Goal: Task Accomplishment & Management: Use online tool/utility

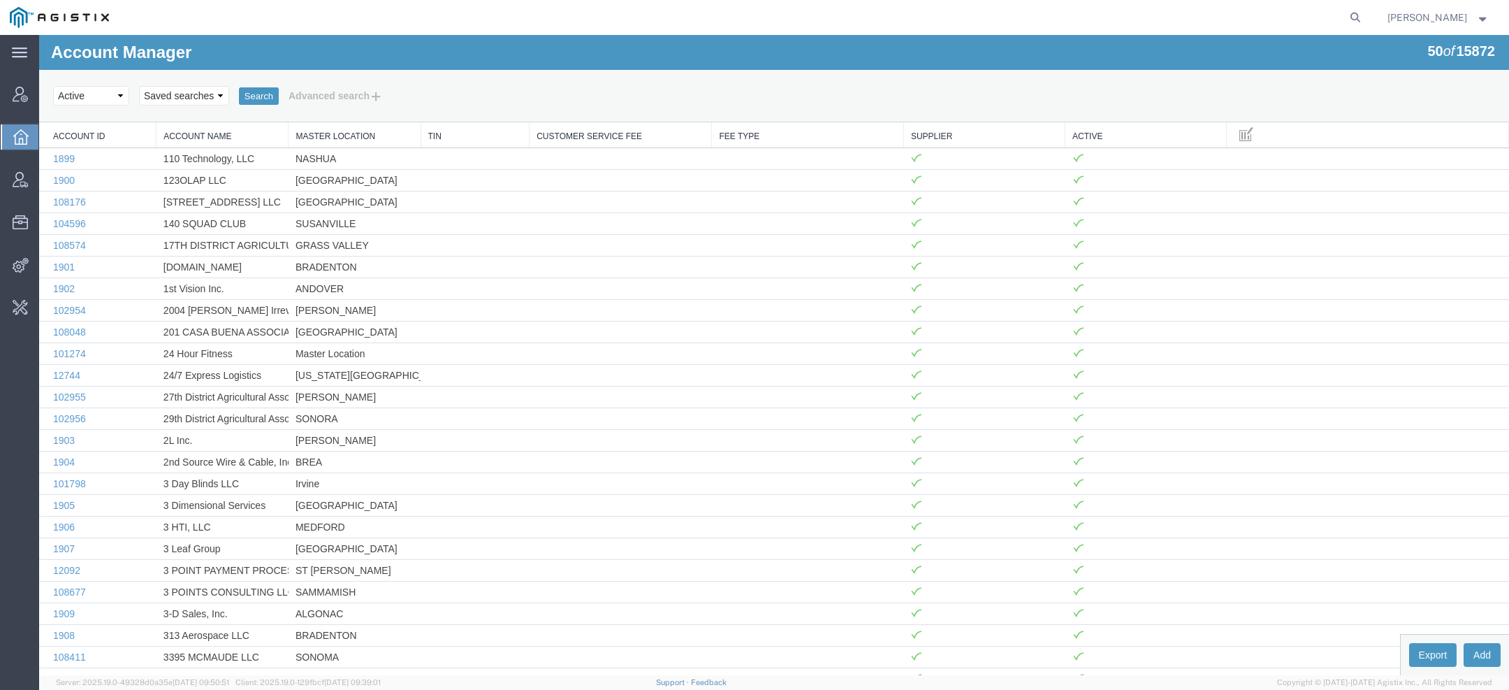
click at [1367, 10] on form at bounding box center [1356, 17] width 22 height 35
click at [1359, 15] on icon at bounding box center [1356, 18] width 20 height 20
paste input "matt.humphrey@tallgrassfreight.com"
type input "matt.humphrey@tallgrassfreight.com"
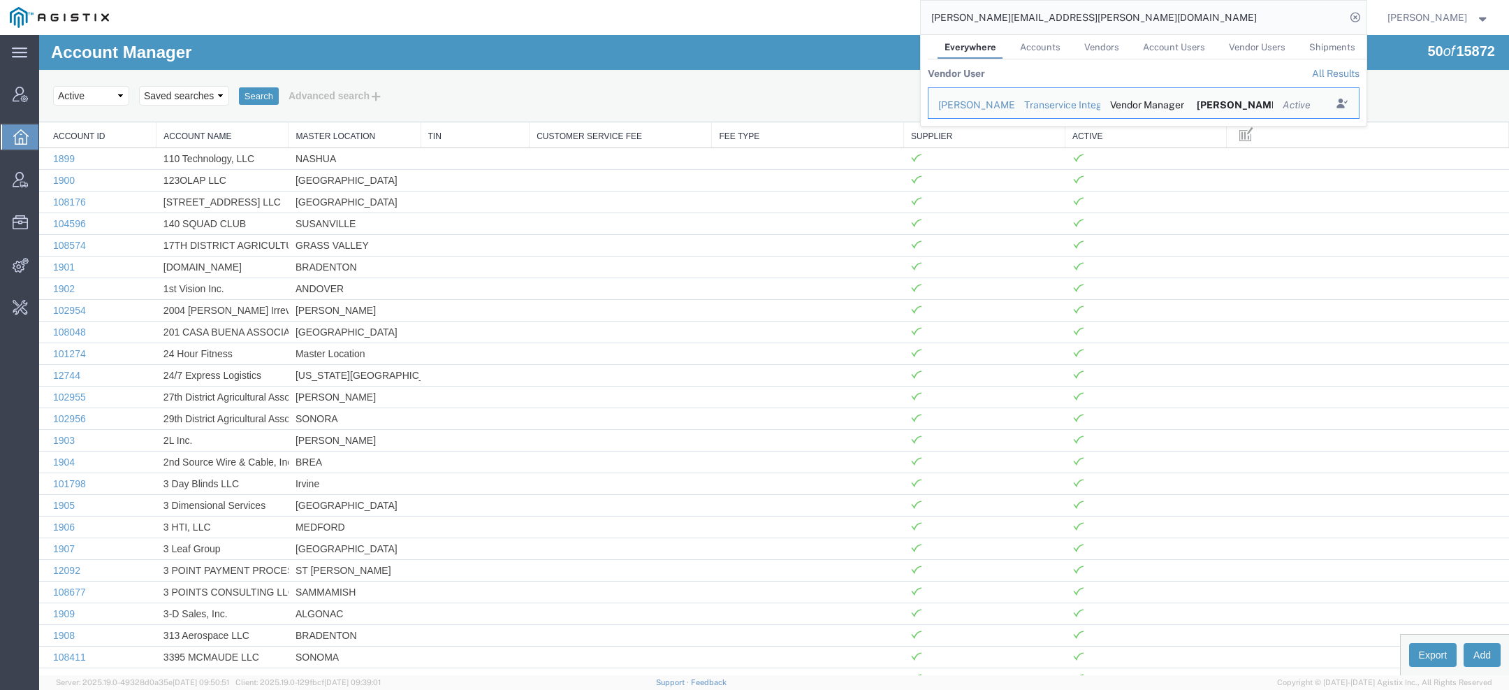
click at [966, 108] on div "Matt Humphrey" at bounding box center [971, 105] width 66 height 15
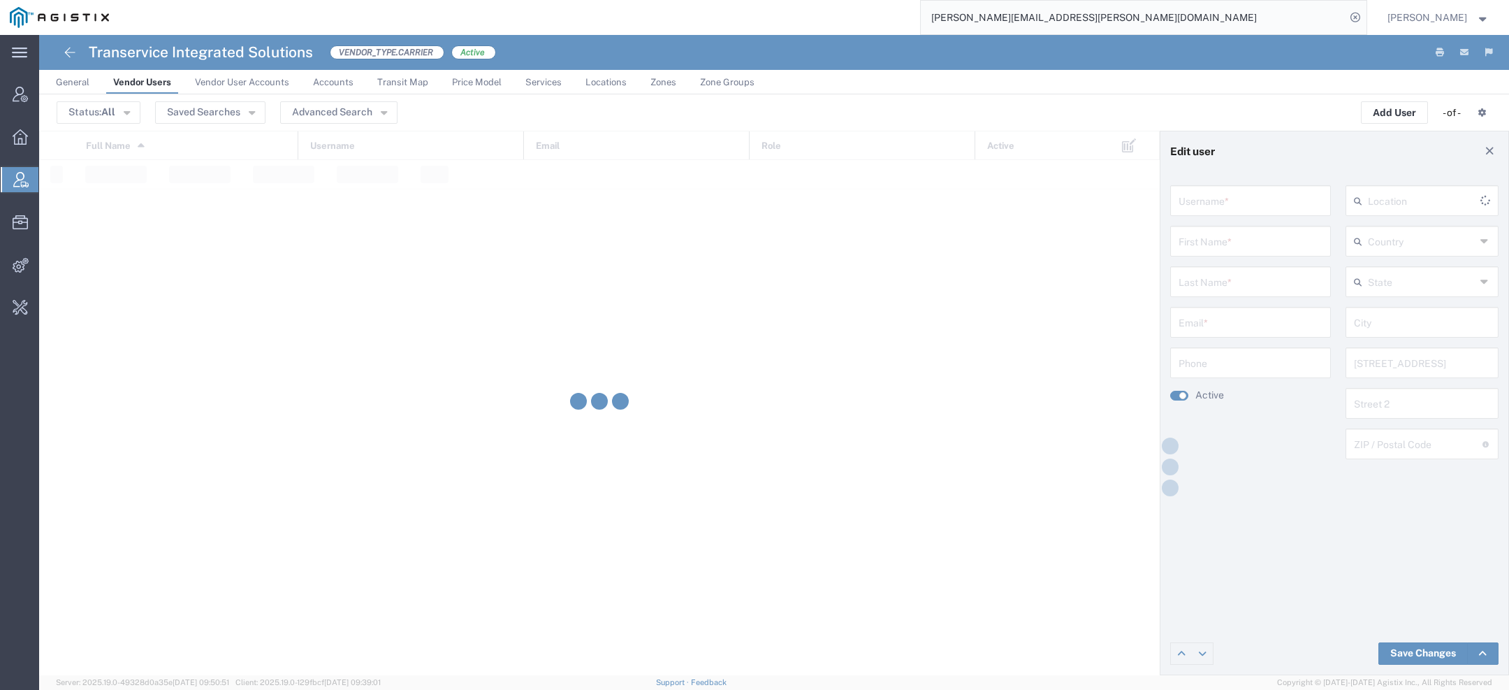
type input "cglascoe@shiptis.com"
type input "Matt"
type input "Humphrey"
type input "matt.humphrey@tallgrassfreight.com"
type input "5017650672"
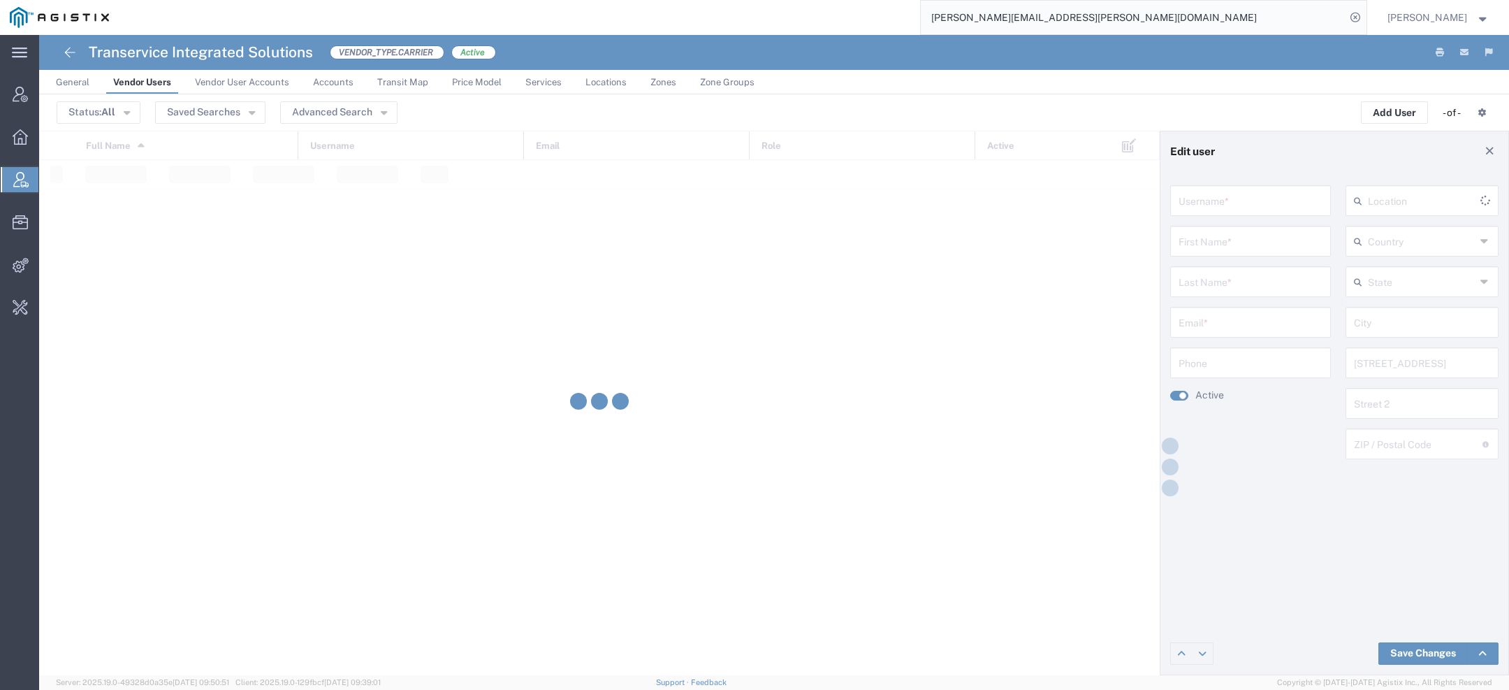
type input "[GEOGRAPHIC_DATA]"
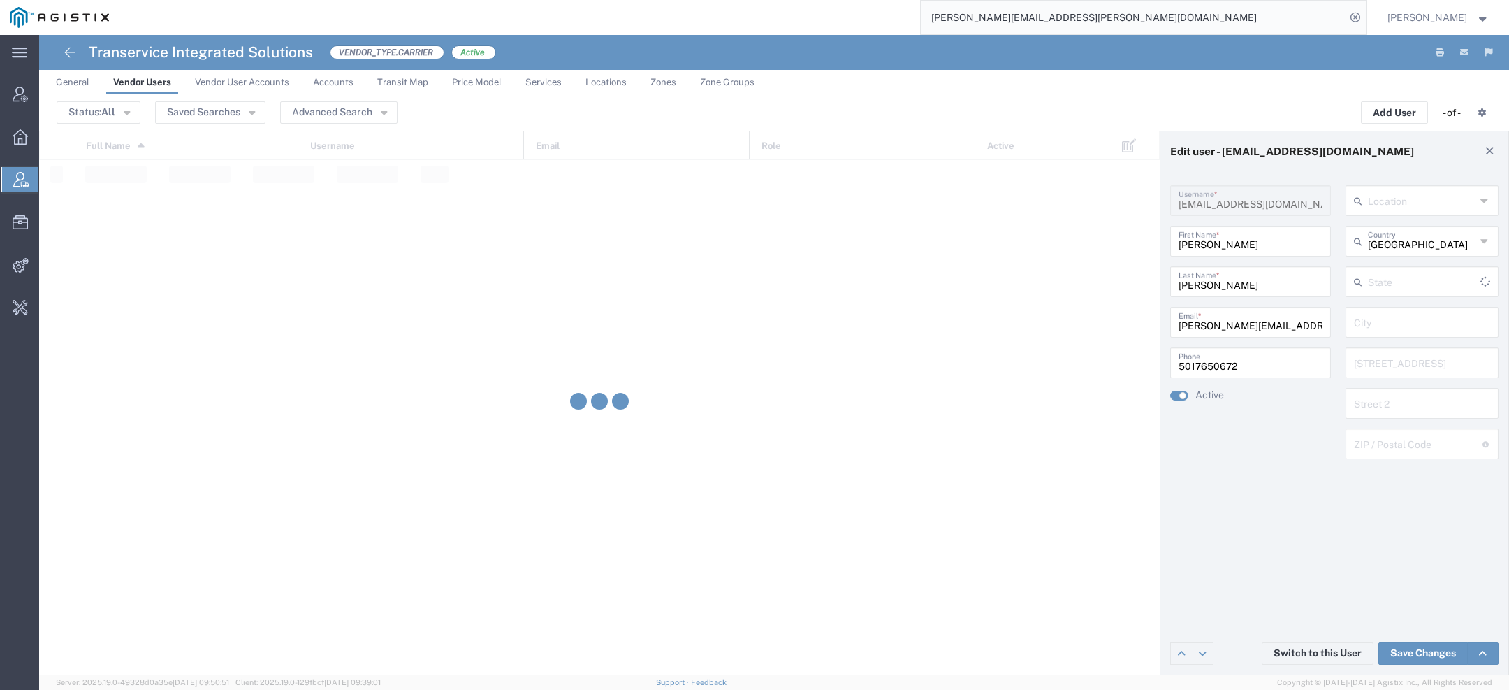
type input "[US_STATE]"
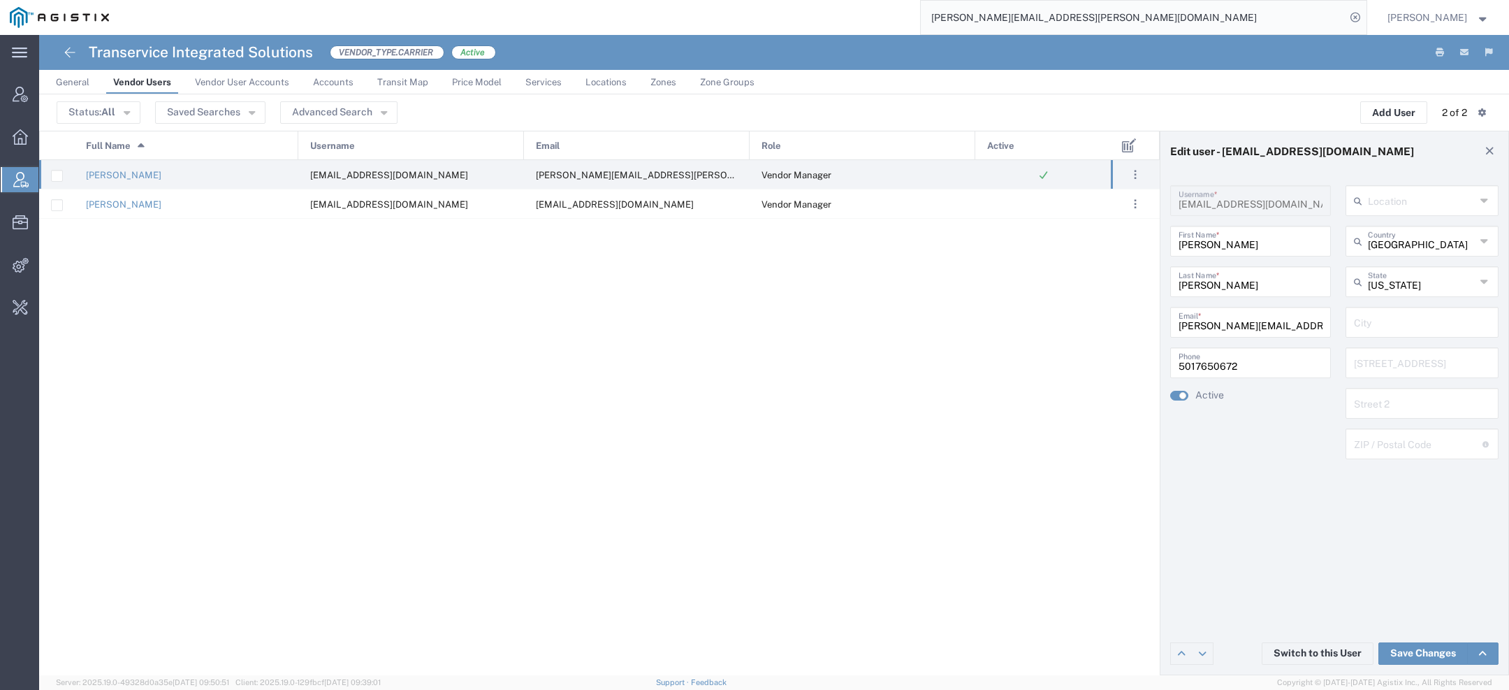
click at [233, 87] on link "Vendor User Accounts" at bounding box center [242, 82] width 108 height 24
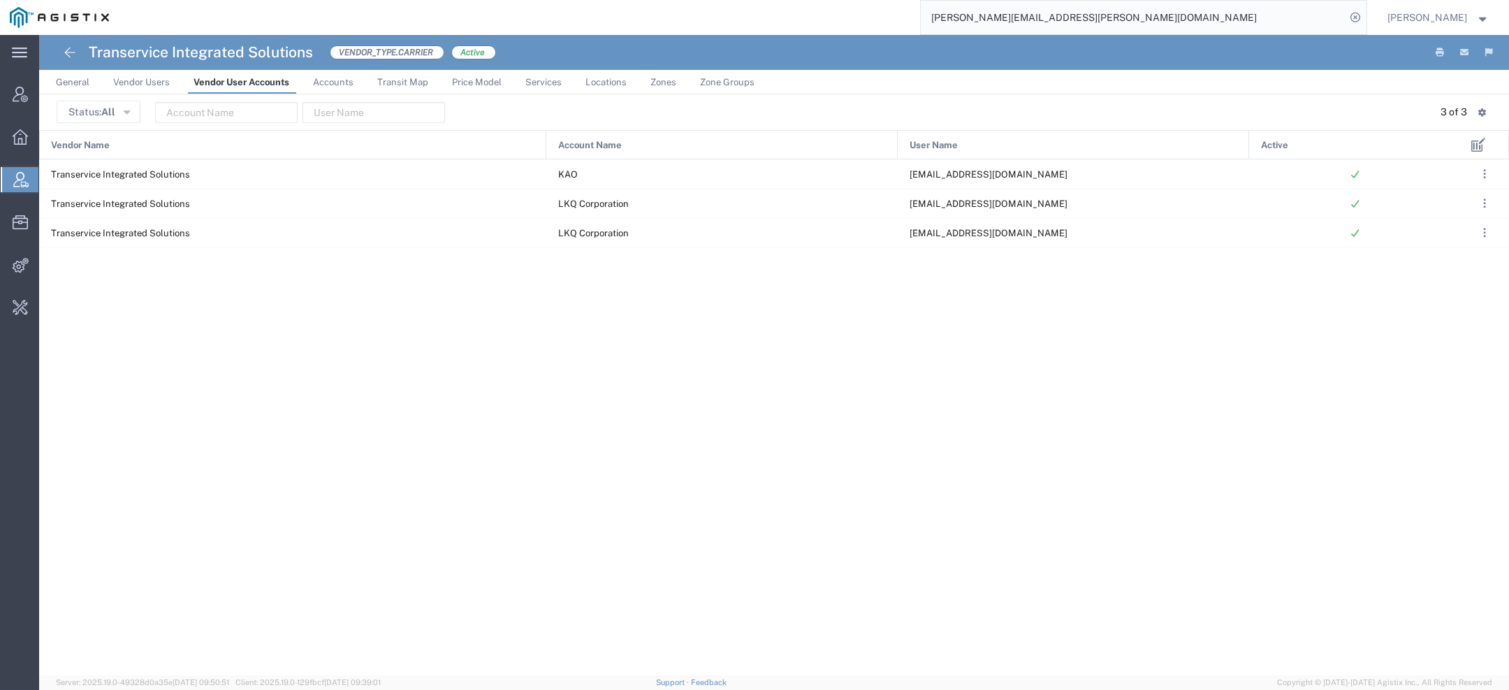
click at [115, 82] on span "Vendor Users" at bounding box center [141, 82] width 57 height 10
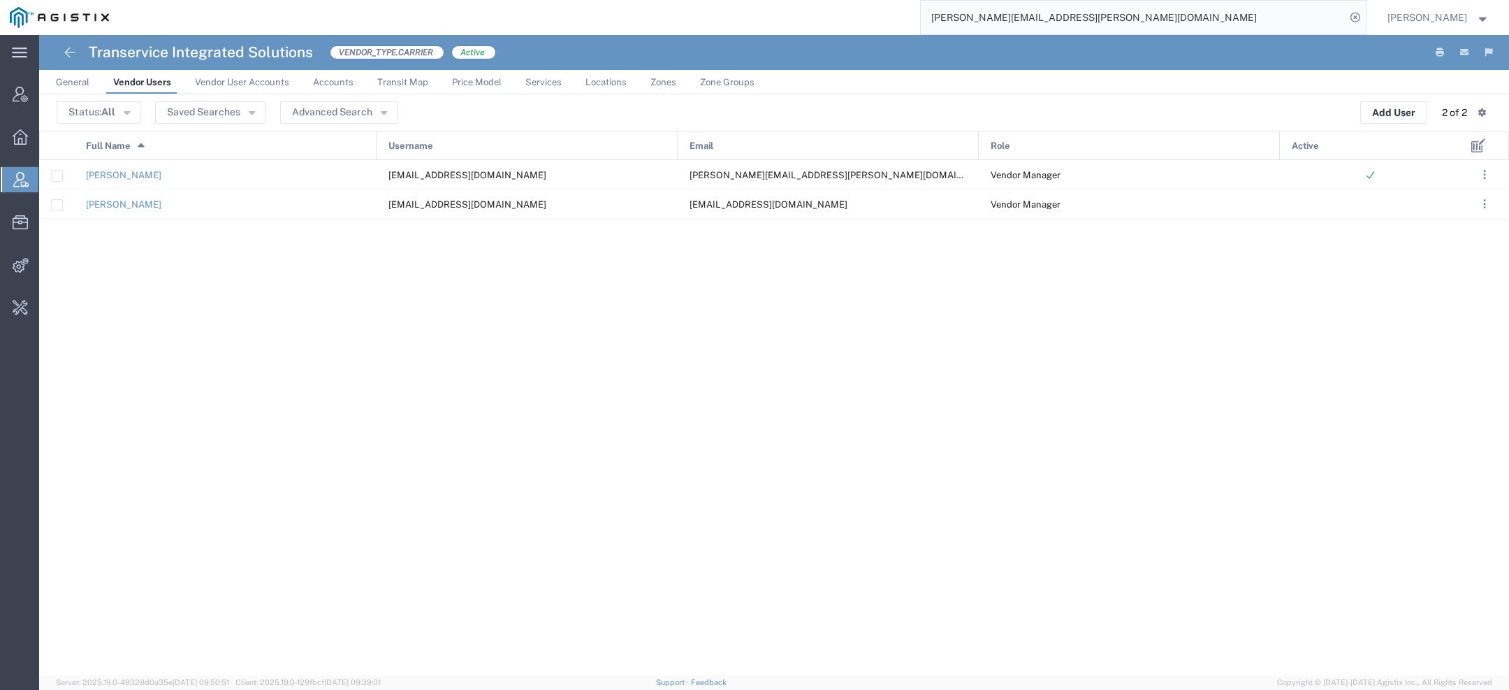
click at [77, 81] on span "General" at bounding box center [73, 82] width 34 height 10
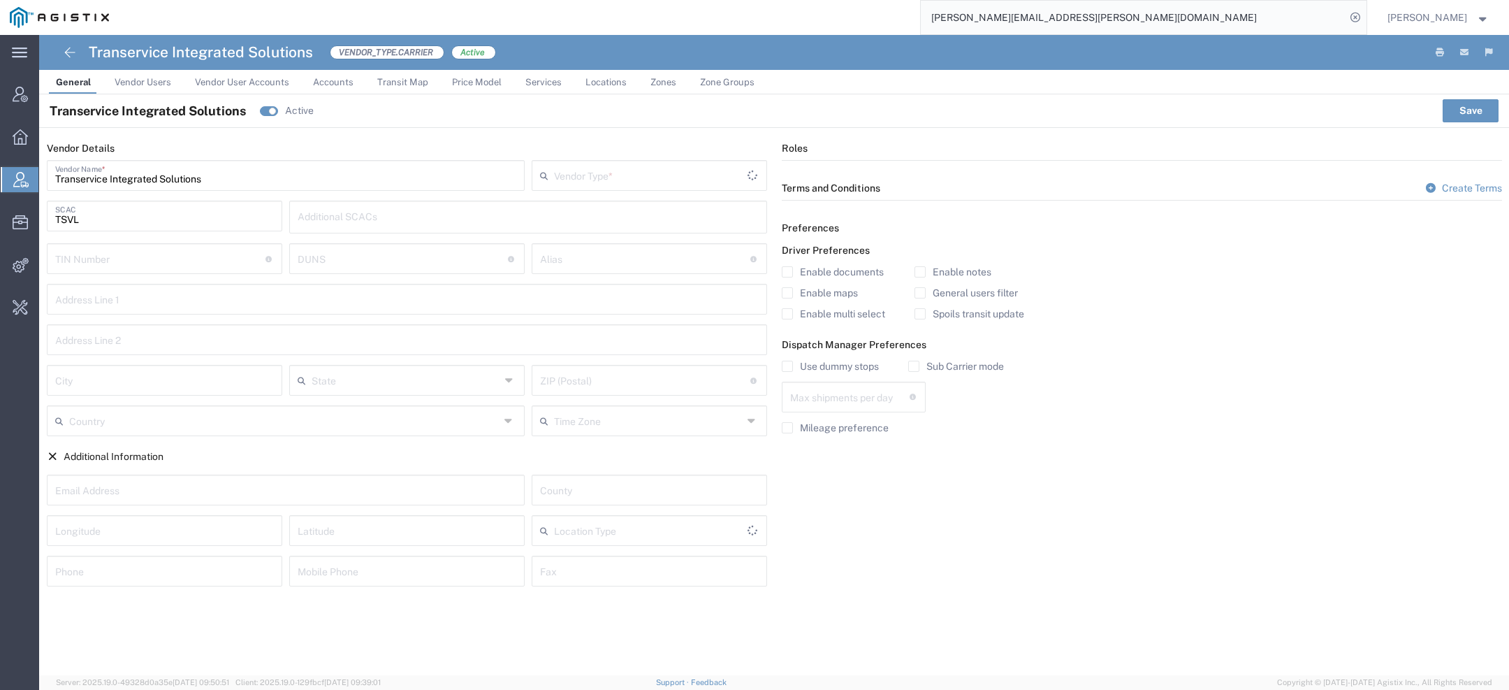
type input "Carrier"
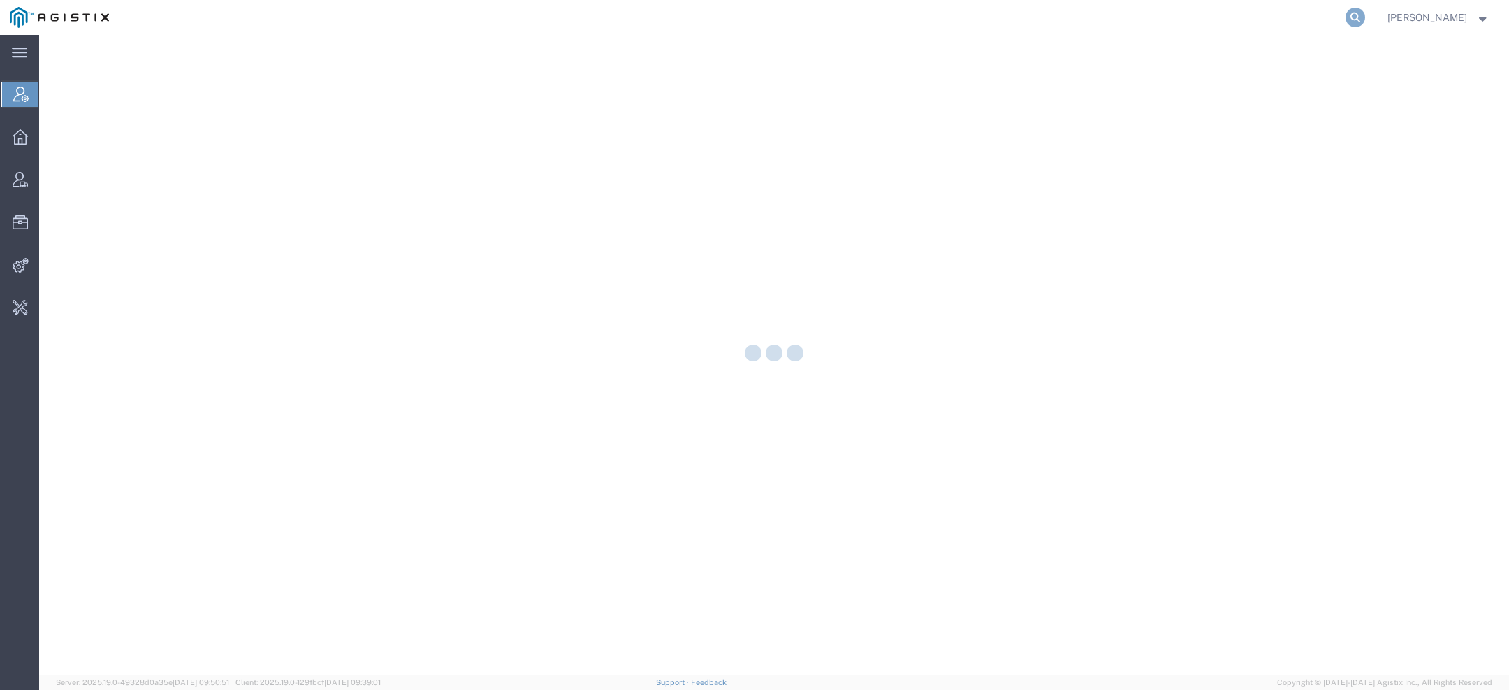
click at [1360, 19] on icon at bounding box center [1356, 18] width 20 height 20
paste input "[PERSON_NAME][EMAIL_ADDRESS][PERSON_NAME][DOMAIN_NAME]"
type input "[PERSON_NAME][EMAIL_ADDRESS][PERSON_NAME][DOMAIN_NAME]"
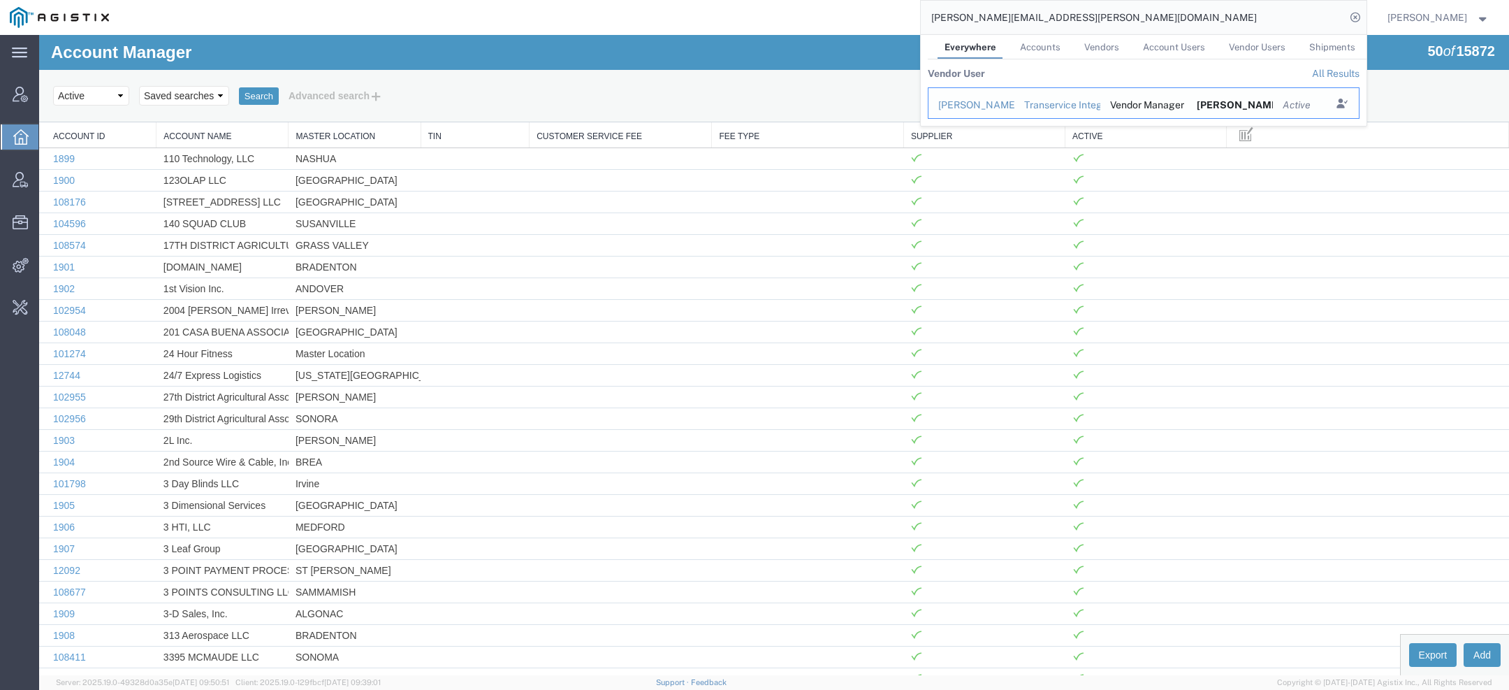
click at [990, 103] on div "[PERSON_NAME]" at bounding box center [971, 105] width 66 height 15
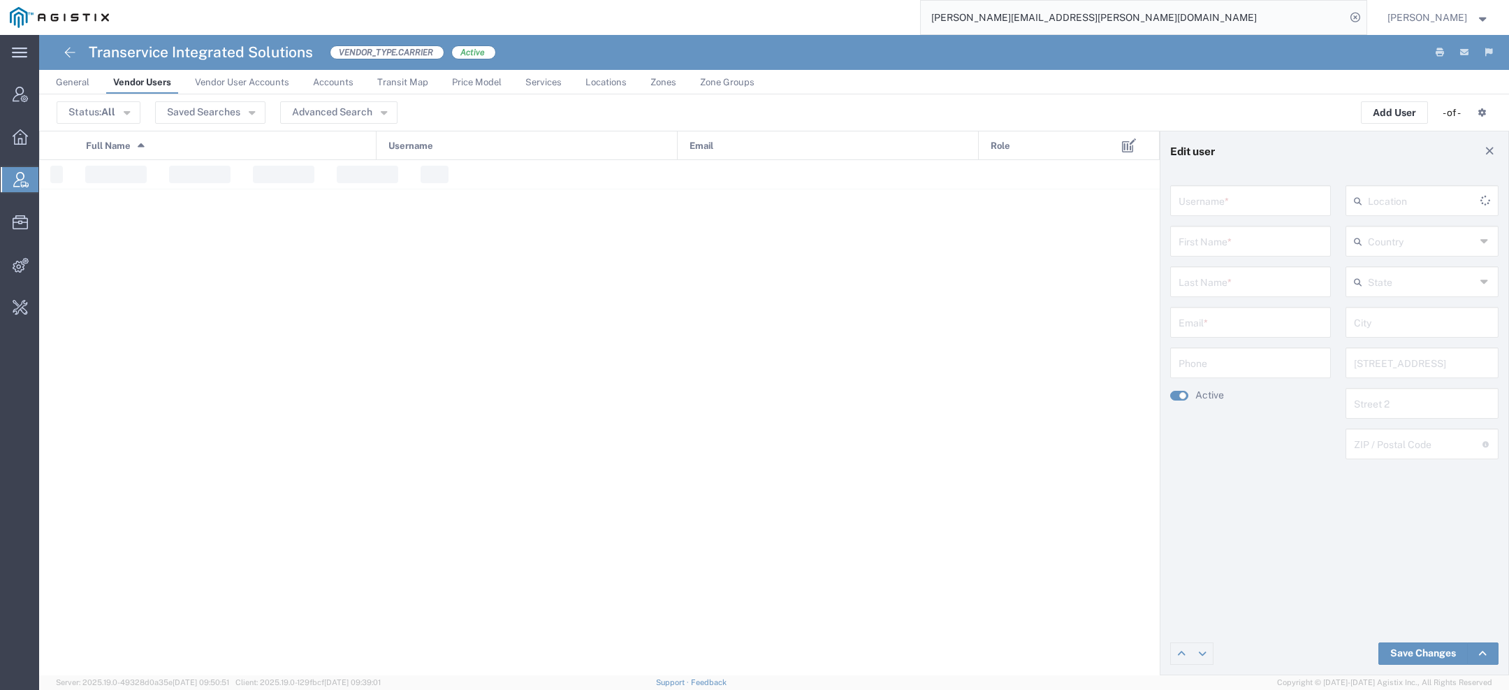
type input "[EMAIL_ADDRESS][DOMAIN_NAME]"
type input "[PERSON_NAME]"
type input "[PERSON_NAME][EMAIL_ADDRESS][PERSON_NAME][DOMAIN_NAME]"
type input "5017650672"
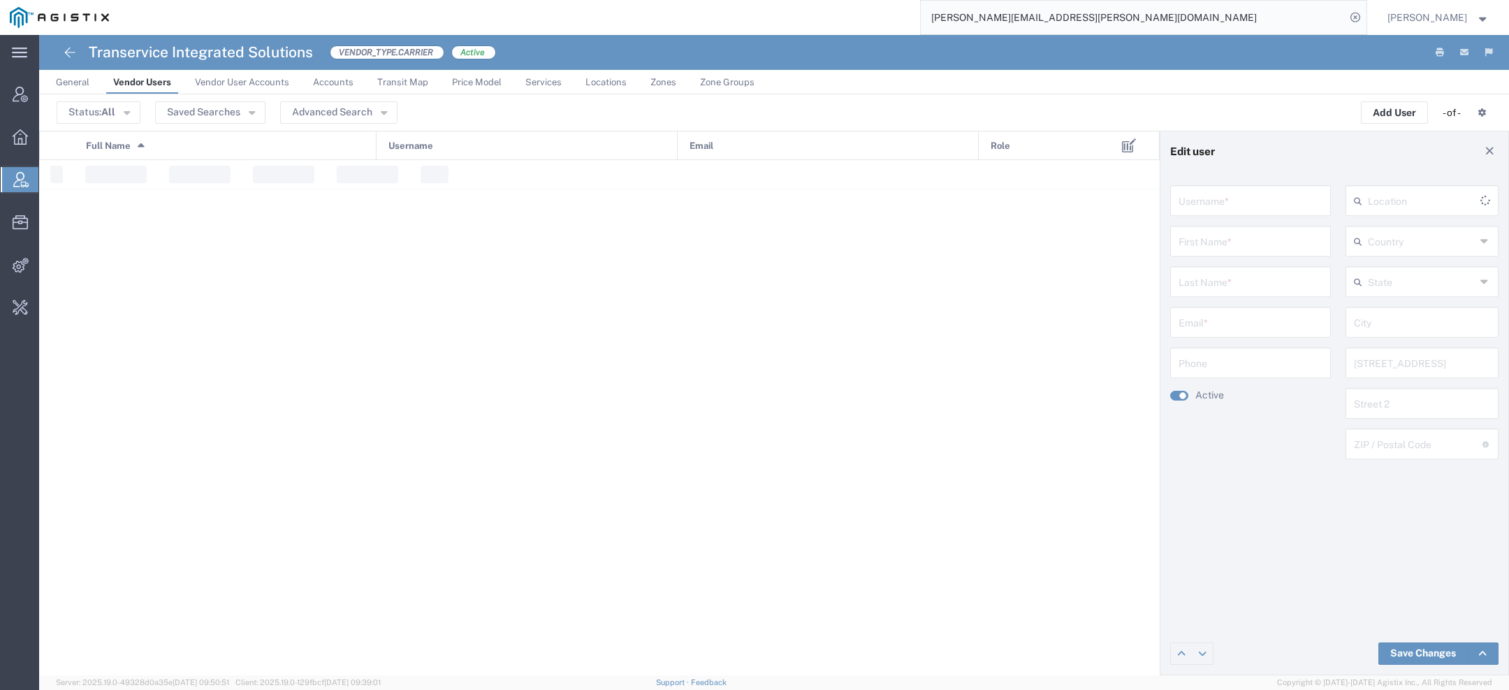
type input "[GEOGRAPHIC_DATA]"
type input "[US_STATE]"
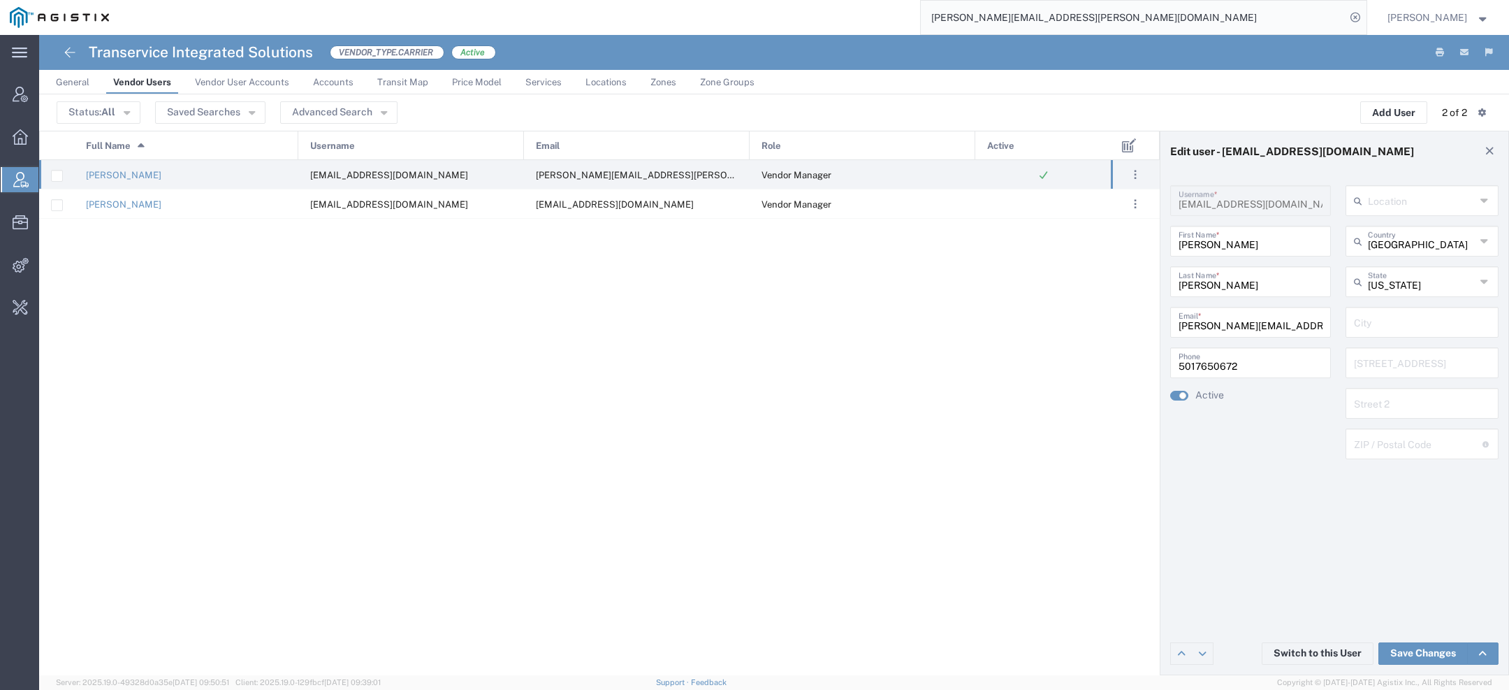
click at [145, 55] on h4 "Transervice Integrated Solutions" at bounding box center [201, 52] width 224 height 35
copy h4 "Transervice Integrated Solutions"
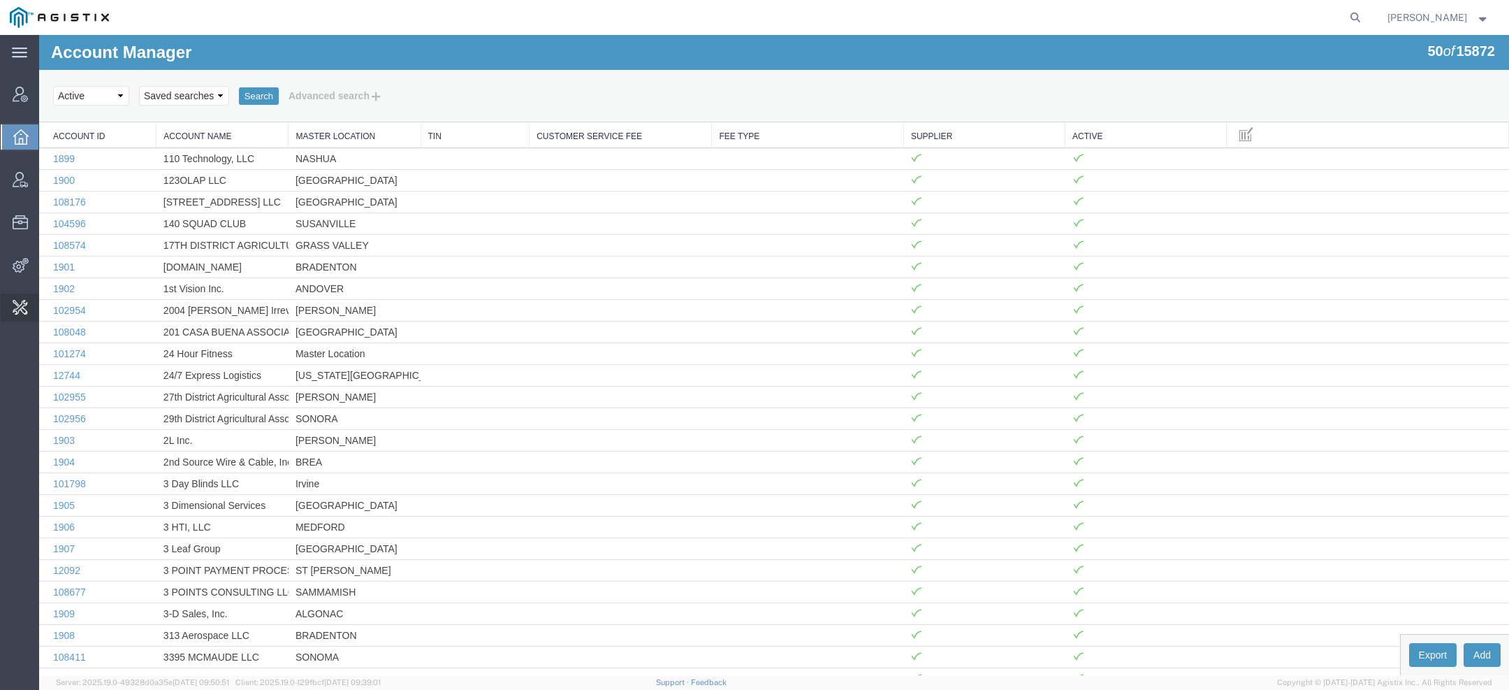
click at [0, 0] on span "Invoice Sending" at bounding box center [0, 0] width 0 height 0
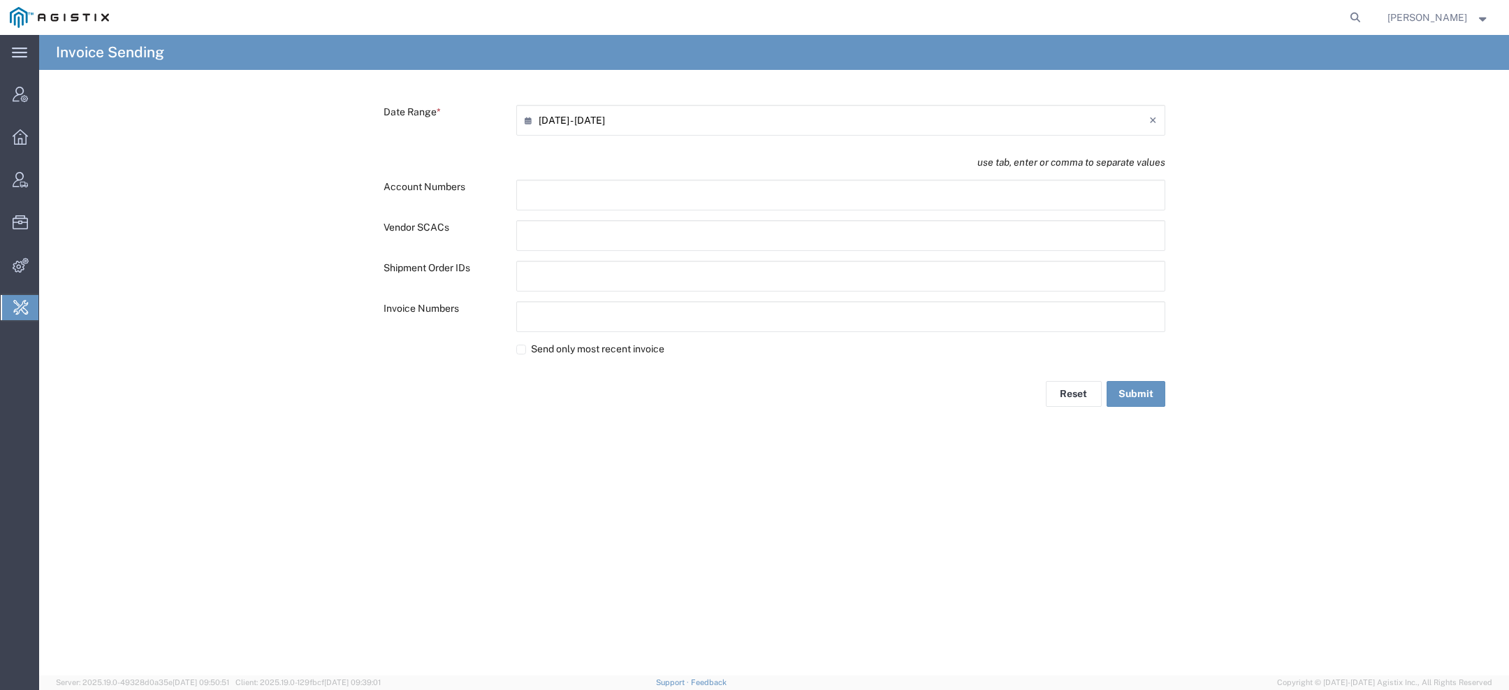
click at [534, 122] on icon at bounding box center [532, 120] width 14 height 22
click at [550, 122] on input "09/17/2025 - 09/17/2025" at bounding box center [844, 120] width 611 height 22
click at [695, 147] on span "‹" at bounding box center [691, 146] width 21 height 17
click at [695, 147] on span "‹" at bounding box center [693, 146] width 21 height 17
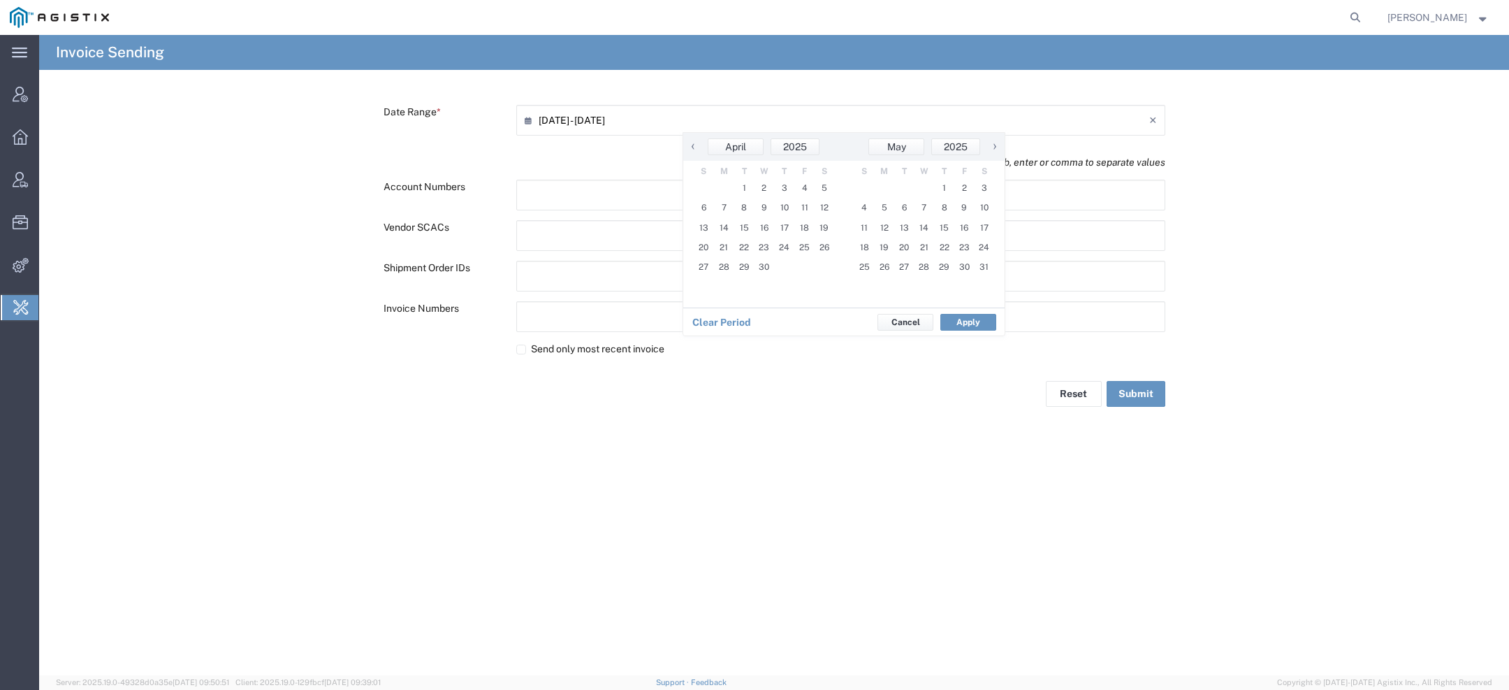
click at [695, 147] on span "‹" at bounding box center [693, 146] width 21 height 17
click at [695, 147] on span "‹" at bounding box center [691, 146] width 21 height 17
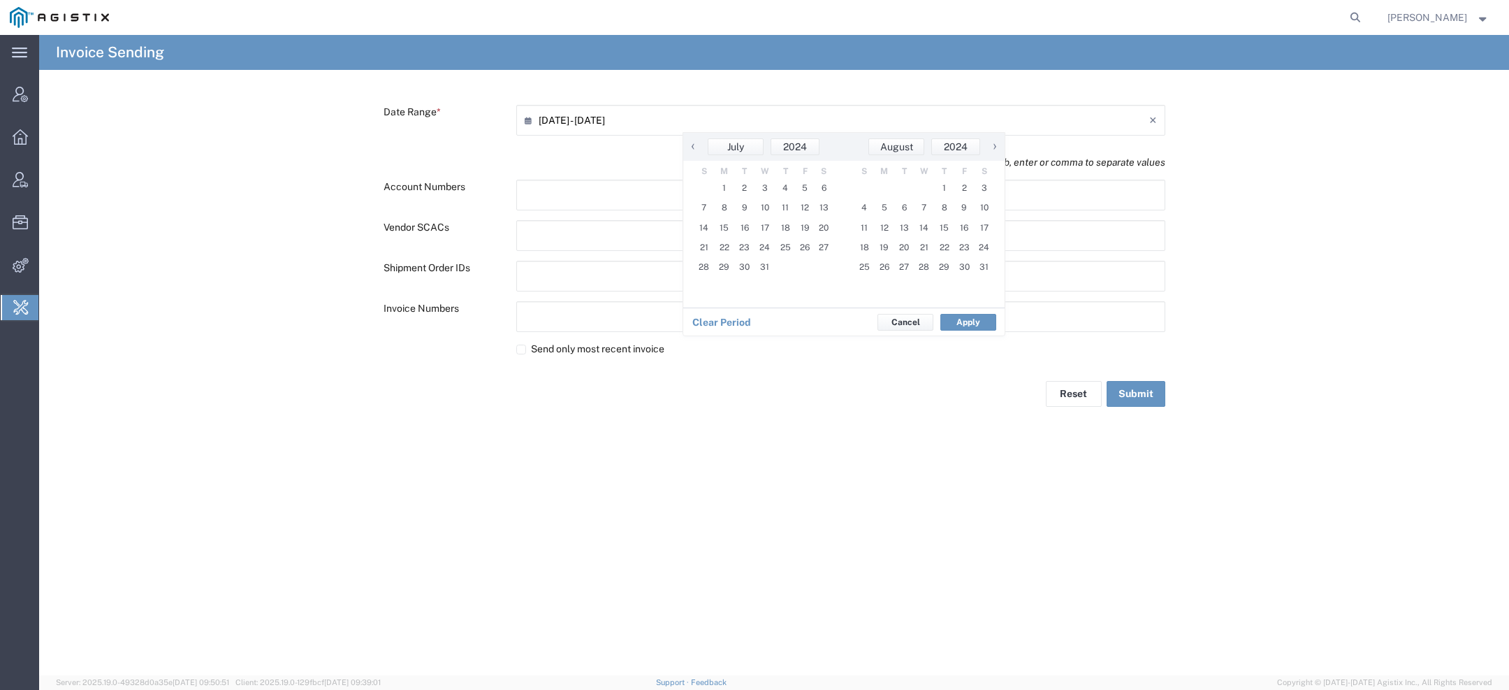
click at [695, 147] on span "‹" at bounding box center [693, 146] width 21 height 17
click at [687, 146] on span "‹" at bounding box center [693, 146] width 21 height 17
click at [765, 189] on span "1" at bounding box center [763, 188] width 20 height 20
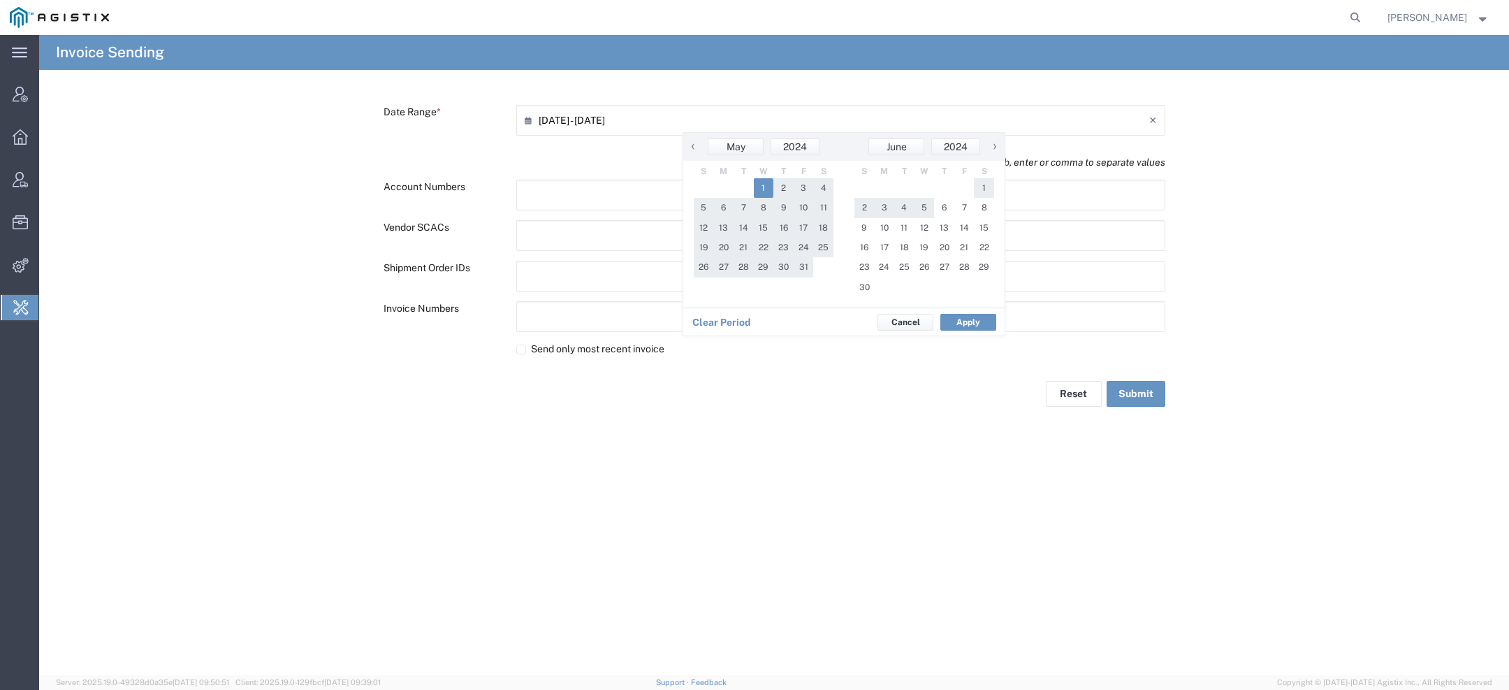
click at [997, 145] on span "›" at bounding box center [994, 146] width 21 height 17
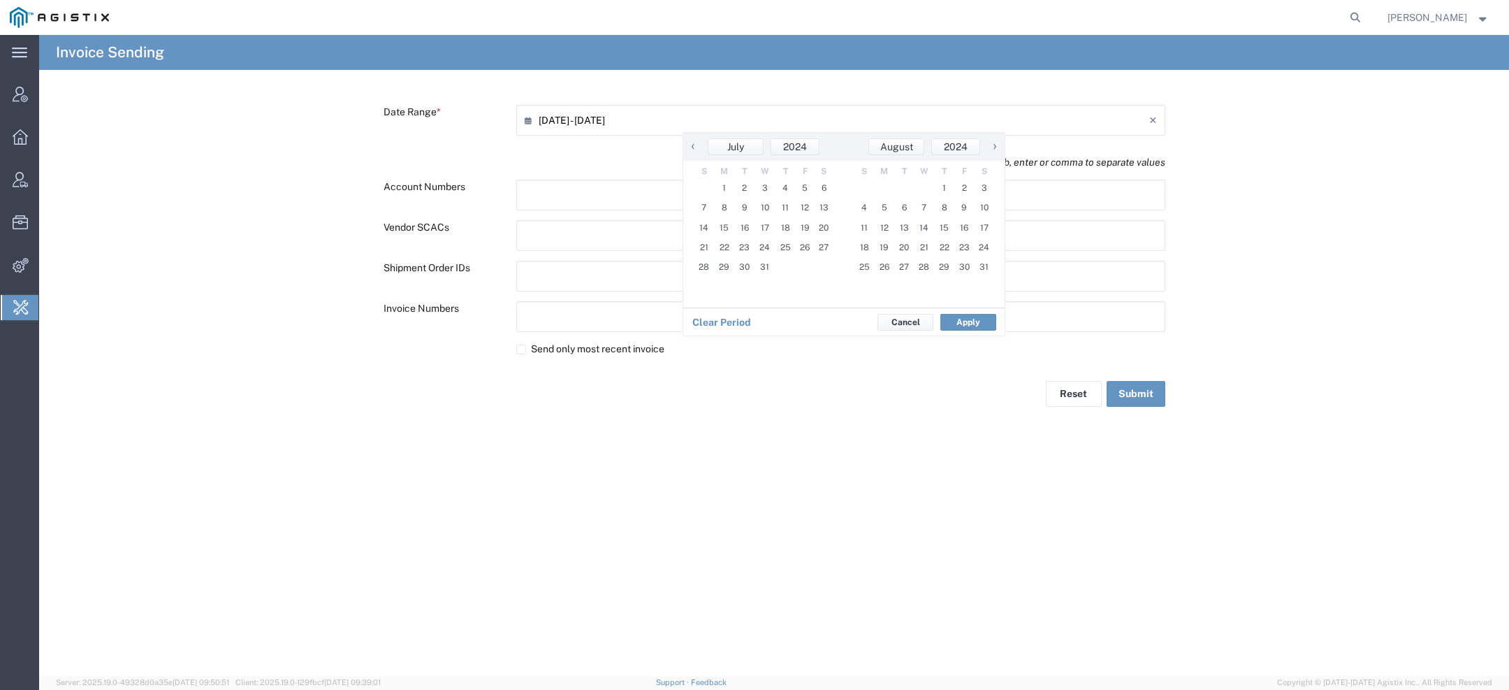
click at [997, 145] on span "›" at bounding box center [994, 146] width 21 height 17
click at [997, 145] on span "›" at bounding box center [995, 146] width 21 height 17
click at [997, 145] on span "›" at bounding box center [994, 146] width 21 height 17
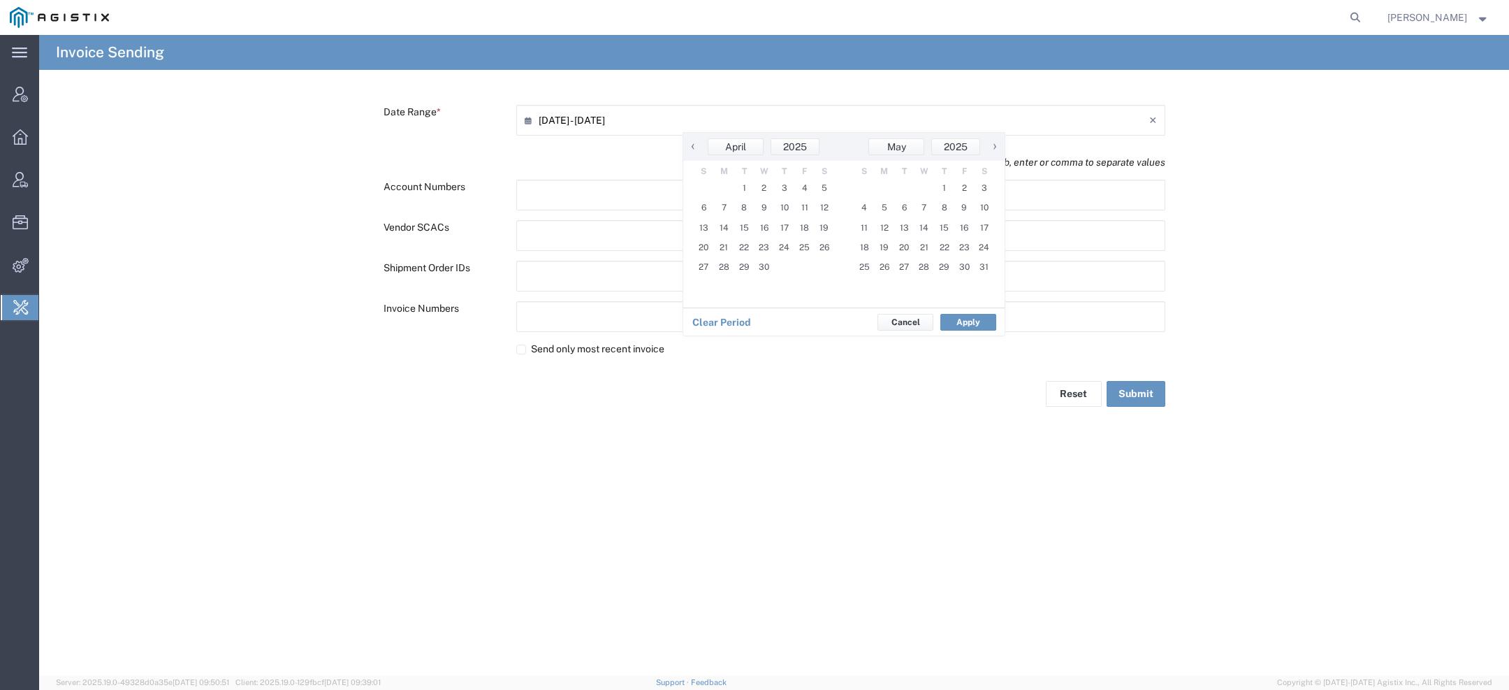
click at [997, 145] on span "›" at bounding box center [994, 146] width 21 height 17
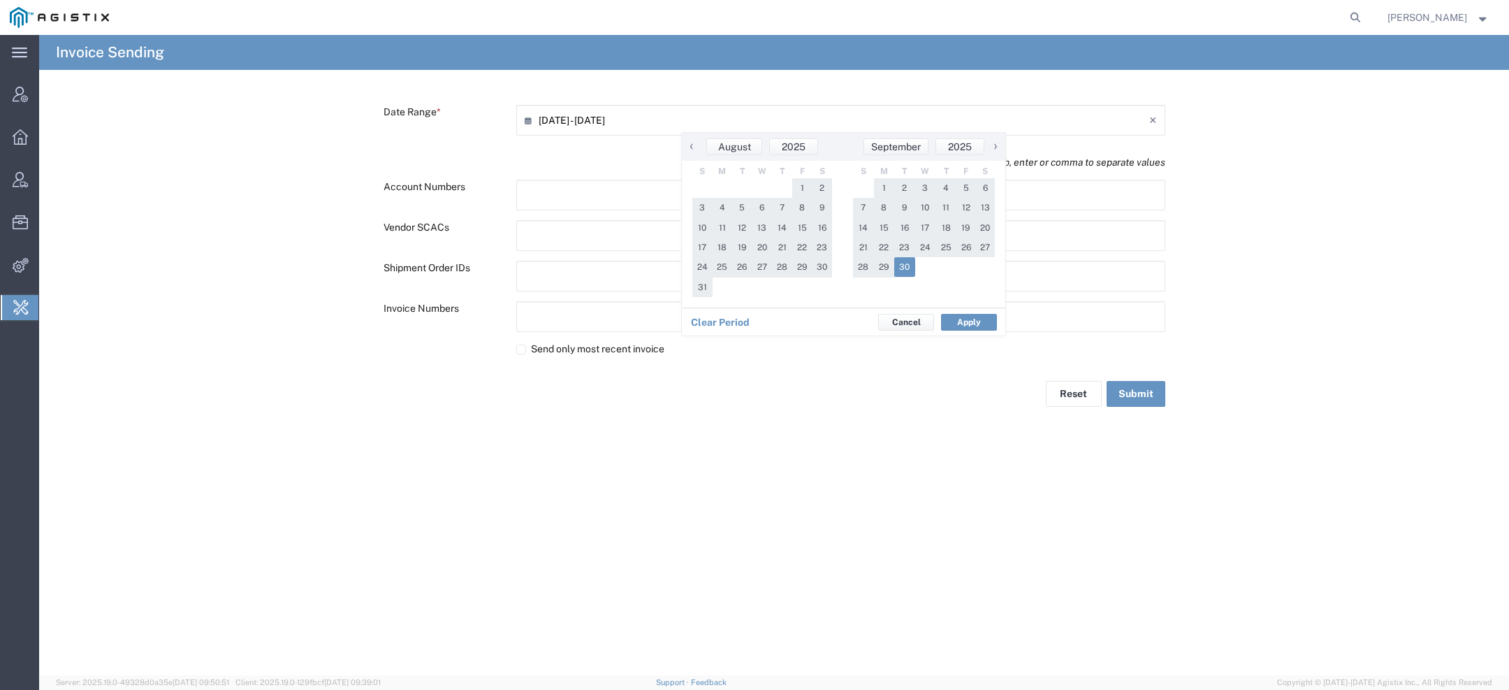
click at [908, 273] on span "30" at bounding box center [904, 267] width 21 height 20
type input "05/01/2024 - 09/30/2025"
click at [966, 327] on button "Apply" at bounding box center [968, 322] width 56 height 17
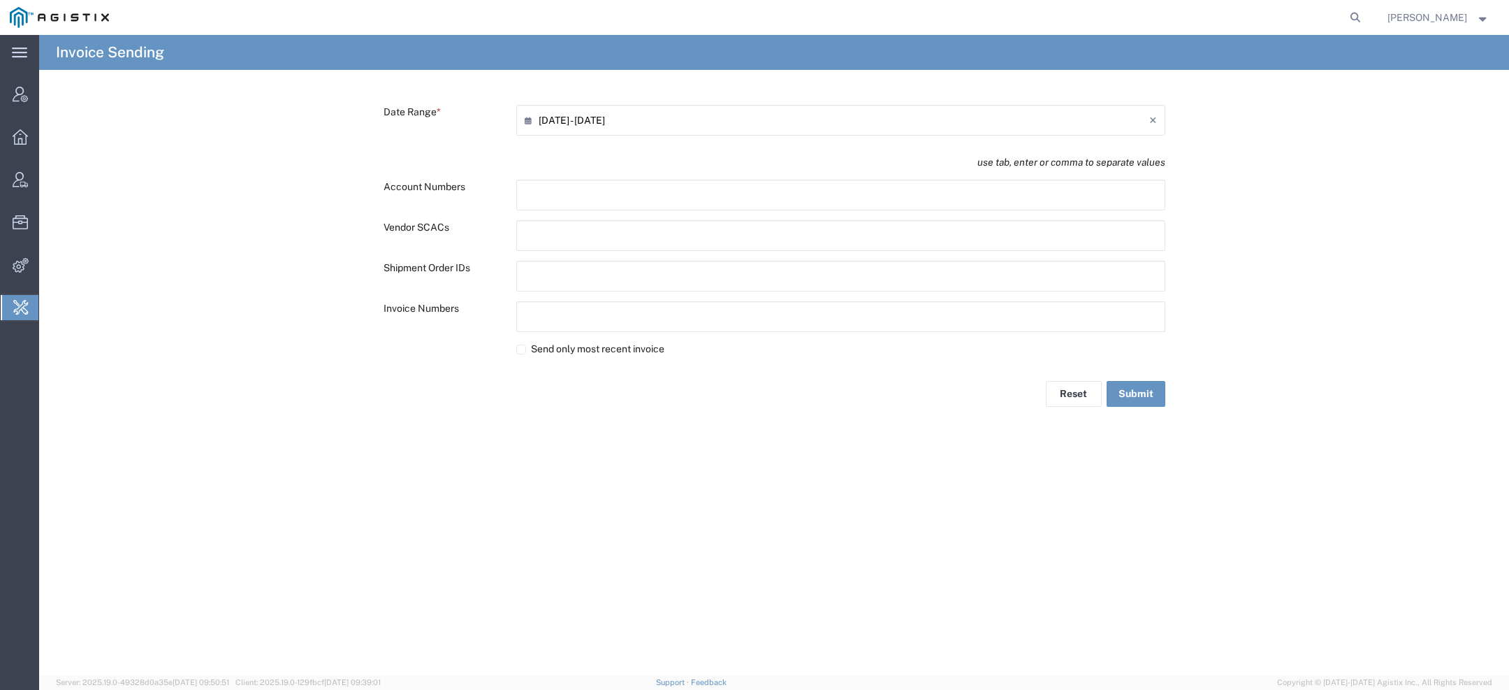
click at [632, 283] on input "text" at bounding box center [586, 276] width 122 height 22
paste input "text"
click at [1122, 393] on button "Submit" at bounding box center [1136, 397] width 59 height 26
click at [534, 120] on icon at bounding box center [532, 120] width 14 height 22
click at [550, 123] on input "05/01/2024 - 09/30/2025" at bounding box center [844, 120] width 611 height 22
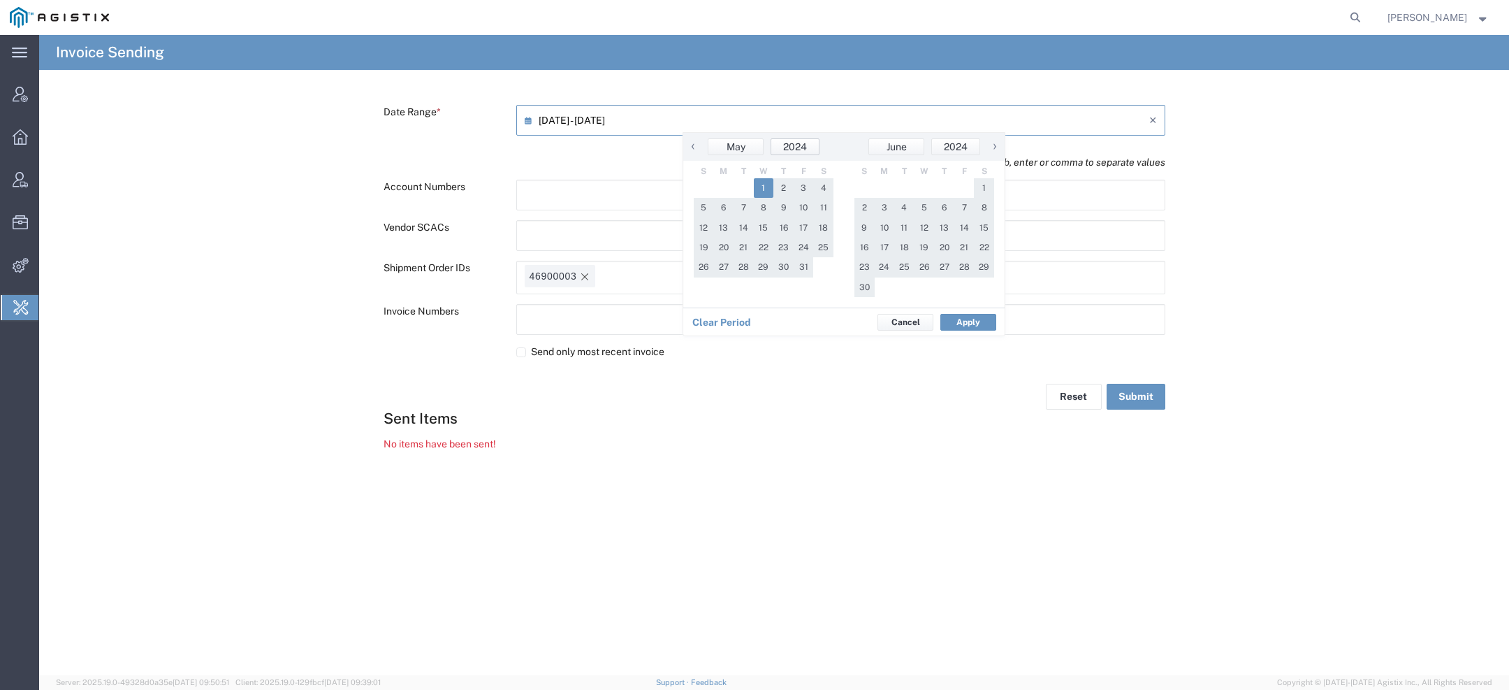
click at [799, 145] on span "2024" at bounding box center [795, 146] width 24 height 11
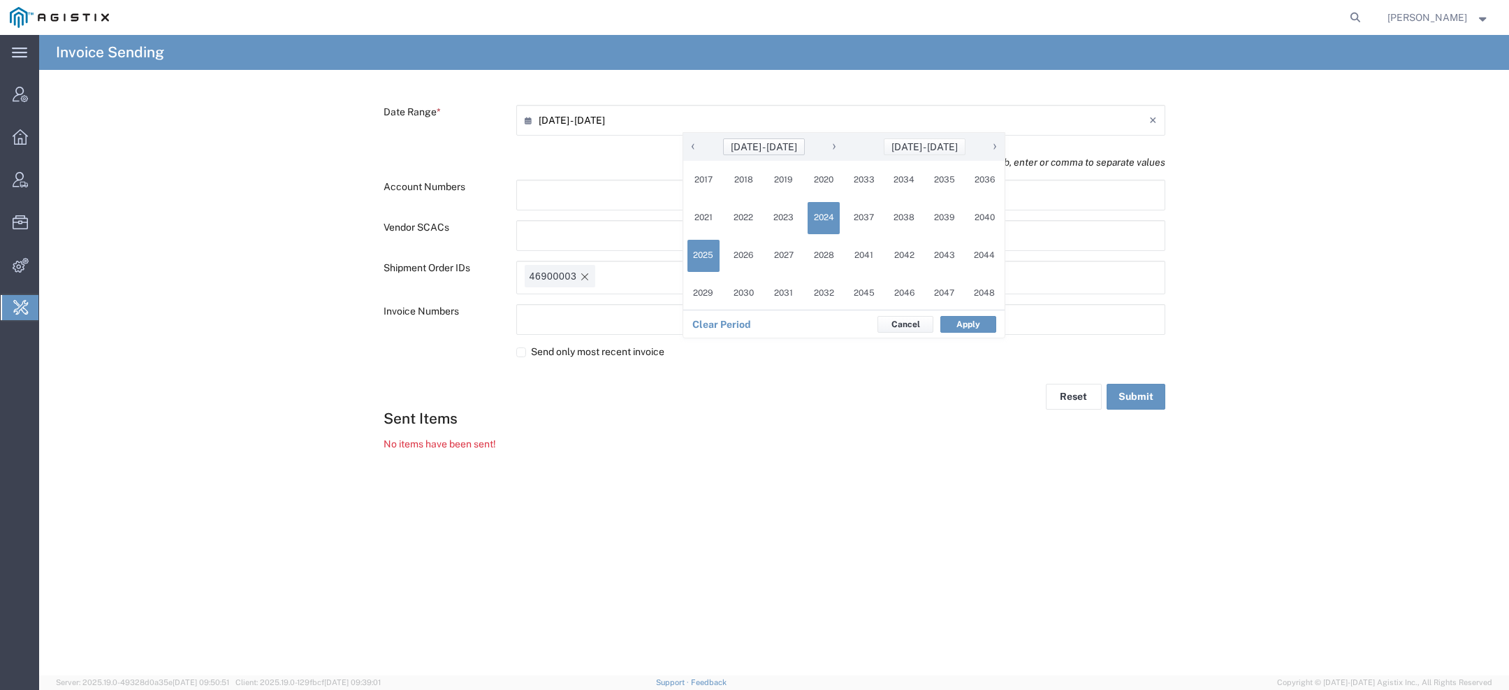
click at [786, 147] on span "2017 - 2032" at bounding box center [763, 146] width 66 height 11
click at [790, 215] on span "2023" at bounding box center [783, 218] width 32 height 32
click at [753, 217] on span "May" at bounding box center [756, 218] width 55 height 21
click at [897, 145] on span "June" at bounding box center [896, 146] width 20 height 11
click at [995, 147] on span "›" at bounding box center [994, 146] width 21 height 17
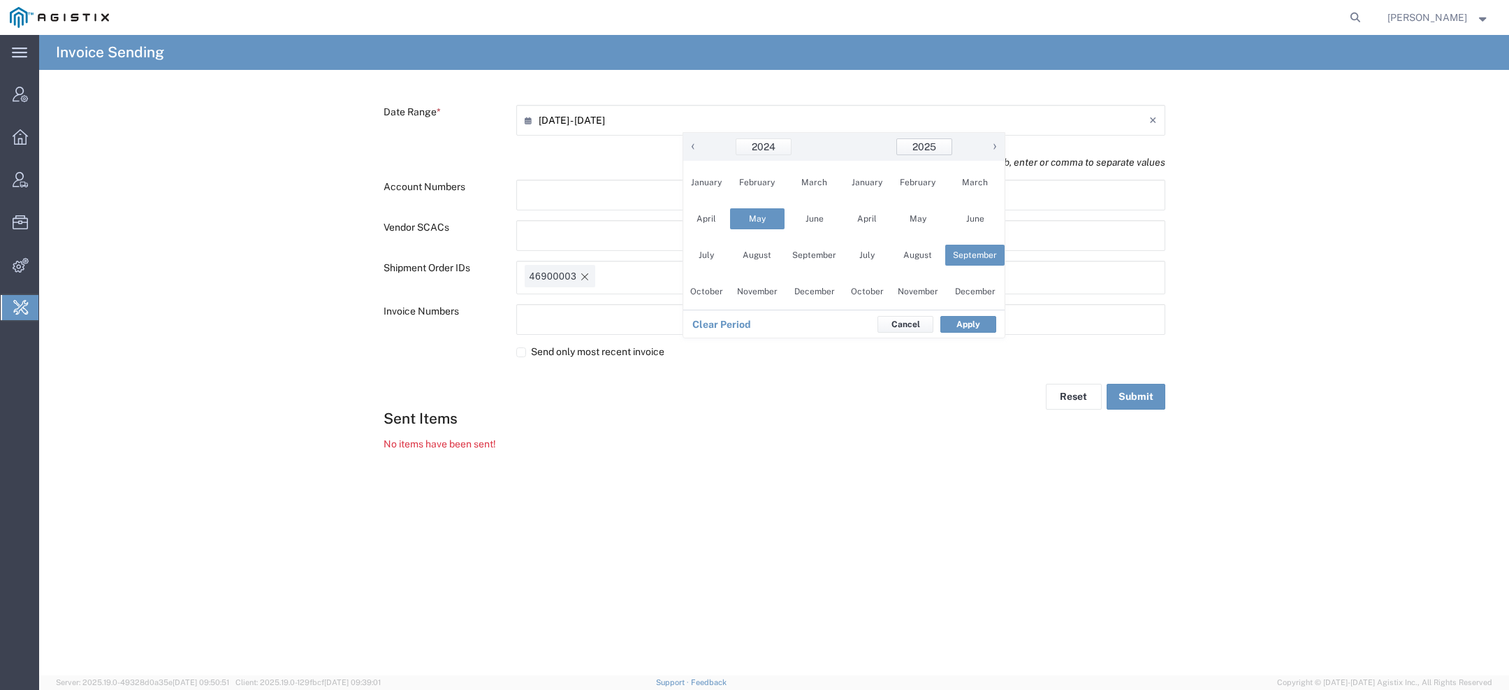
click at [935, 150] on span "2025" at bounding box center [924, 146] width 24 height 11
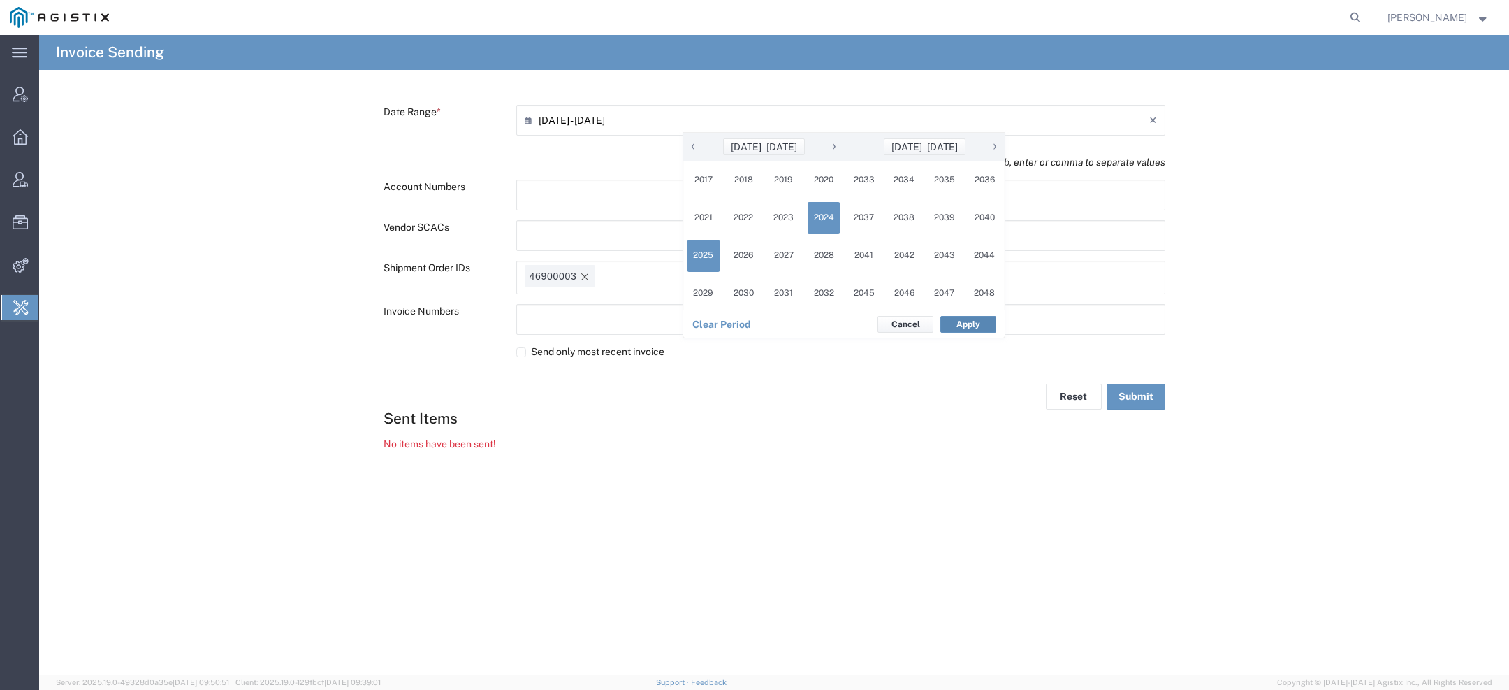
click at [959, 326] on button "Apply" at bounding box center [968, 324] width 56 height 17
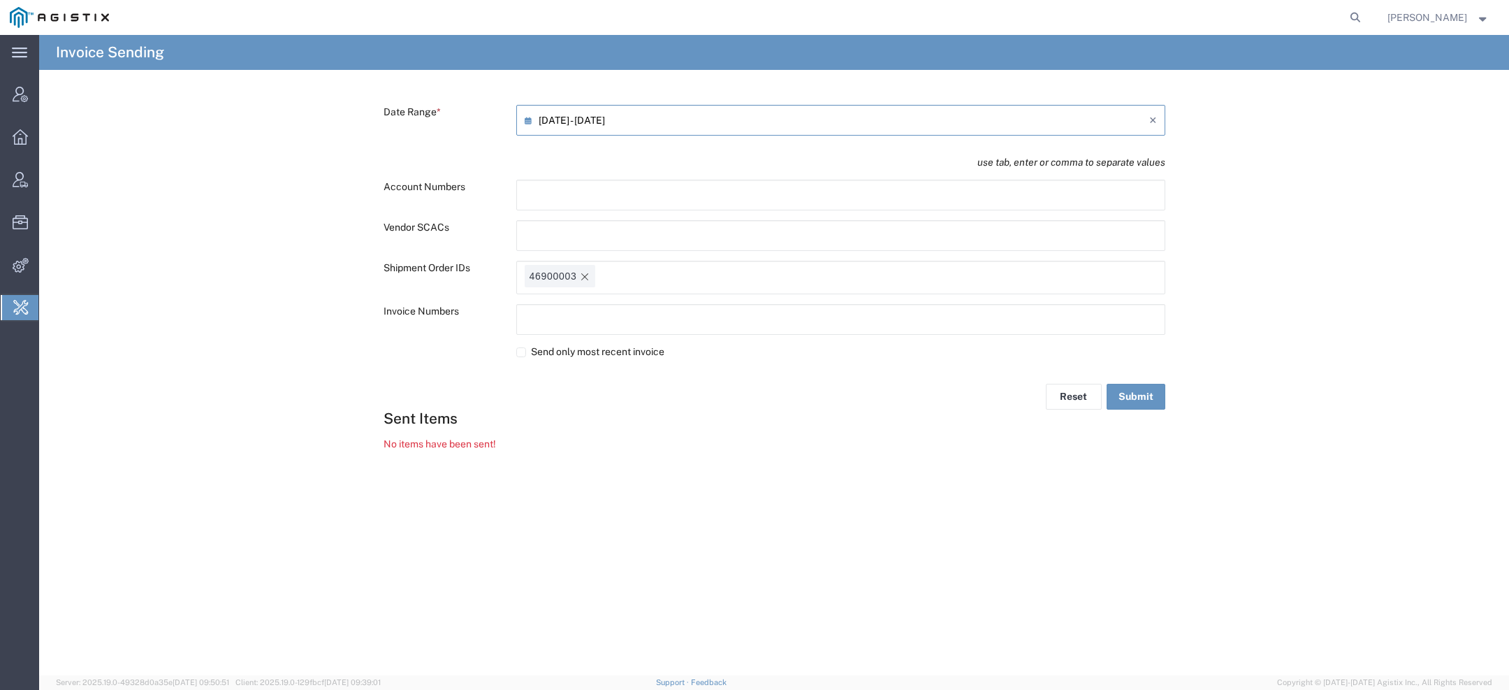
click at [542, 114] on input "05/01/2024 - 09/30/2025" at bounding box center [844, 120] width 611 height 22
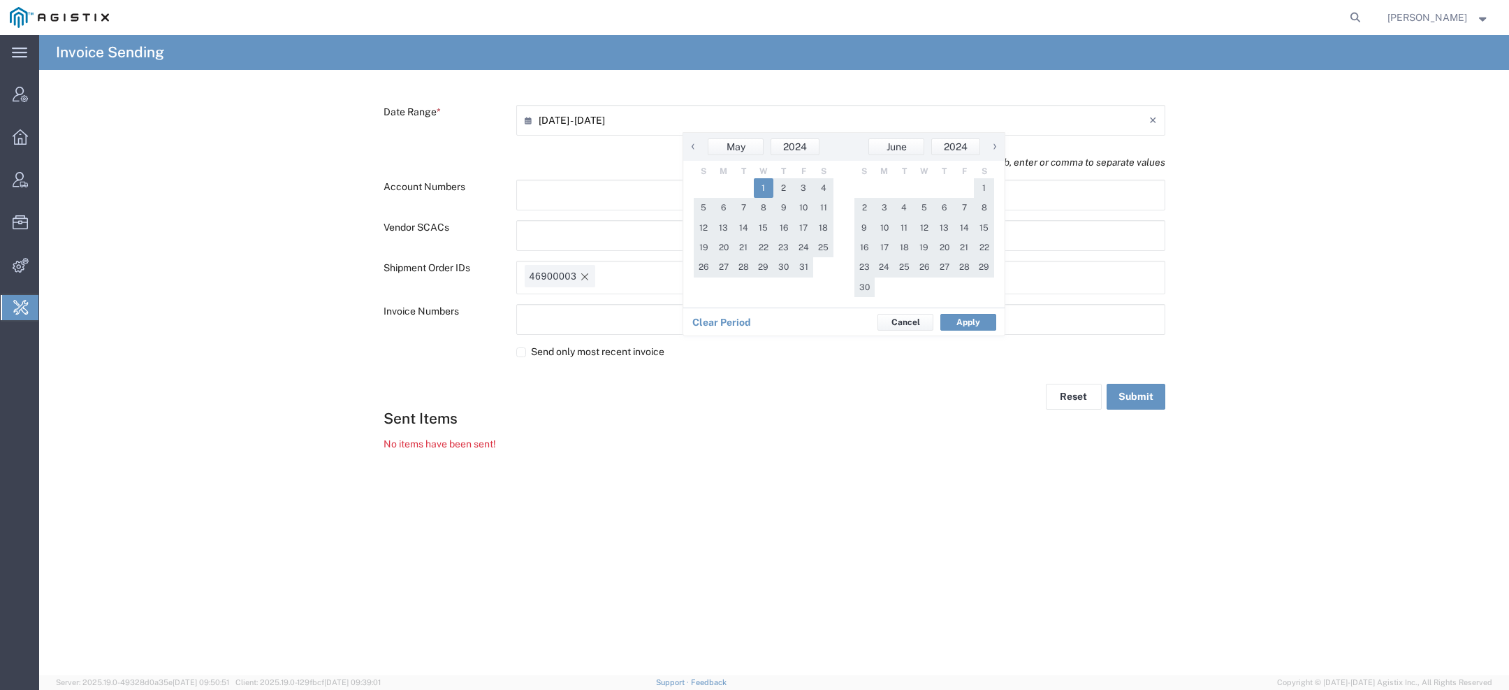
click at [696, 146] on span "‹" at bounding box center [693, 146] width 21 height 17
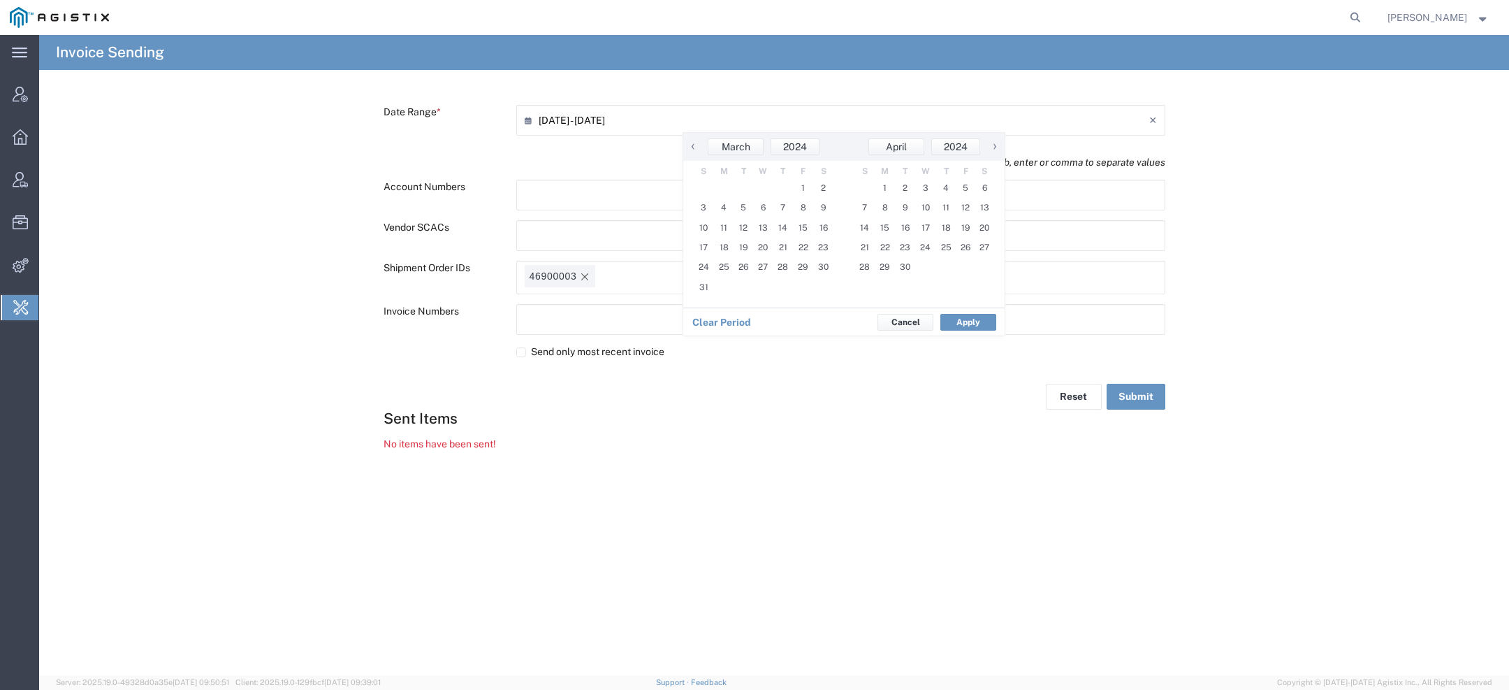
click at [696, 147] on span "‹" at bounding box center [693, 146] width 21 height 17
click at [696, 147] on span "‹" at bounding box center [691, 146] width 21 height 17
click at [696, 148] on span "‹" at bounding box center [691, 146] width 21 height 17
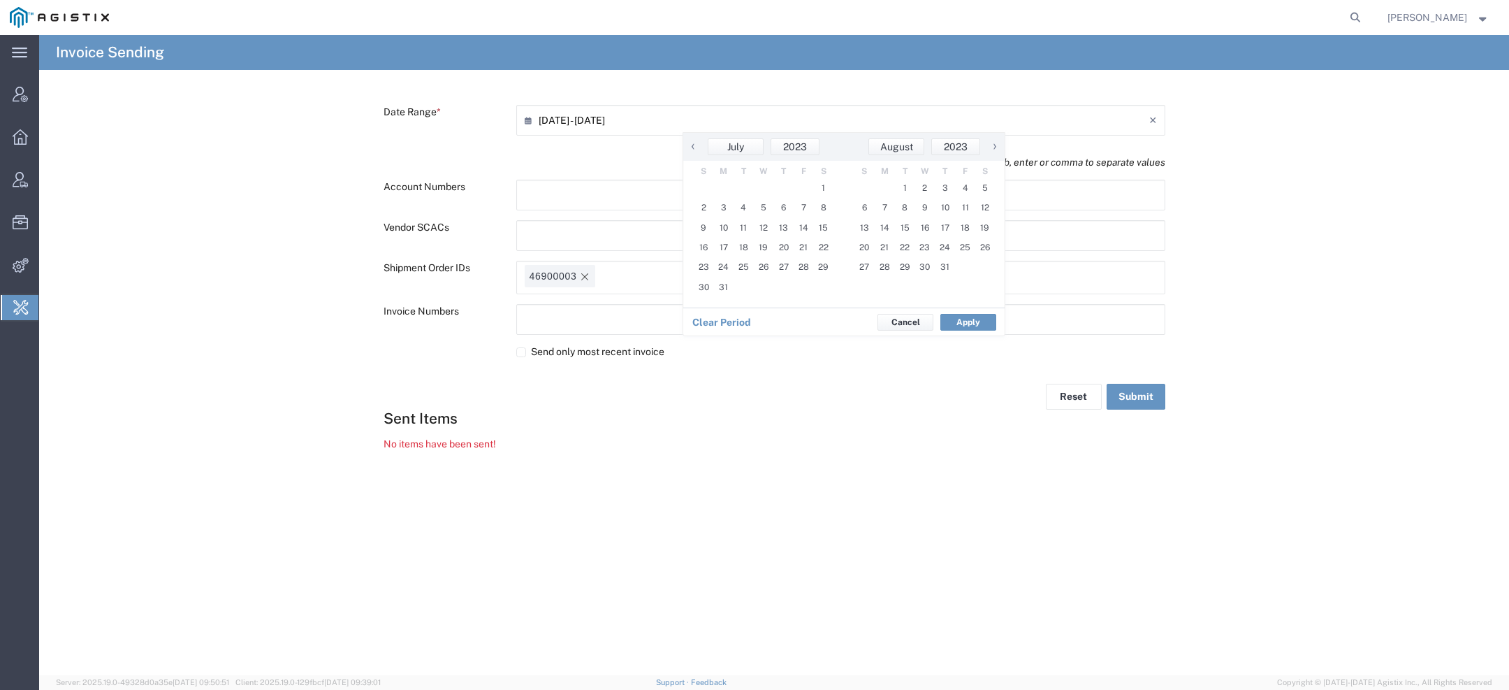
click at [696, 148] on span "‹" at bounding box center [693, 146] width 21 height 17
click at [723, 189] on span "1" at bounding box center [724, 188] width 20 height 20
click at [998, 146] on span "›" at bounding box center [994, 146] width 21 height 17
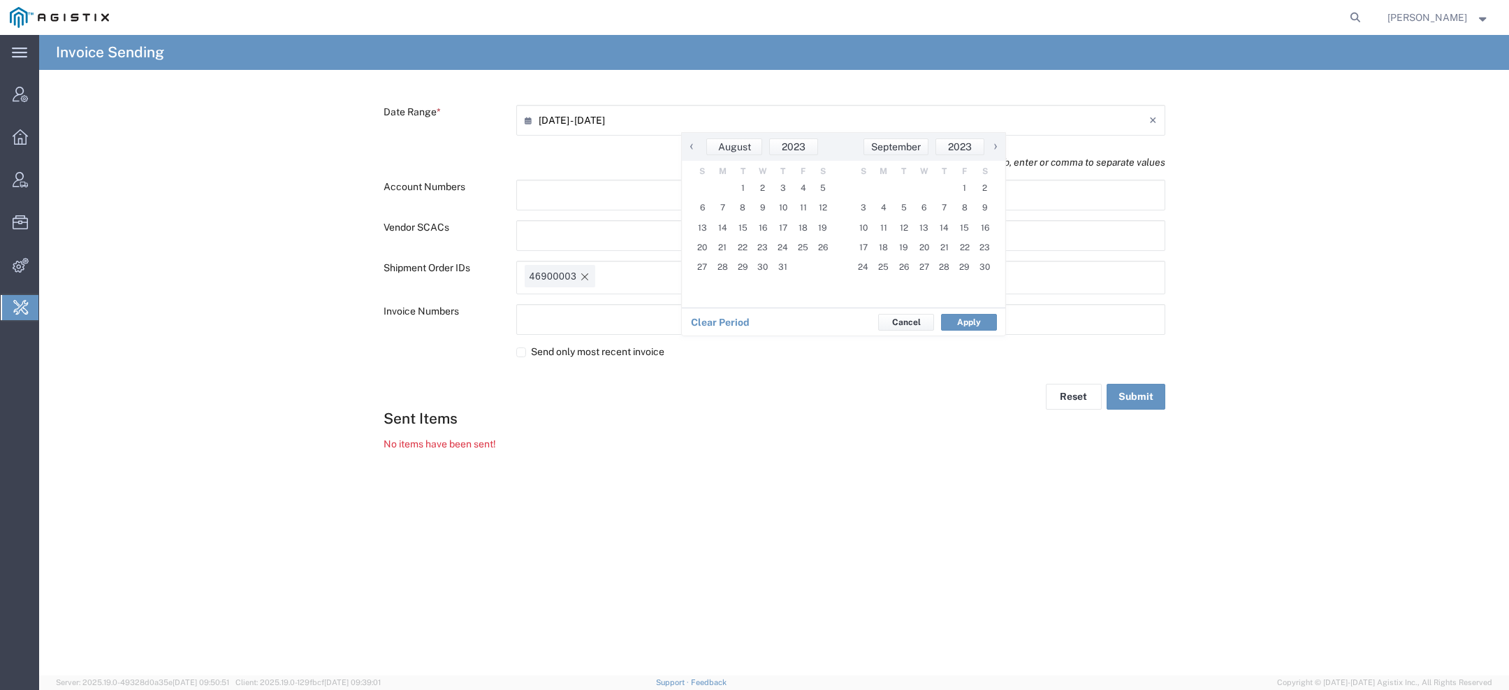
click at [998, 146] on span "›" at bounding box center [995, 146] width 21 height 17
click at [998, 146] on span "›" at bounding box center [994, 146] width 21 height 17
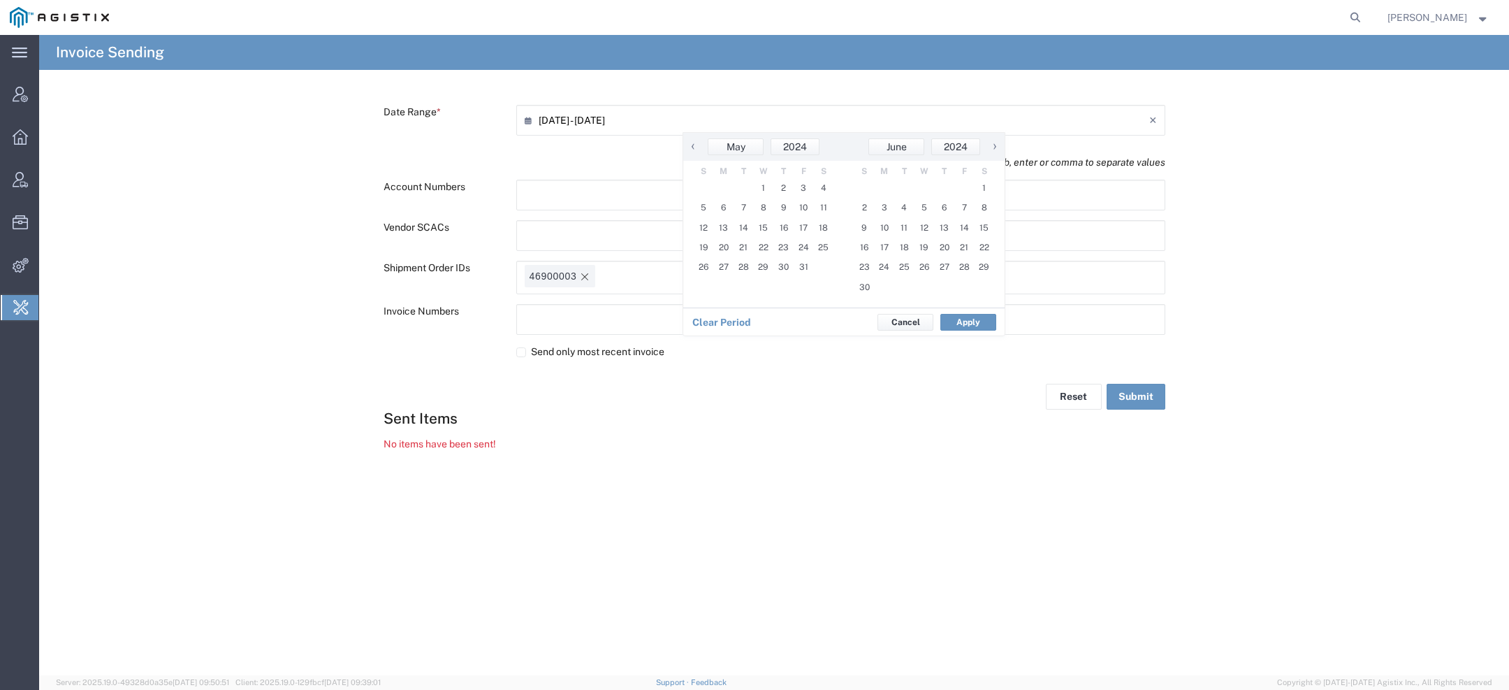
click at [998, 146] on span "›" at bounding box center [994, 146] width 21 height 17
click at [998, 146] on span "›" at bounding box center [995, 146] width 21 height 17
click at [998, 146] on span "›" at bounding box center [994, 146] width 21 height 17
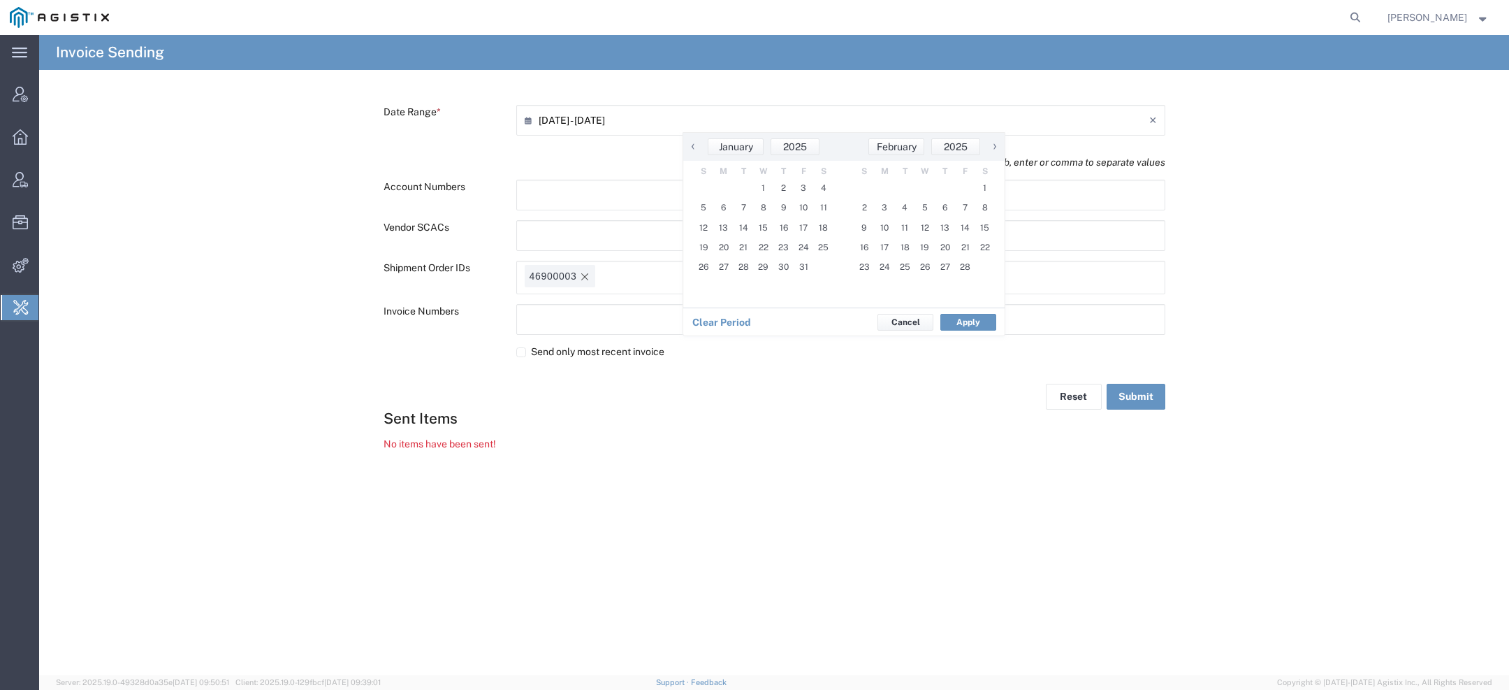
click at [998, 146] on span "›" at bounding box center [994, 146] width 21 height 17
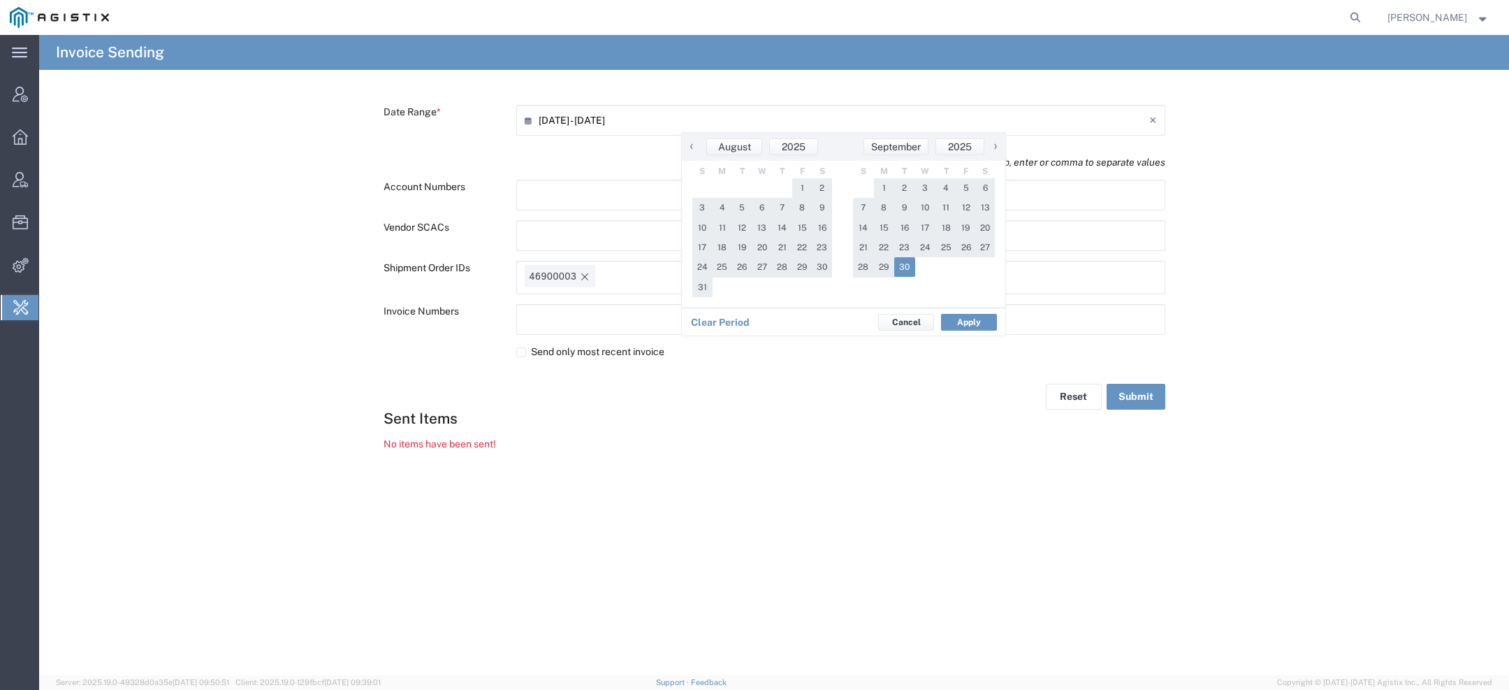
click at [901, 266] on span "30" at bounding box center [904, 267] width 21 height 20
type input "05/01/2023 - 09/30/2025"
click at [948, 323] on button "Apply" at bounding box center [968, 322] width 56 height 17
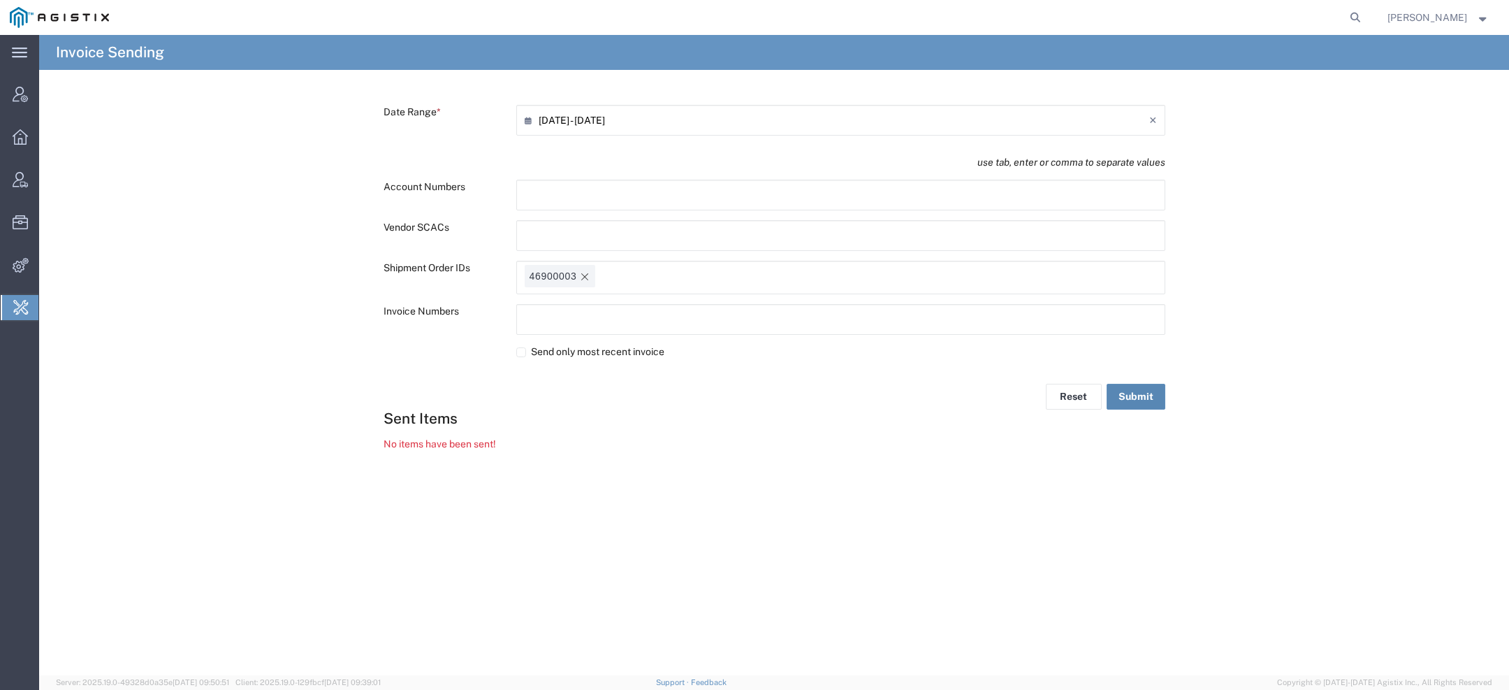
click at [1151, 402] on button "Submit" at bounding box center [1136, 397] width 59 height 26
click at [588, 272] on icon "Remove tag" at bounding box center [584, 276] width 11 height 11
paste input "text"
click at [1137, 395] on button "Submit" at bounding box center [1136, 397] width 59 height 26
click at [583, 271] on icon "Remove tag" at bounding box center [584, 276] width 11 height 11
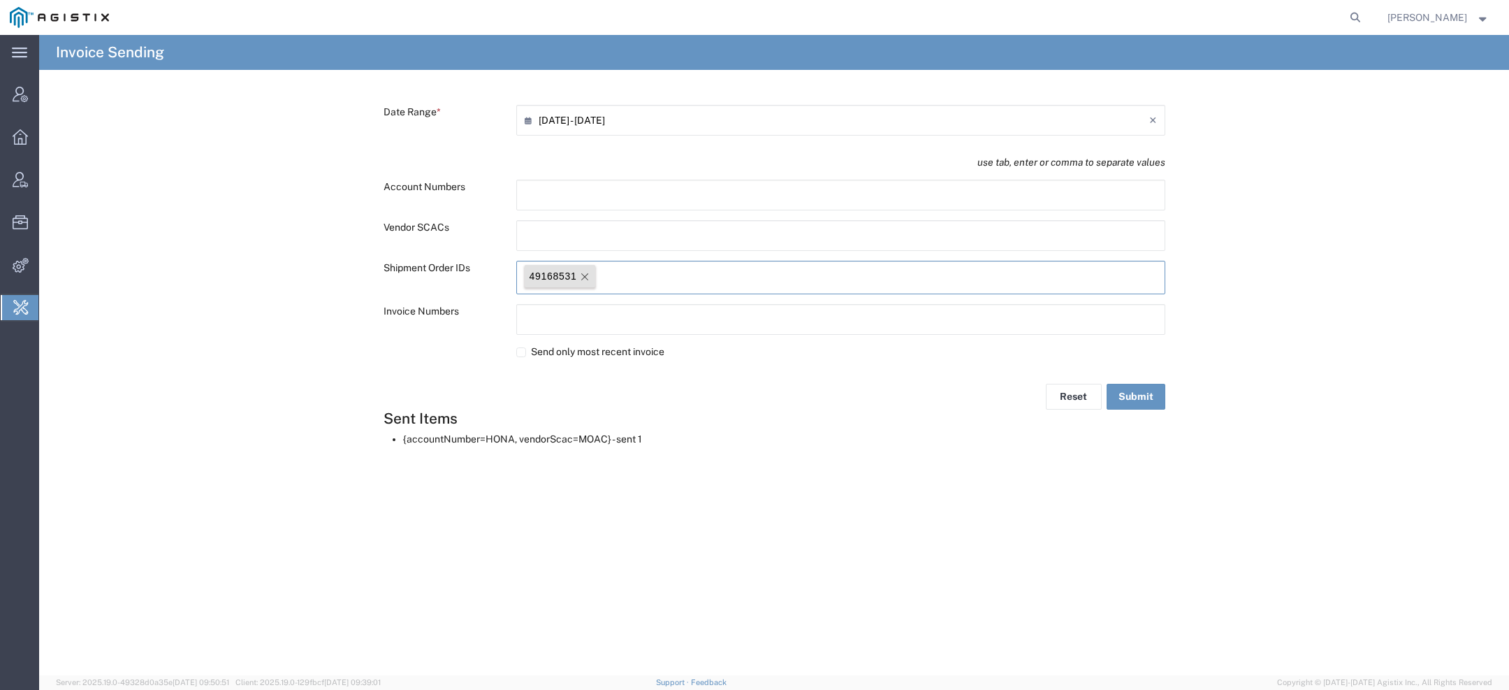
paste input "text"
click at [1142, 394] on button "Submit" at bounding box center [1136, 397] width 59 height 26
click at [585, 280] on icon "Remove tag" at bounding box center [584, 276] width 11 height 11
paste input "text"
click at [1123, 402] on button "Submit" at bounding box center [1136, 397] width 59 height 26
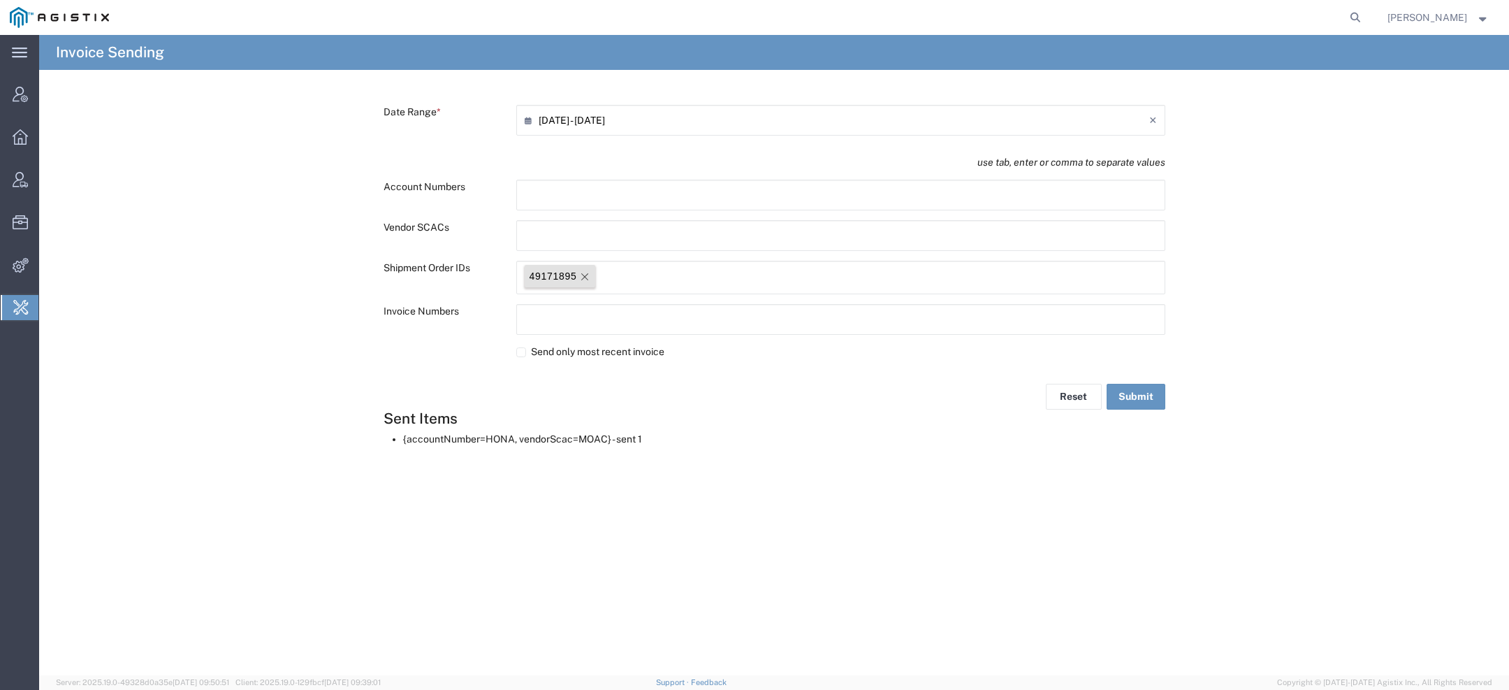
click at [587, 275] on icon "Remove tag" at bounding box center [584, 276] width 11 height 11
paste input "text"
click at [1142, 400] on button "Submit" at bounding box center [1136, 397] width 59 height 26
click at [583, 282] on delete-icon "Remove tag" at bounding box center [583, 276] width 14 height 22
paste input "text"
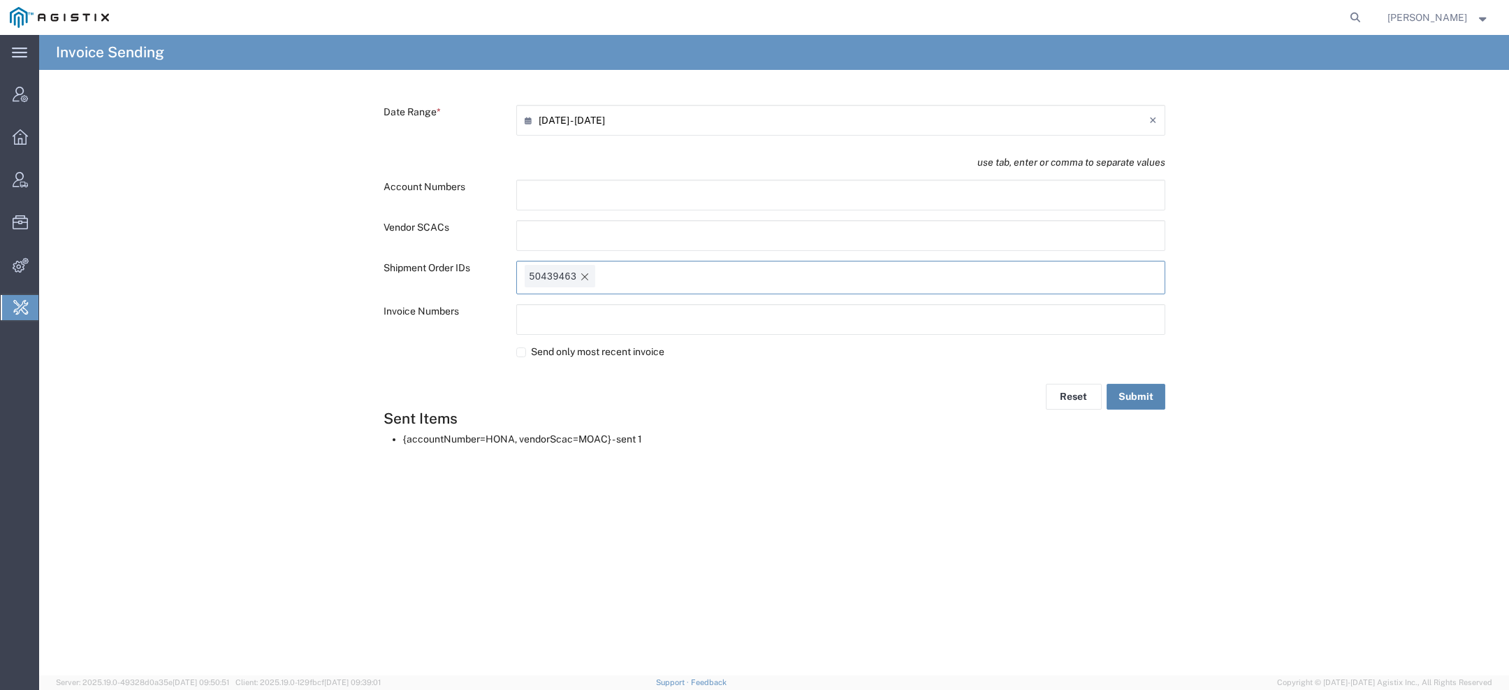
click at [1152, 395] on button "Submit" at bounding box center [1136, 397] width 59 height 26
click at [591, 272] on tag-ripple at bounding box center [560, 276] width 71 height 22
paste input "text"
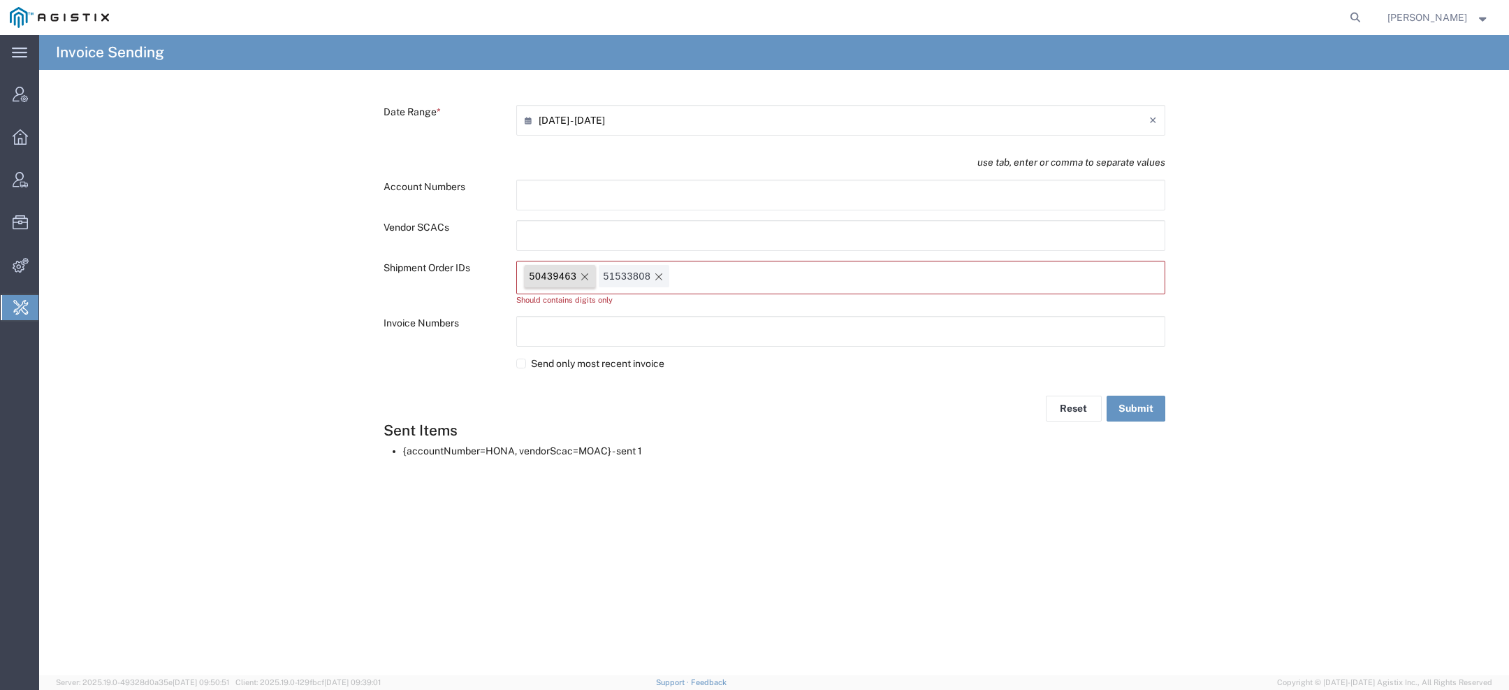
click at [584, 279] on icon "Remove tag" at bounding box center [584, 276] width 11 height 11
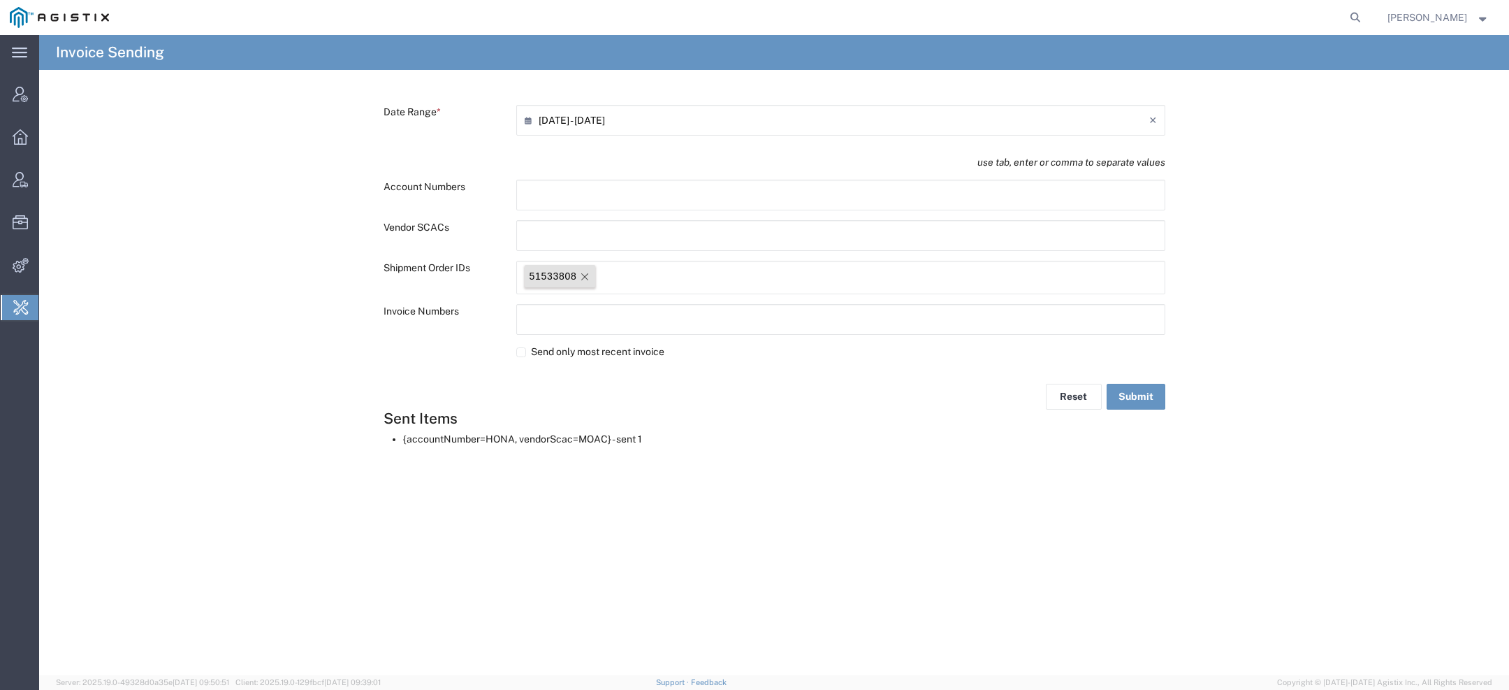
click at [584, 279] on icon "Remove tag" at bounding box center [584, 276] width 11 height 11
paste input "text"
click at [1128, 397] on button "Submit" at bounding box center [1136, 397] width 59 height 26
click at [590, 280] on tag-ripple at bounding box center [560, 276] width 71 height 22
paste input "text"
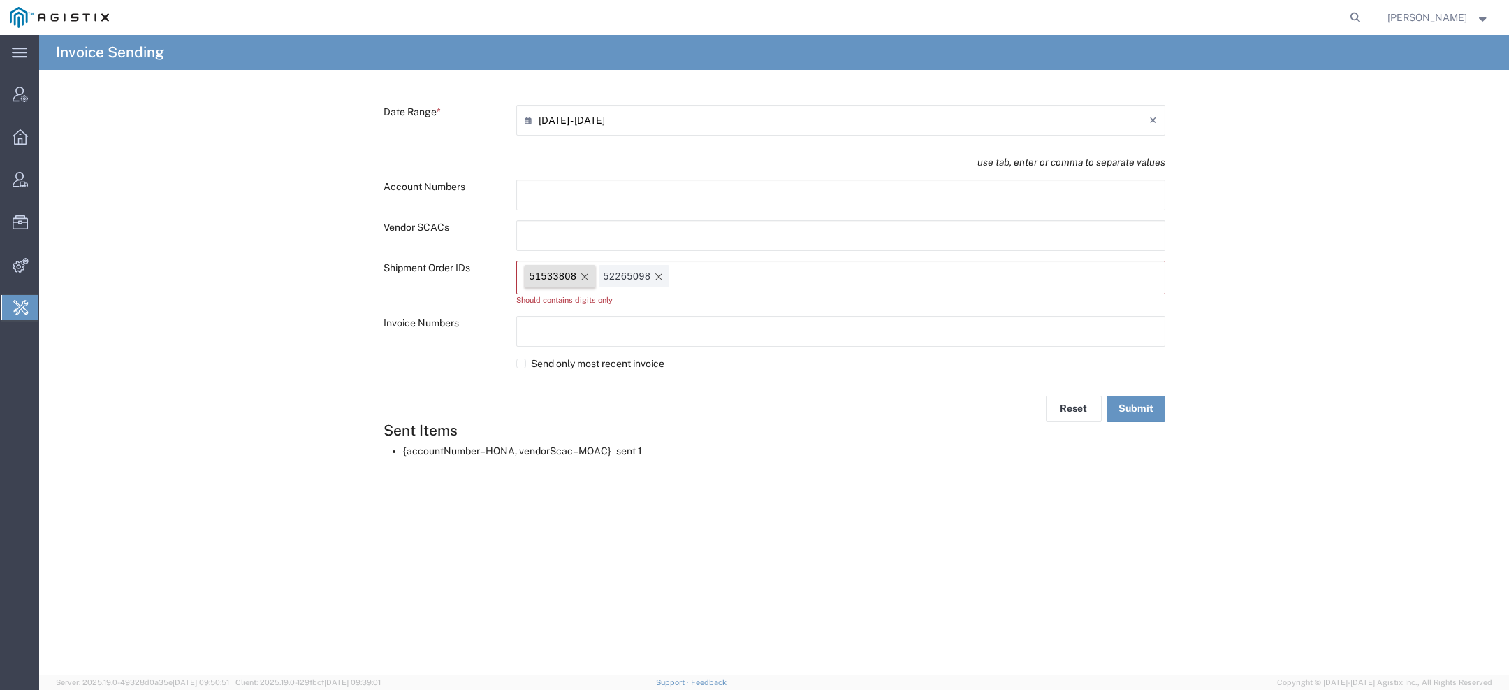
click at [585, 279] on icon "Remove tag" at bounding box center [584, 276] width 11 height 11
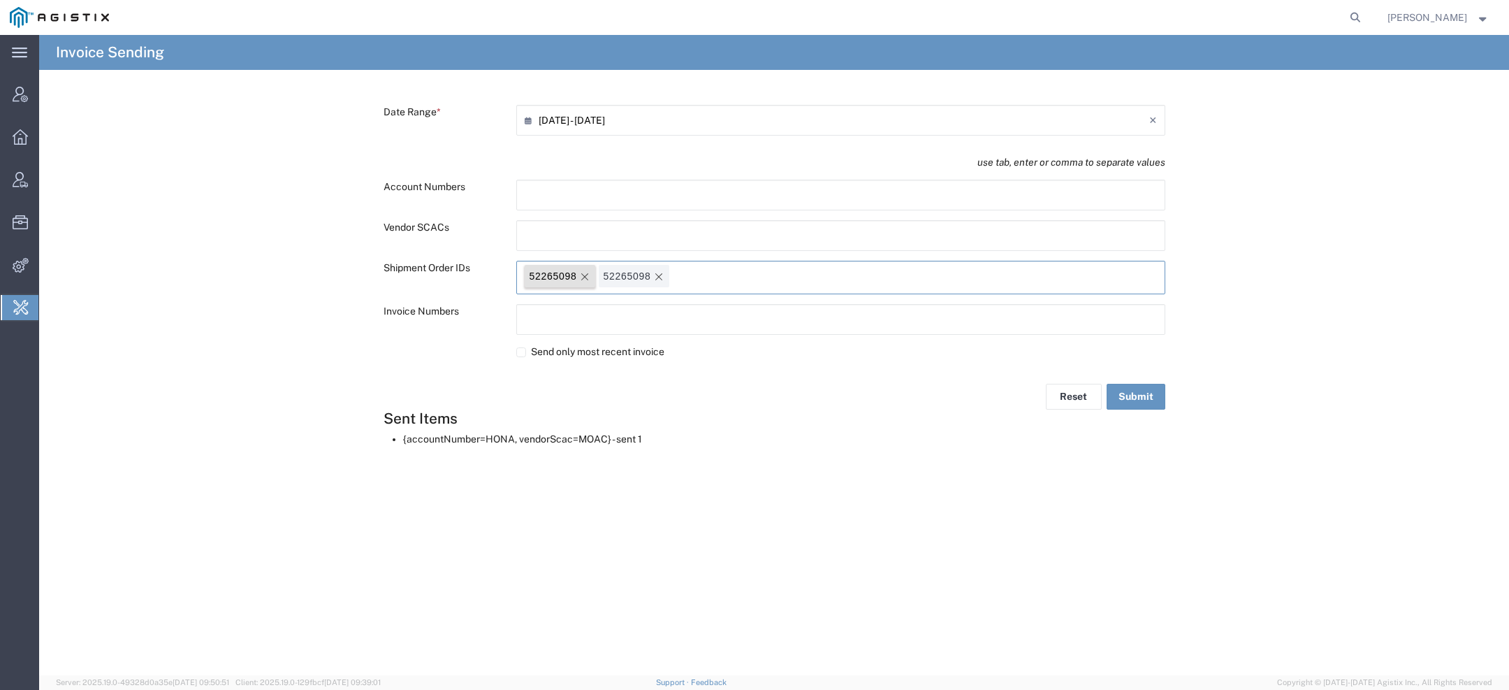
click at [585, 279] on icon "Remove tag" at bounding box center [584, 276] width 11 height 11
paste input "text"
click at [1126, 398] on button "Submit" at bounding box center [1136, 397] width 59 height 26
click at [585, 279] on icon "Remove tag" at bounding box center [584, 276] width 11 height 11
paste input "text"
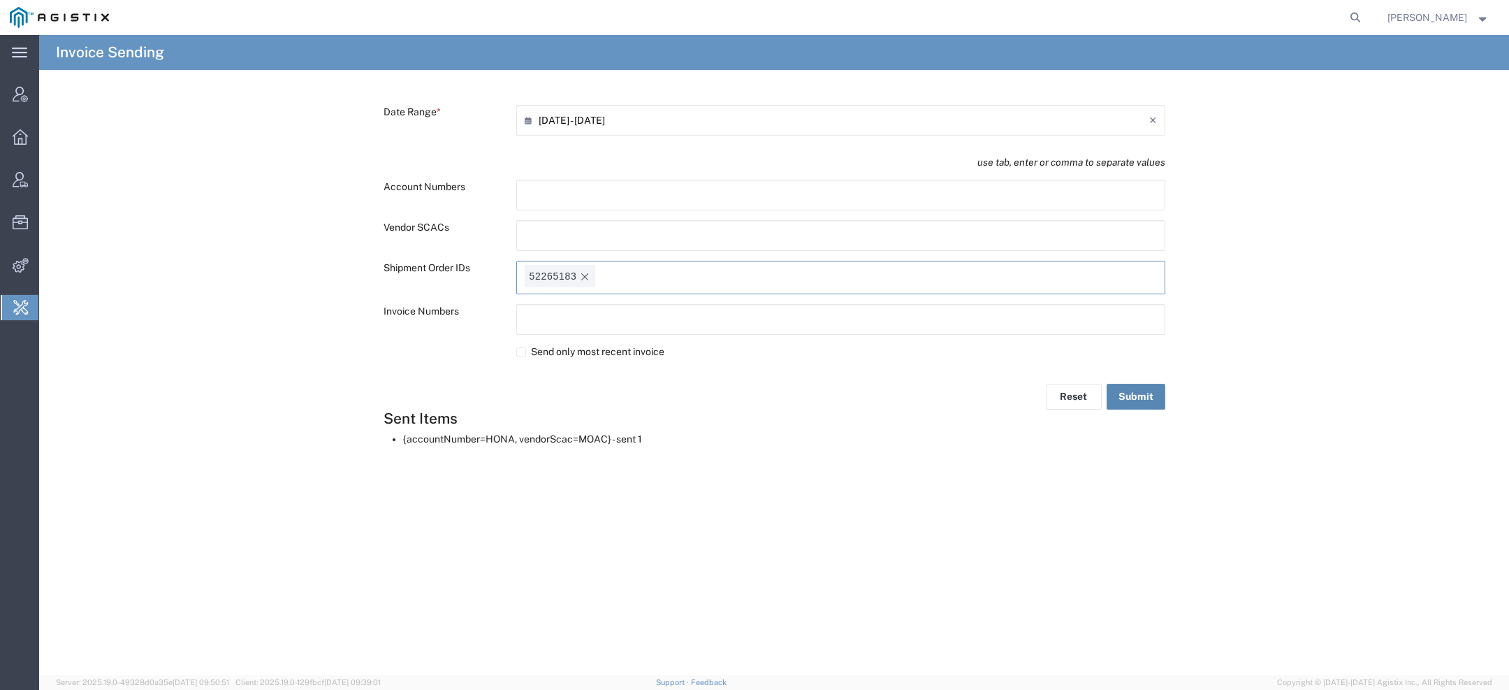
click at [1125, 393] on button "Submit" at bounding box center [1136, 397] width 59 height 26
click at [579, 268] on delete-icon "Remove tag" at bounding box center [583, 276] width 14 height 22
paste input "text"
click at [1136, 402] on button "Submit" at bounding box center [1136, 397] width 59 height 26
click at [587, 270] on span "Remove tag" at bounding box center [584, 275] width 11 height 11
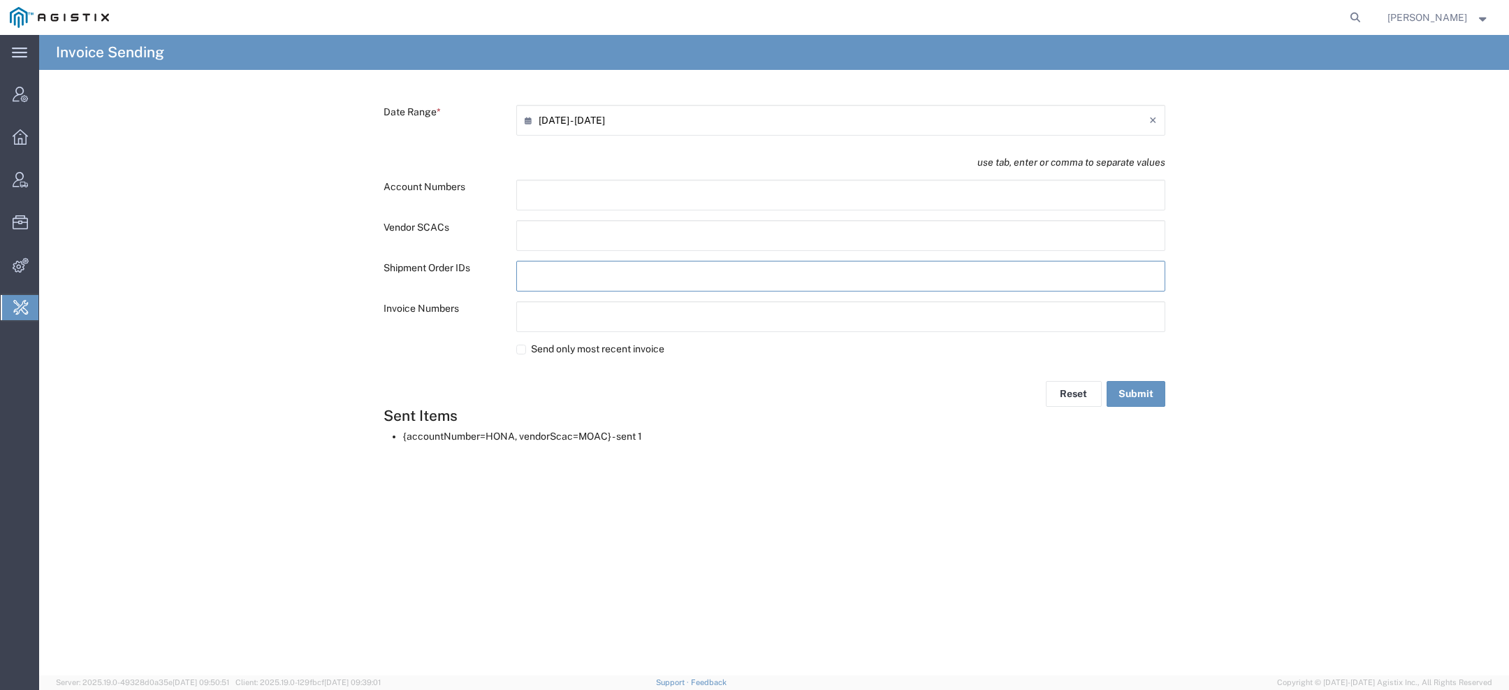
paste input "text"
click at [1123, 397] on button "Submit" at bounding box center [1136, 397] width 59 height 26
click at [575, 278] on div "52989977" at bounding box center [554, 276] width 48 height 22
click at [590, 275] on icon "Remove tag" at bounding box center [584, 276] width 11 height 11
paste input "text"
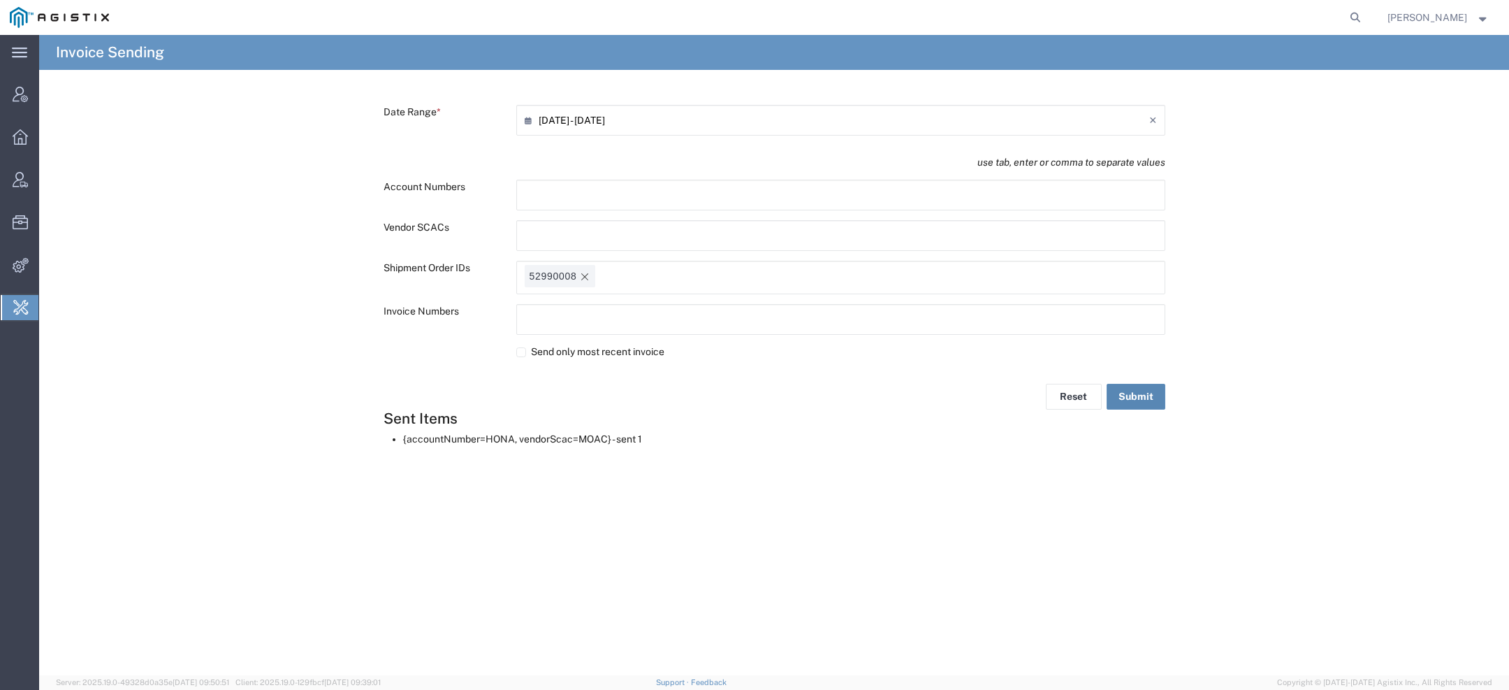
click at [1154, 393] on button "Submit" at bounding box center [1136, 397] width 59 height 26
click at [588, 277] on icon "Remove tag" at bounding box center [584, 276] width 11 height 11
paste input "text"
click at [1134, 402] on button "Submit" at bounding box center [1136, 397] width 59 height 26
click at [585, 272] on icon "Remove tag" at bounding box center [584, 276] width 11 height 11
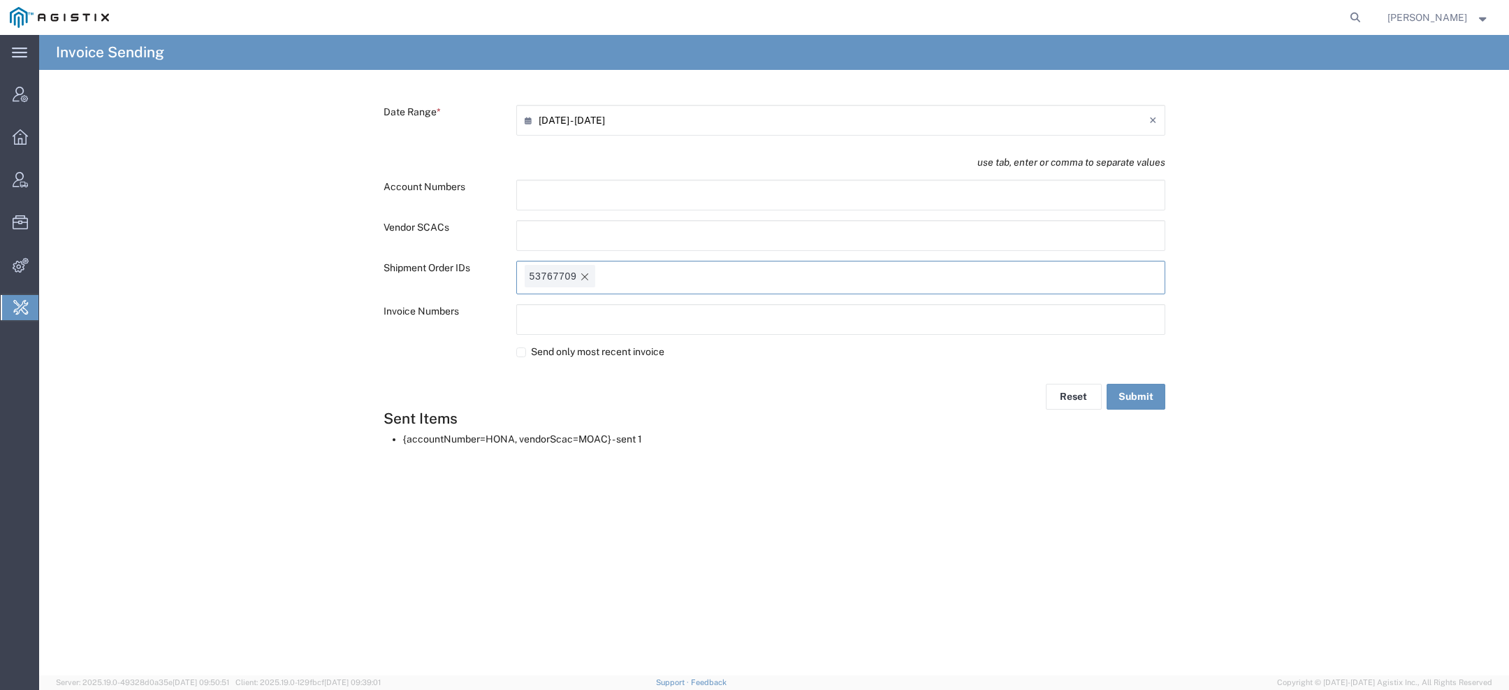
paste input "text"
click at [1145, 396] on button "Submit" at bounding box center [1136, 397] width 59 height 26
click at [586, 275] on icon "Remove tag" at bounding box center [584, 276] width 7 height 7
paste input "text"
click at [1143, 402] on button "Submit" at bounding box center [1136, 397] width 59 height 26
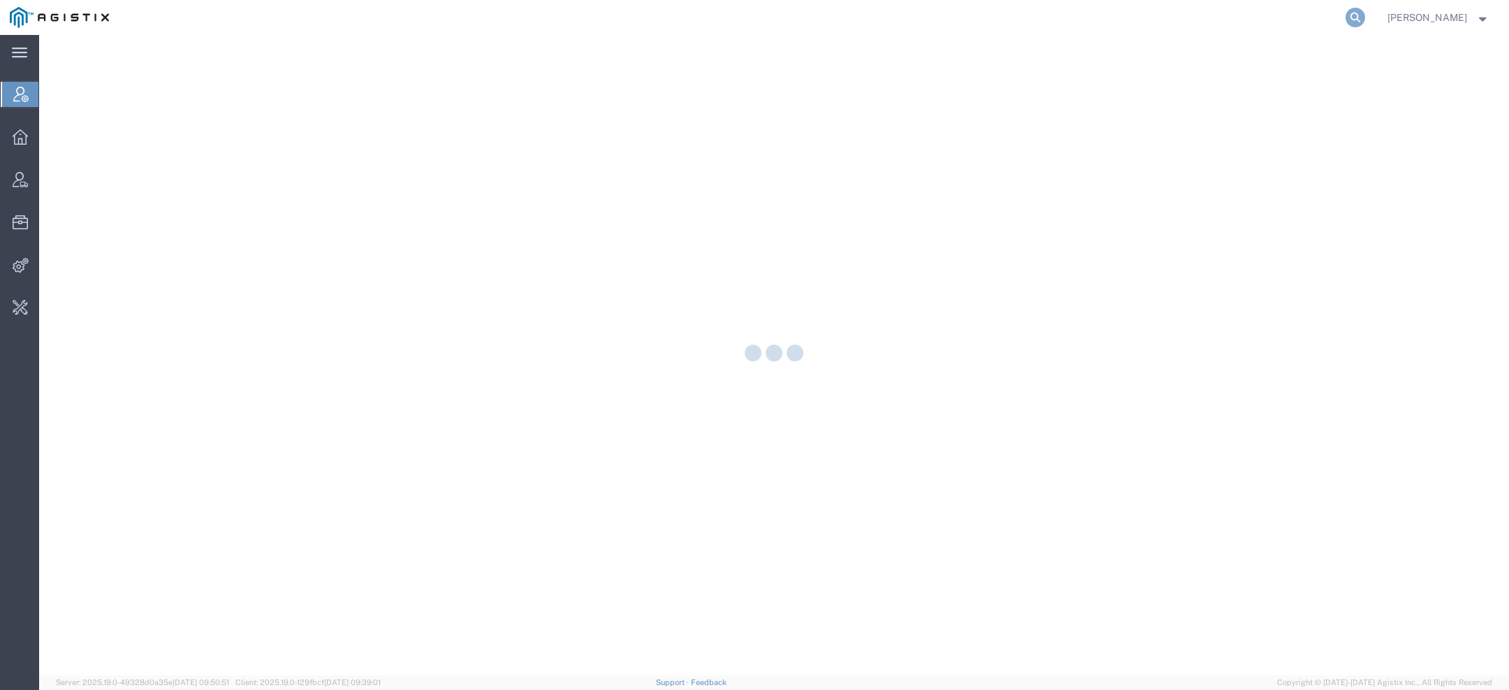
click at [1362, 14] on icon at bounding box center [1356, 18] width 20 height 20
paste input "50436250"
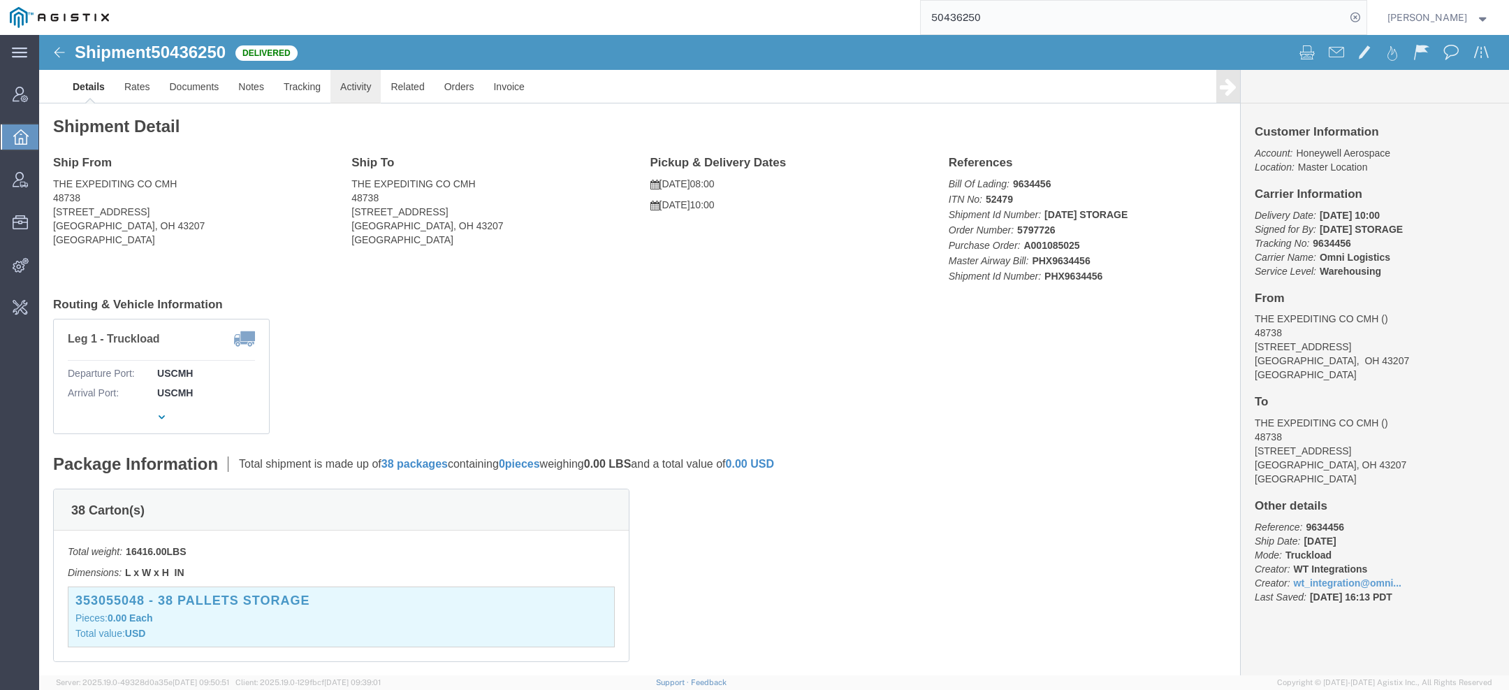
click link "Activity"
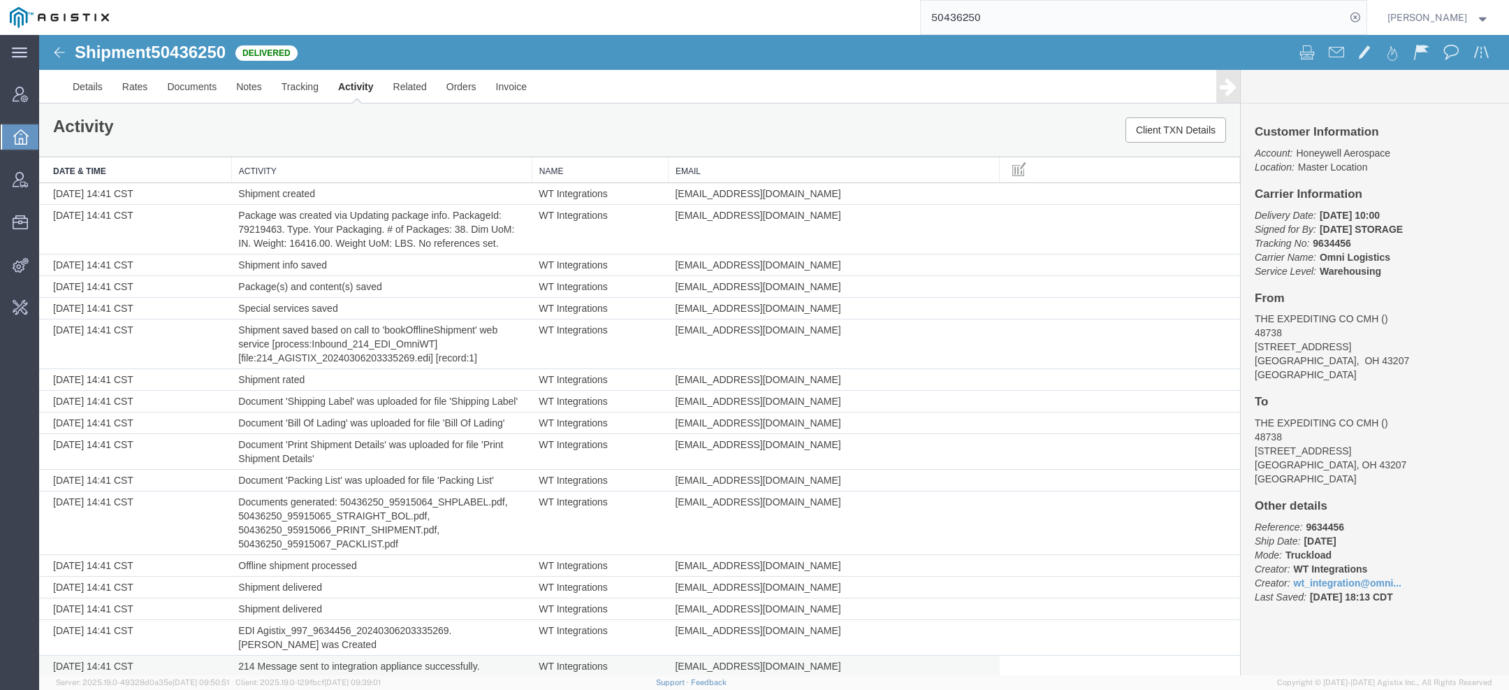
scroll to position [598, 0]
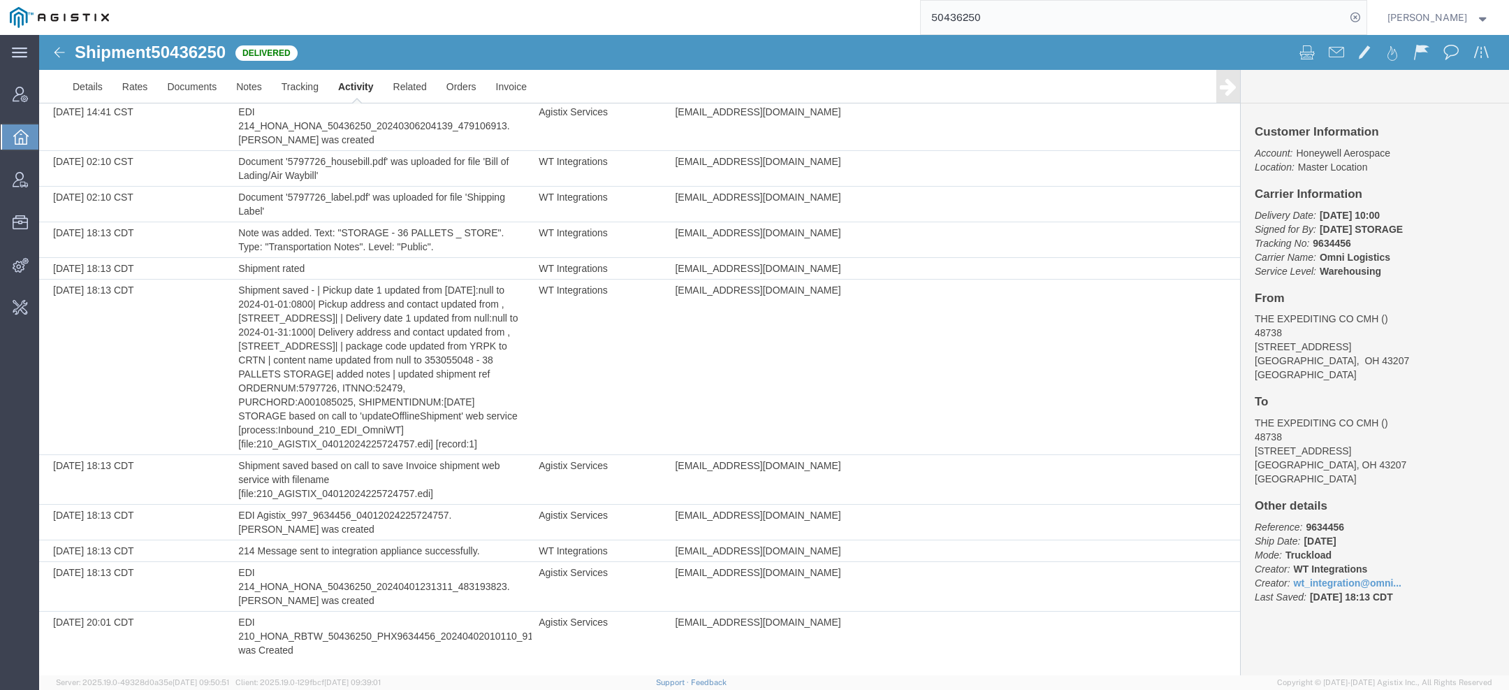
click at [217, 52] on span "50436250" at bounding box center [188, 52] width 75 height 19
copy span "50436250"
click at [357, 87] on link "Activity" at bounding box center [355, 87] width 55 height 34
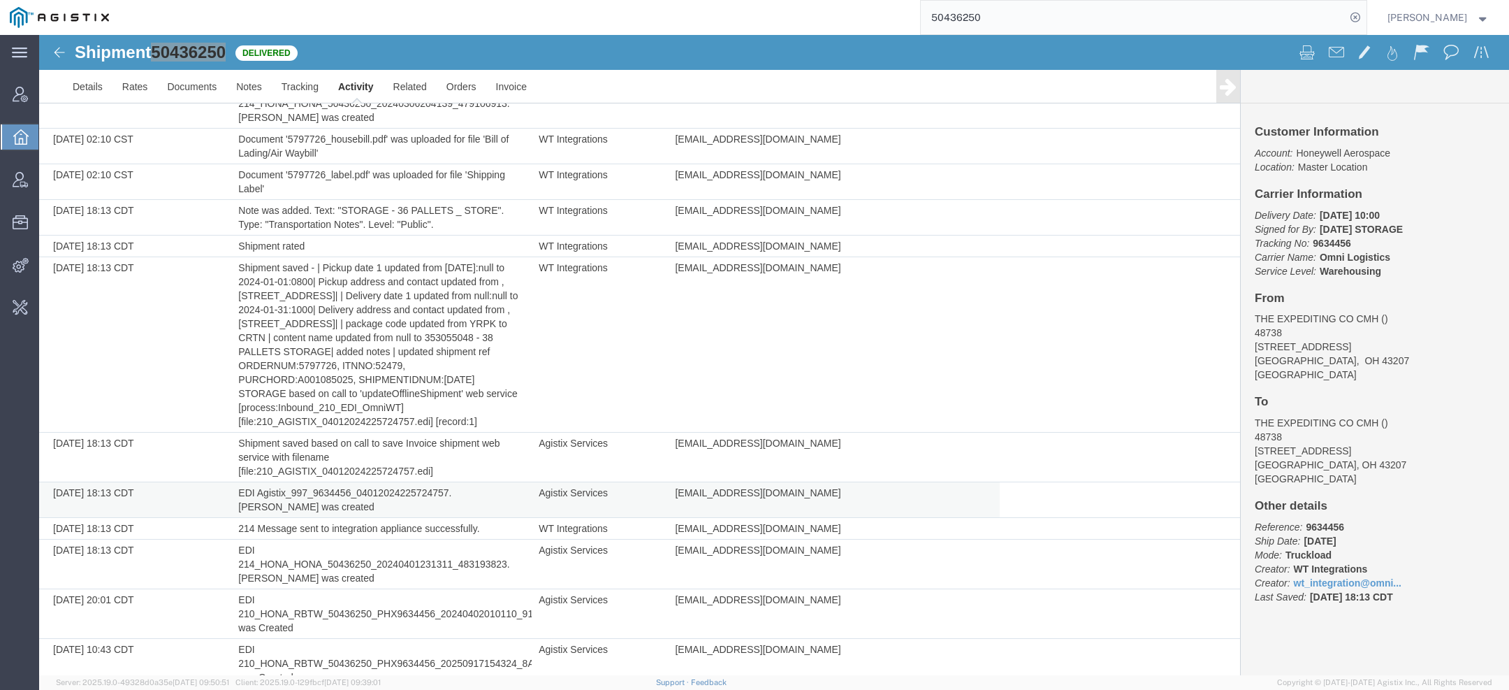
scroll to position [648, 0]
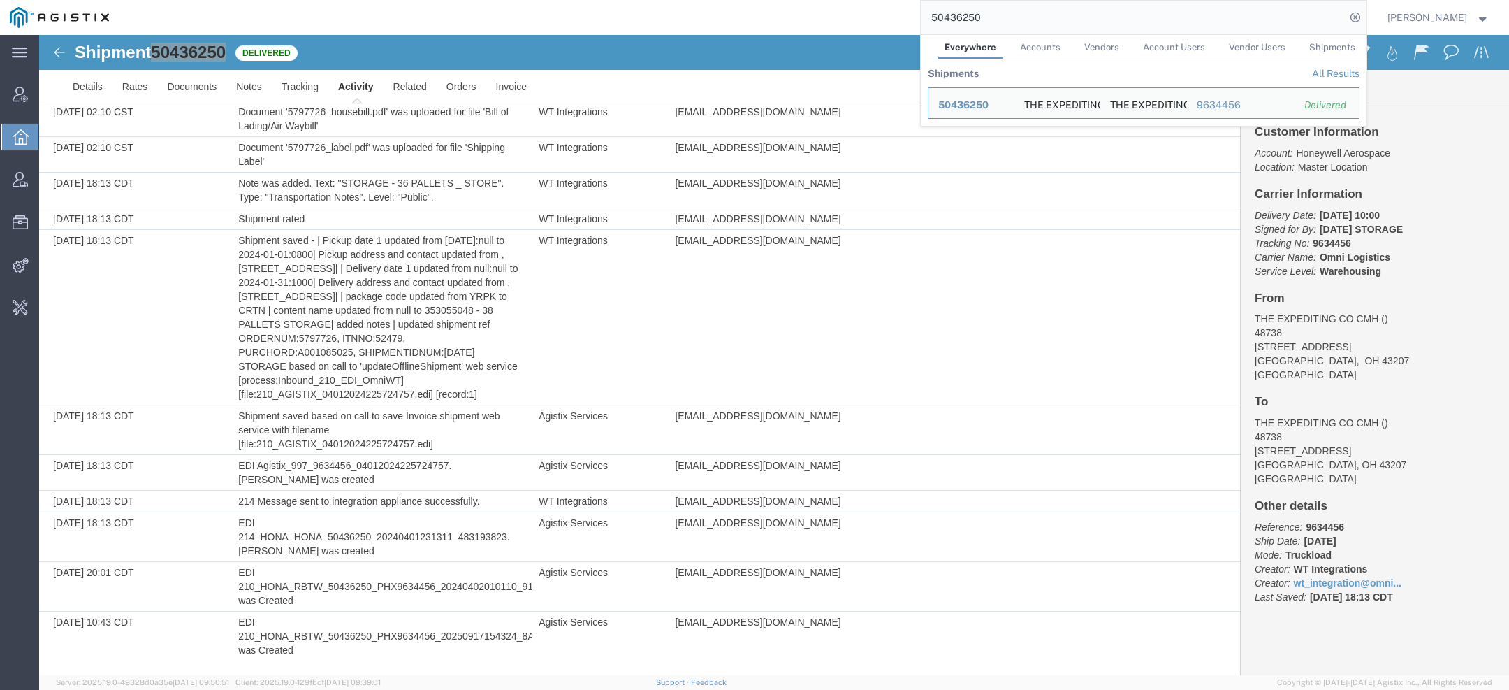
drag, startPoint x: 1001, startPoint y: 23, endPoint x: 724, endPoint y: 5, distance: 278.0
click at [770, 8] on div "50436250 Everywhere Accounts Vendors Account Users Vendor Users Shipments Shipm…" at bounding box center [743, 17] width 1248 height 35
paste input "PHX9634459-0"
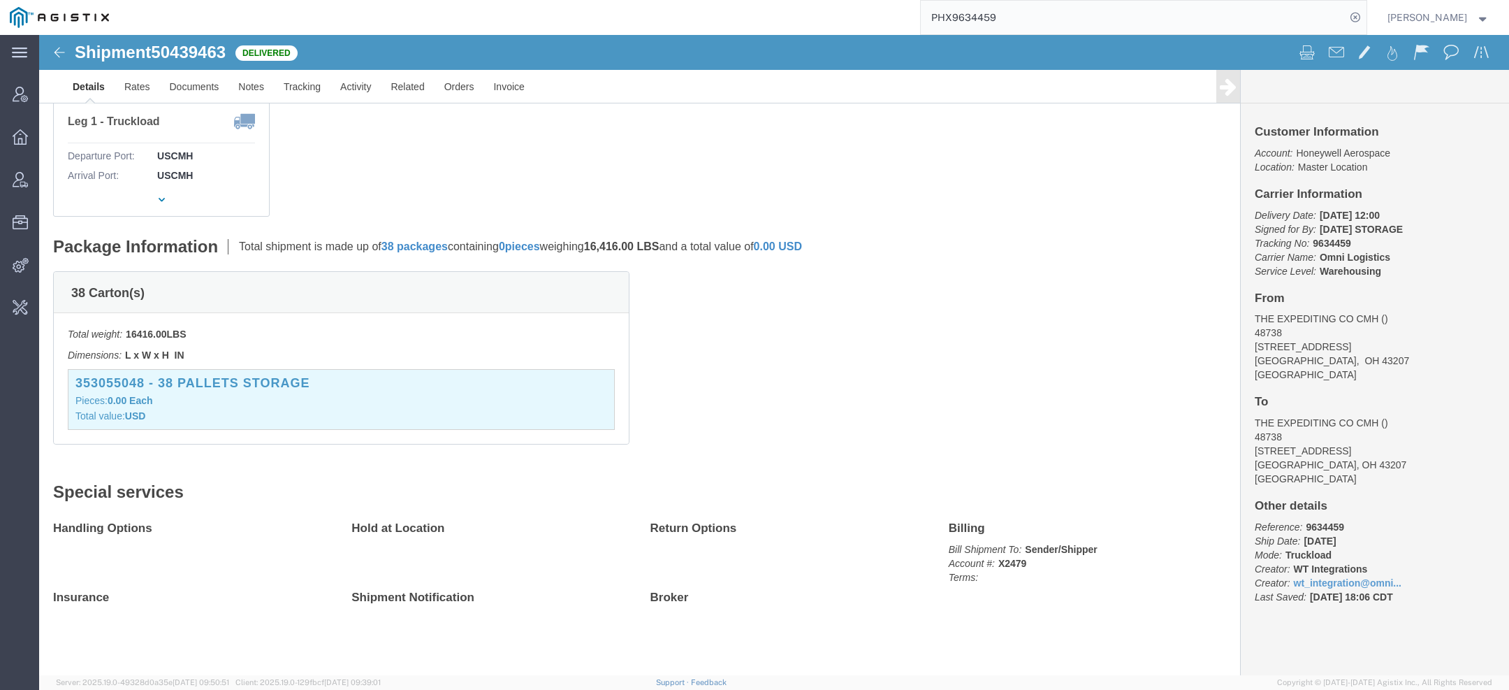
scroll to position [219, 0]
click link "Activity"
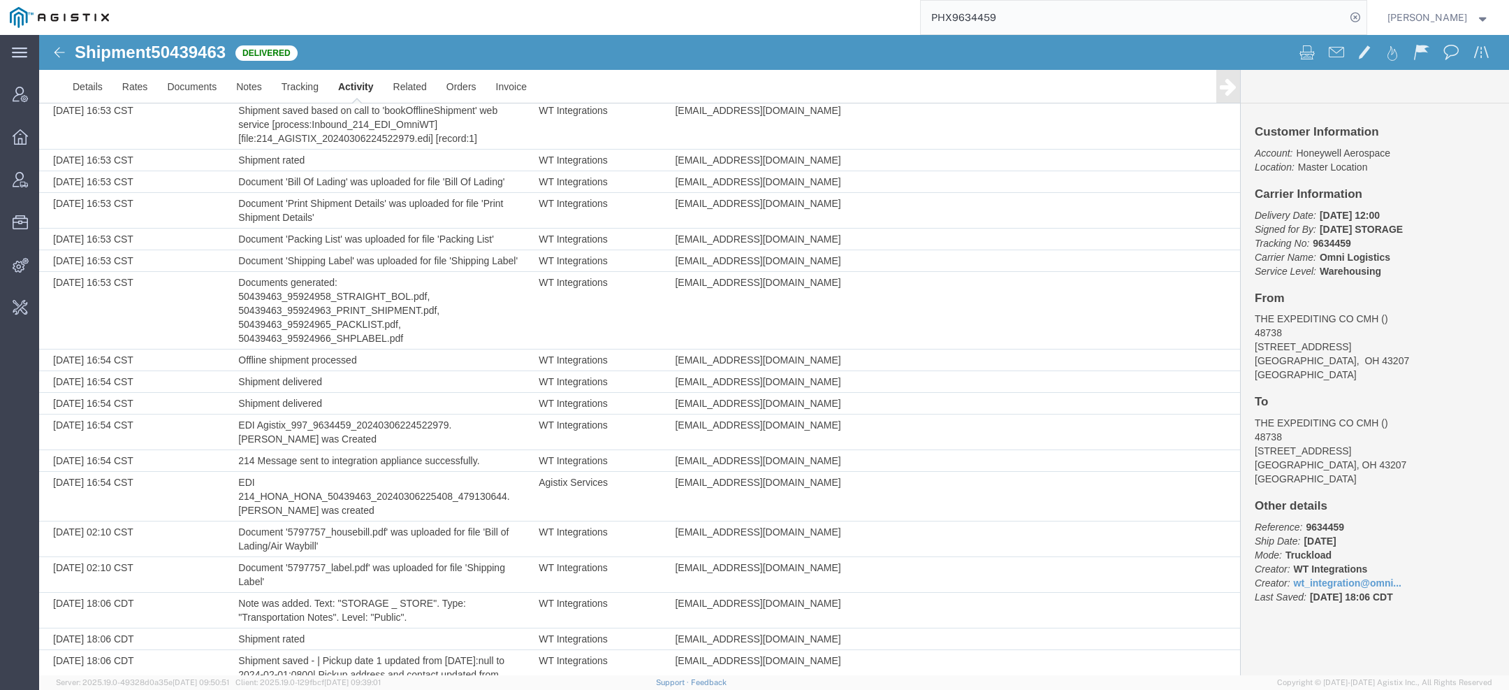
click at [202, 44] on span "50439463" at bounding box center [188, 52] width 75 height 19
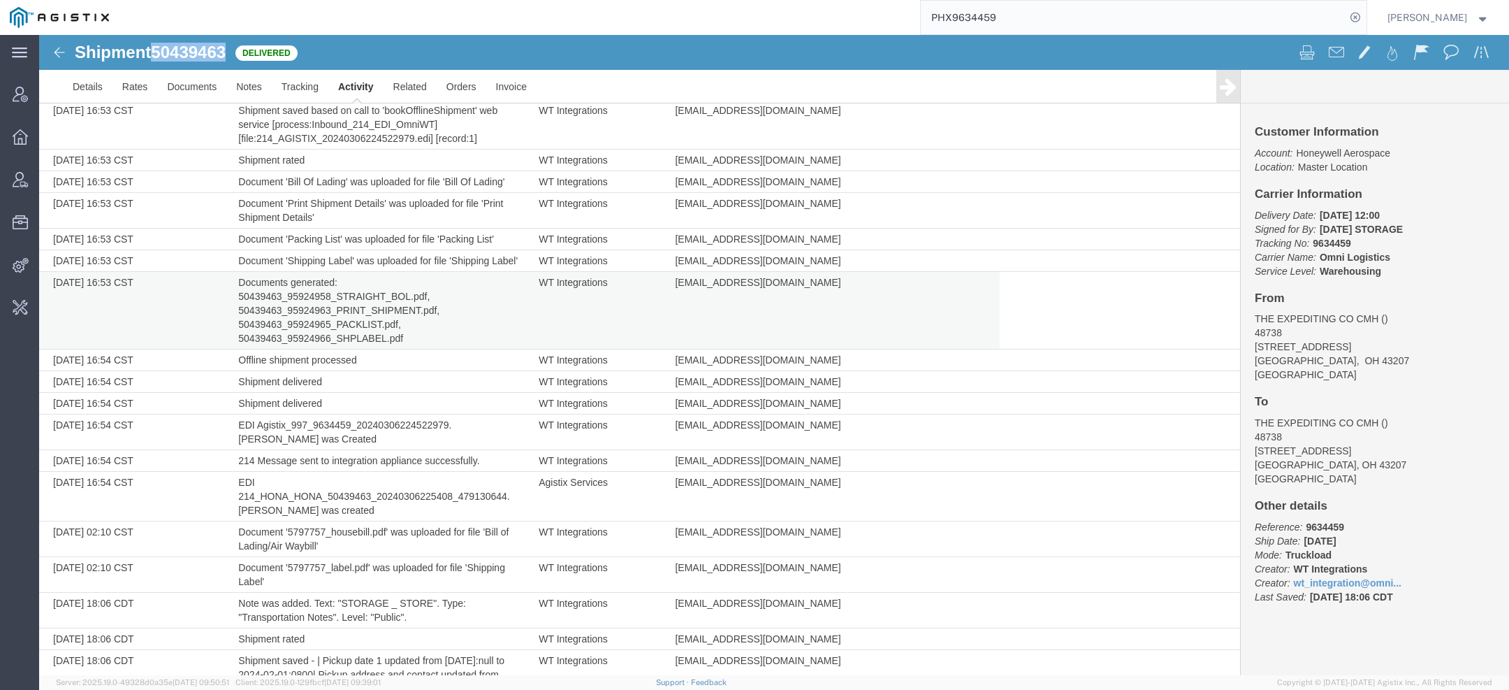
copy span "50439463"
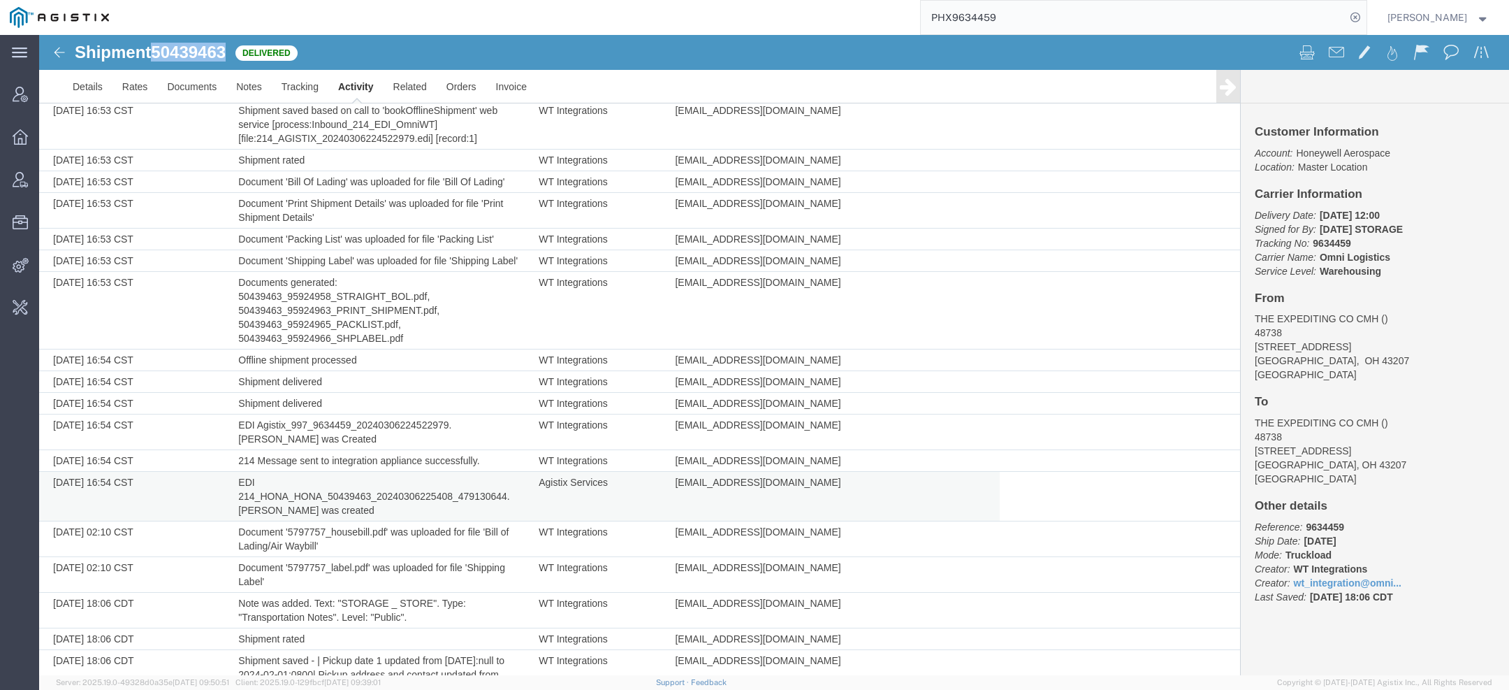
scroll to position [612, 0]
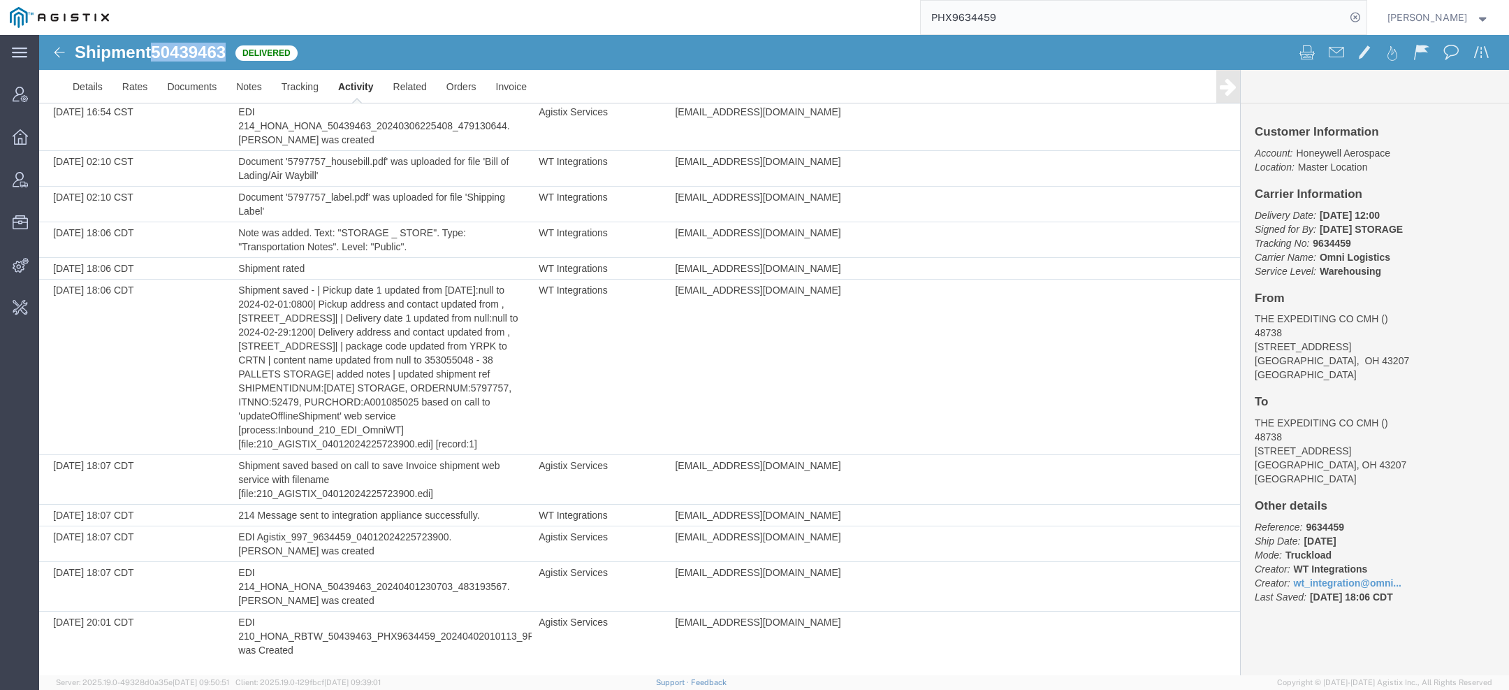
click at [349, 83] on link "Activity" at bounding box center [355, 87] width 55 height 34
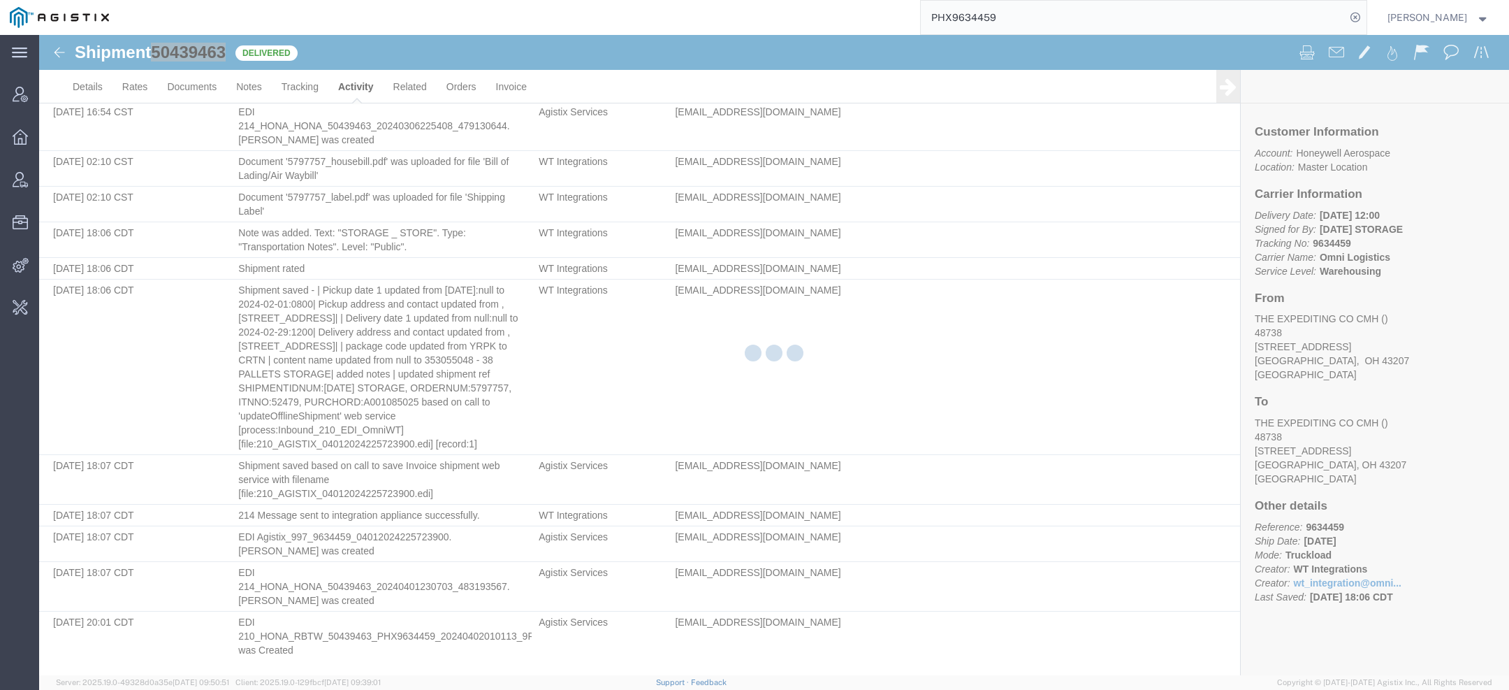
click at [349, 83] on div at bounding box center [774, 355] width 1470 height 640
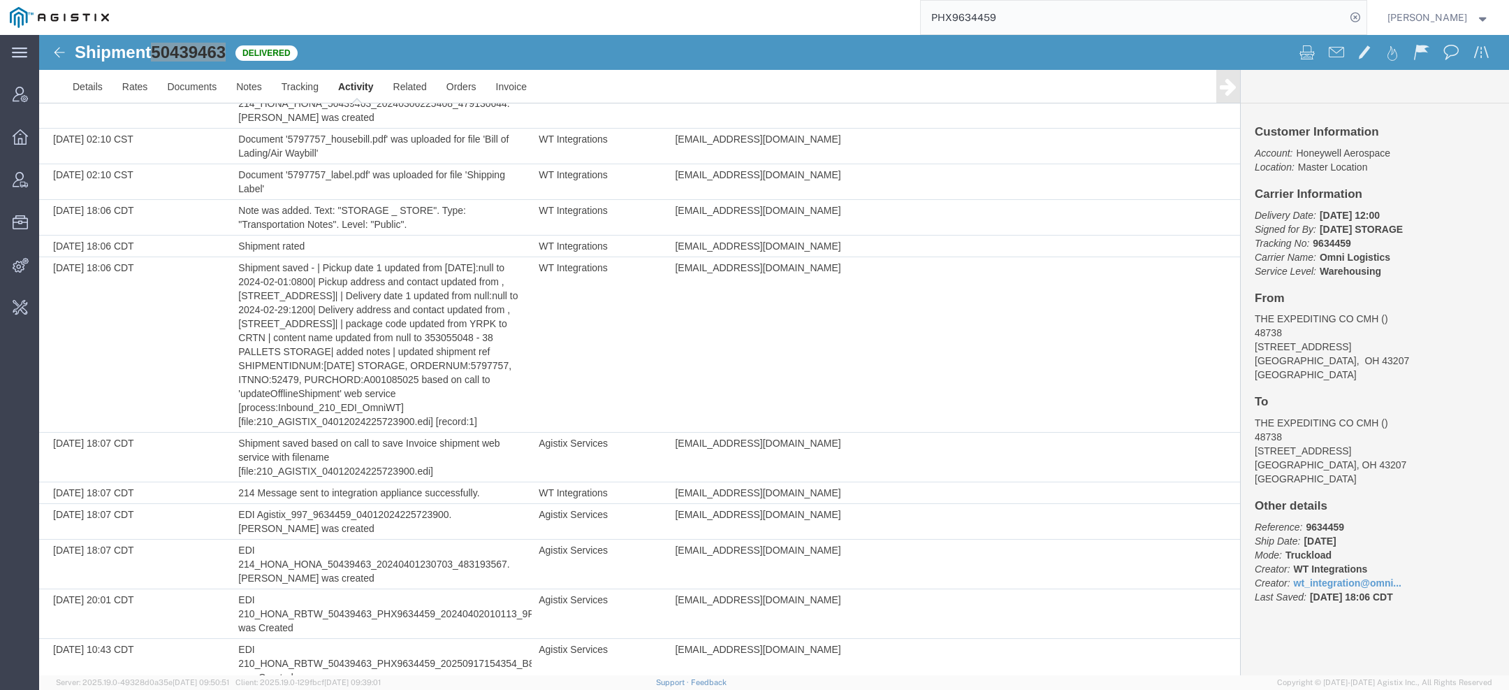
scroll to position [662, 0]
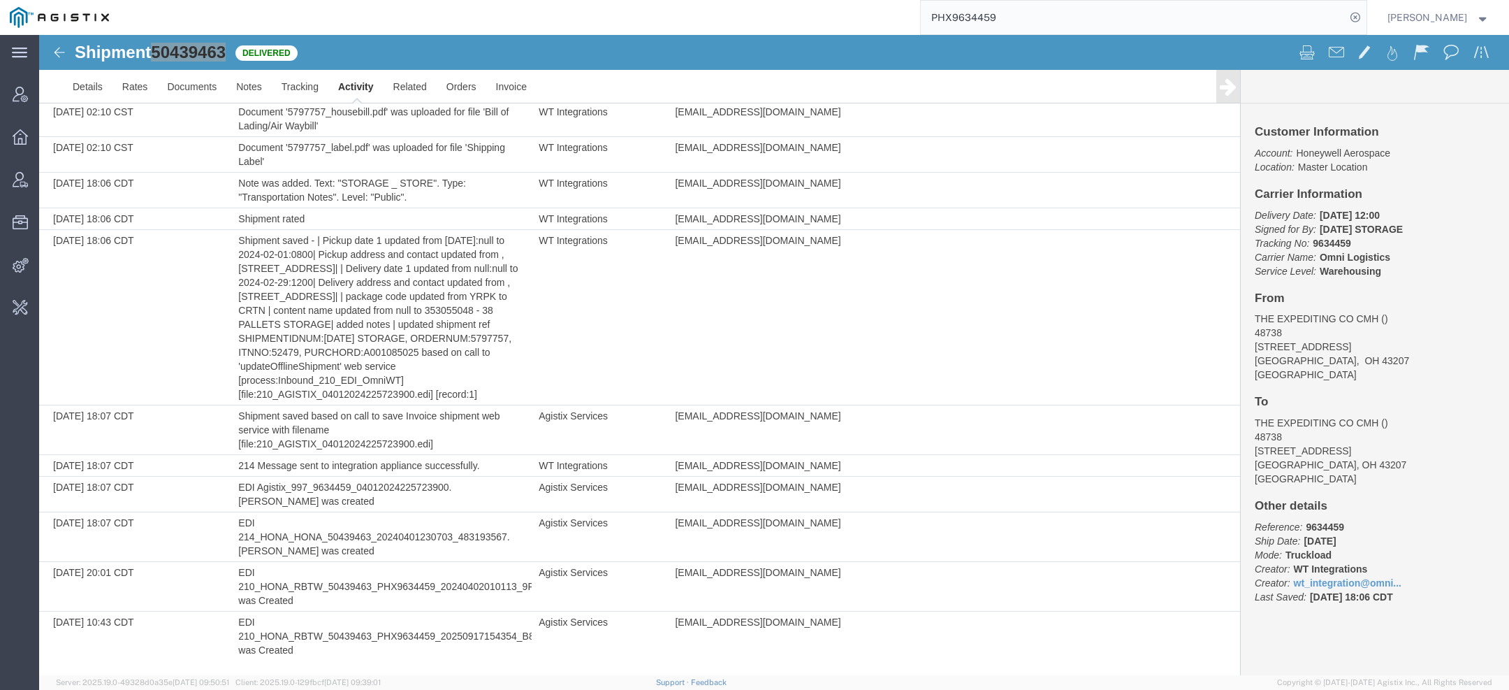
drag, startPoint x: 1020, startPoint y: 20, endPoint x: 767, endPoint y: -4, distance: 254.0
click at [767, 0] on html "main_menu Created with Sketch. Collapse Menu Account Manager Overview Vendor Ma…" at bounding box center [754, 345] width 1509 height 690
paste input "8797-00"
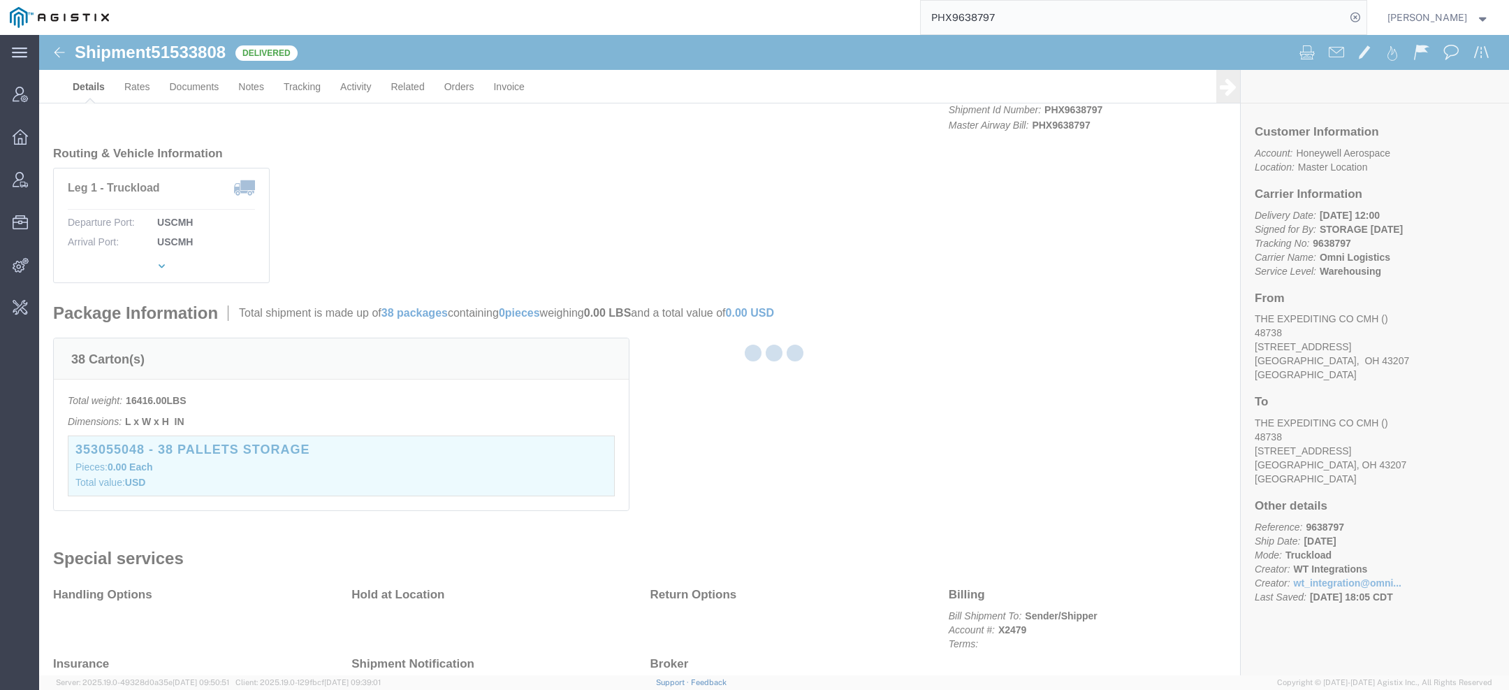
scroll to position [219, 0]
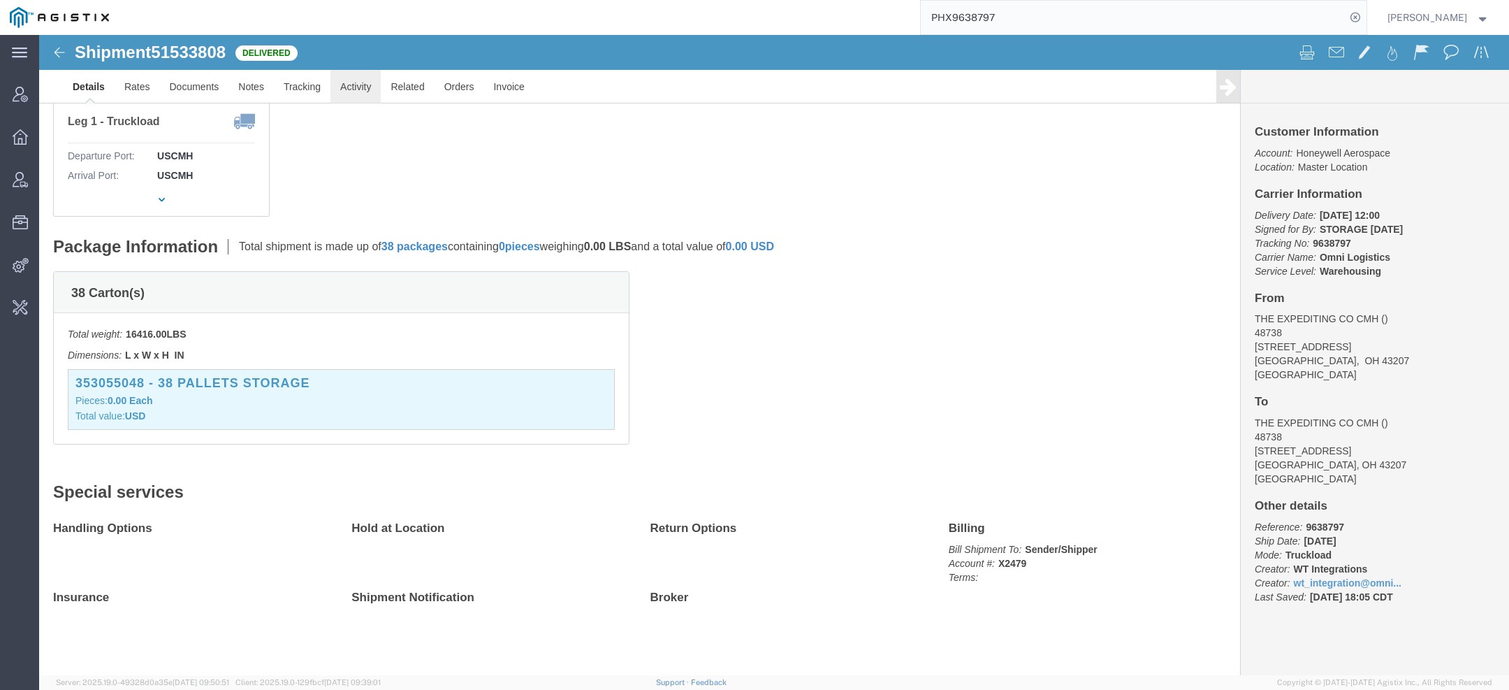
click link "Activity"
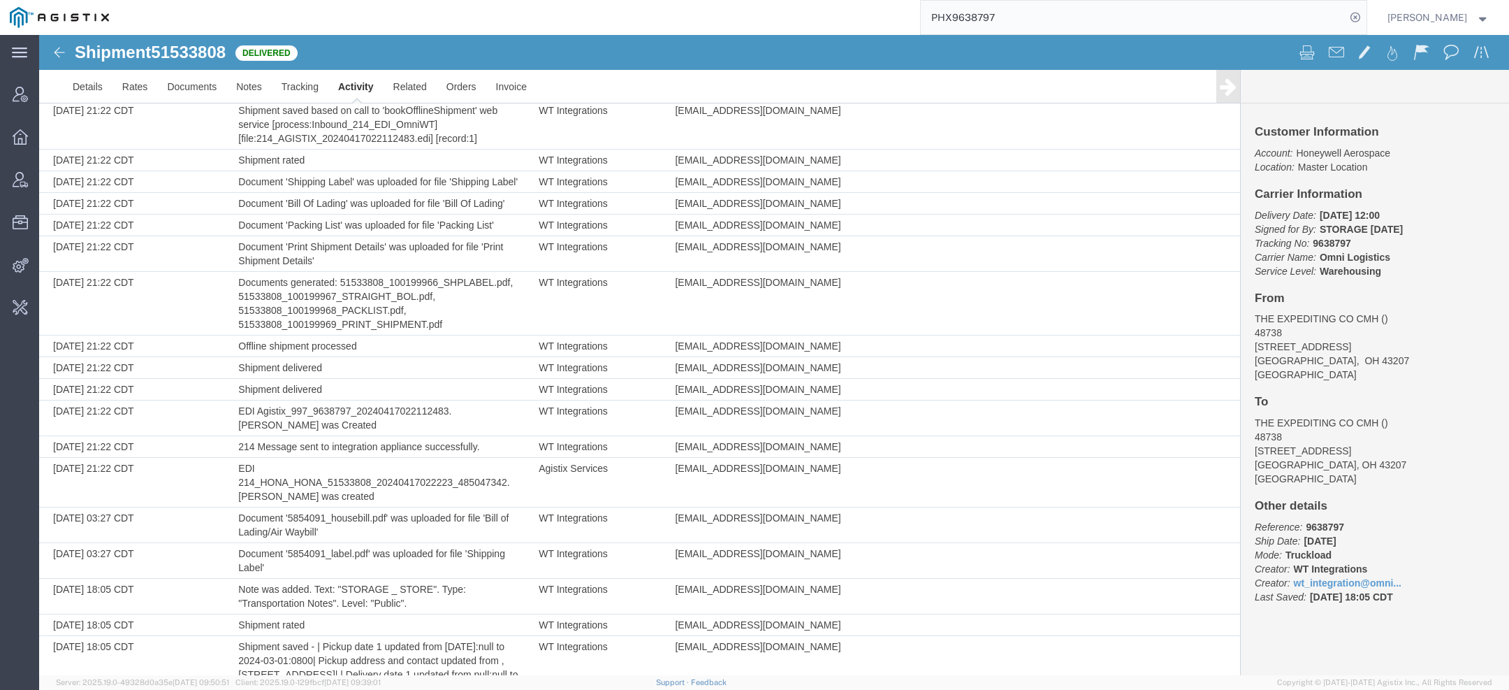
click at [203, 48] on span "51533808" at bounding box center [188, 52] width 75 height 19
click at [203, 49] on span "51533808" at bounding box center [188, 52] width 75 height 19
copy span "51533808"
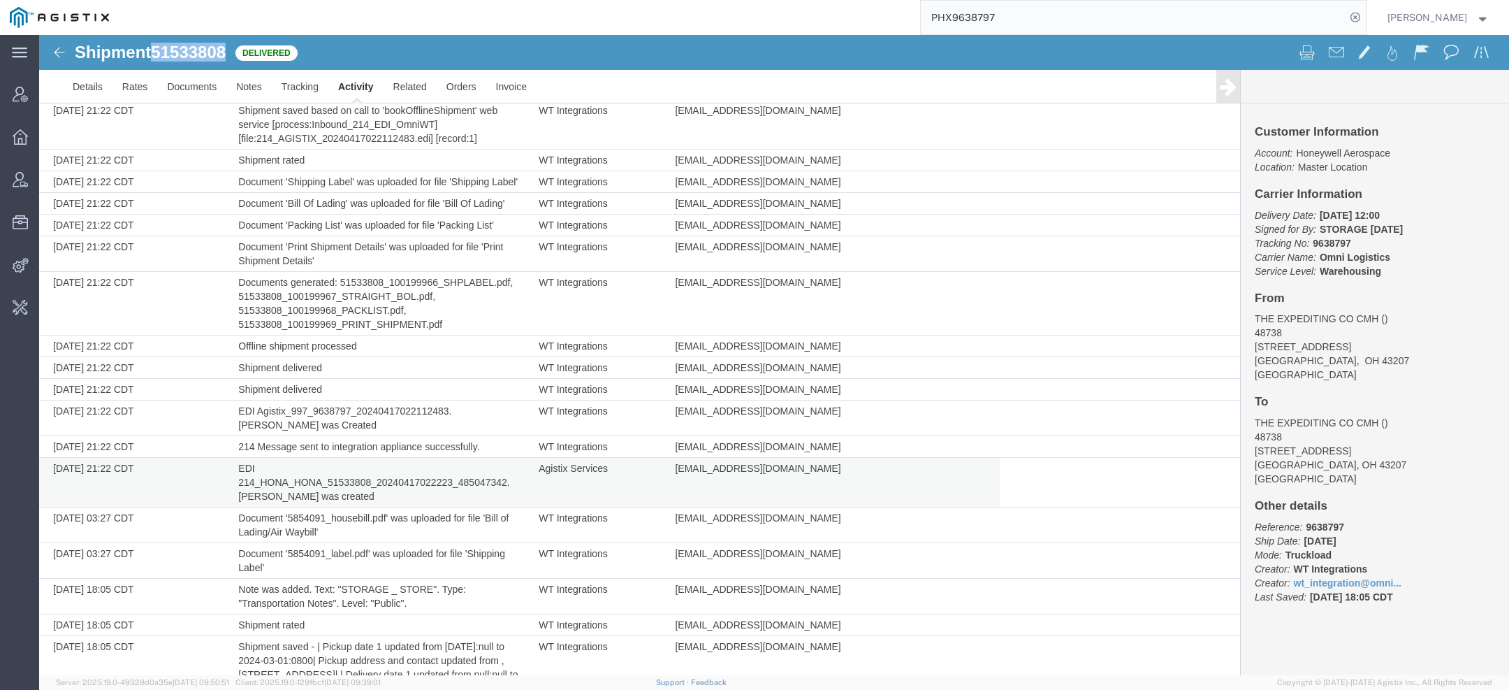
scroll to position [598, 0]
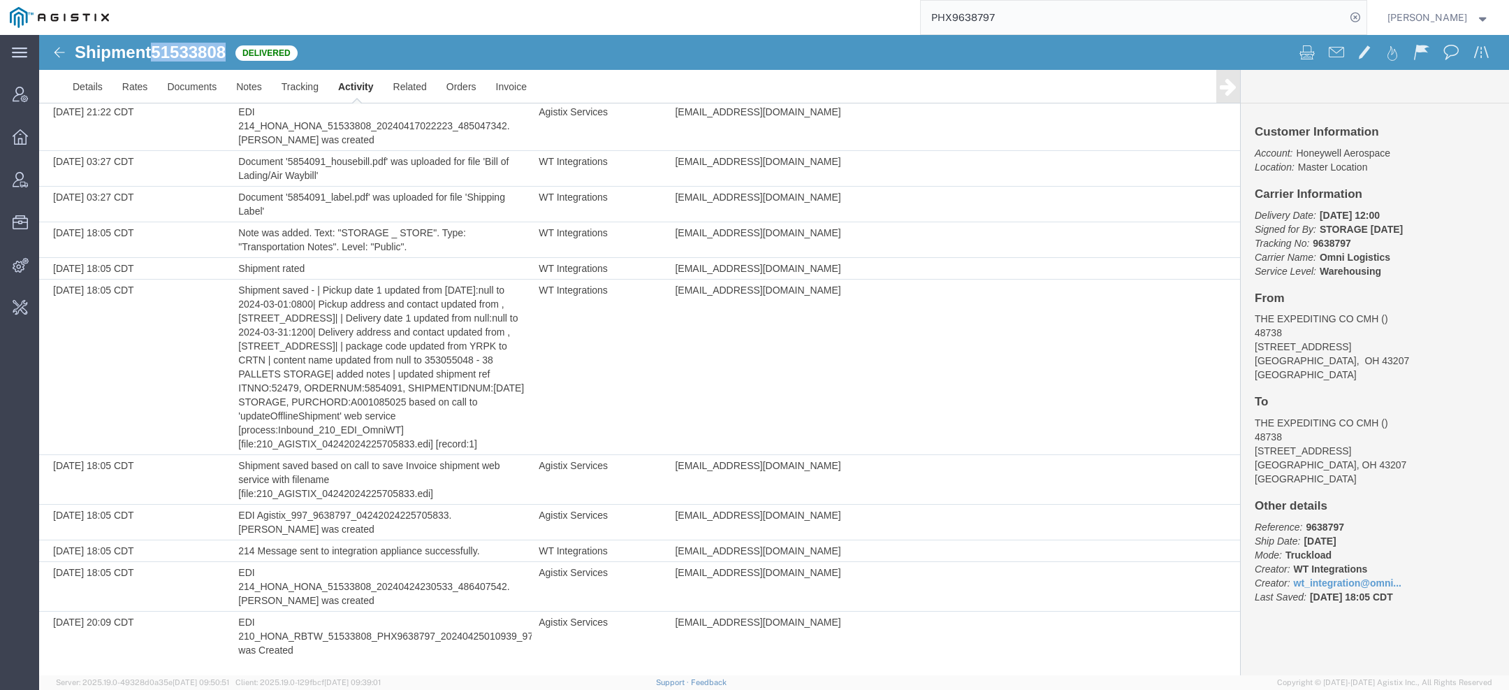
click at [363, 88] on link "Activity" at bounding box center [355, 87] width 55 height 34
click at [355, 85] on link "Activity" at bounding box center [355, 87] width 55 height 34
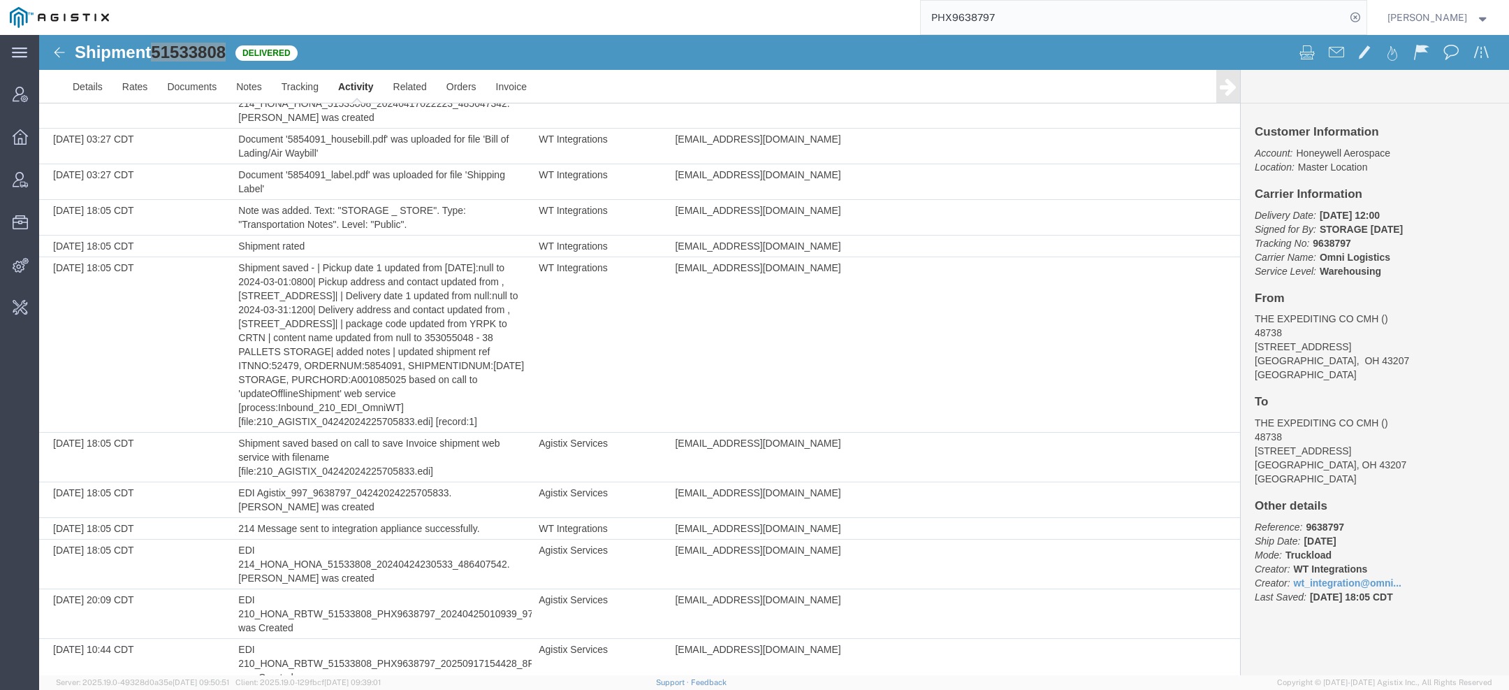
scroll to position [648, 0]
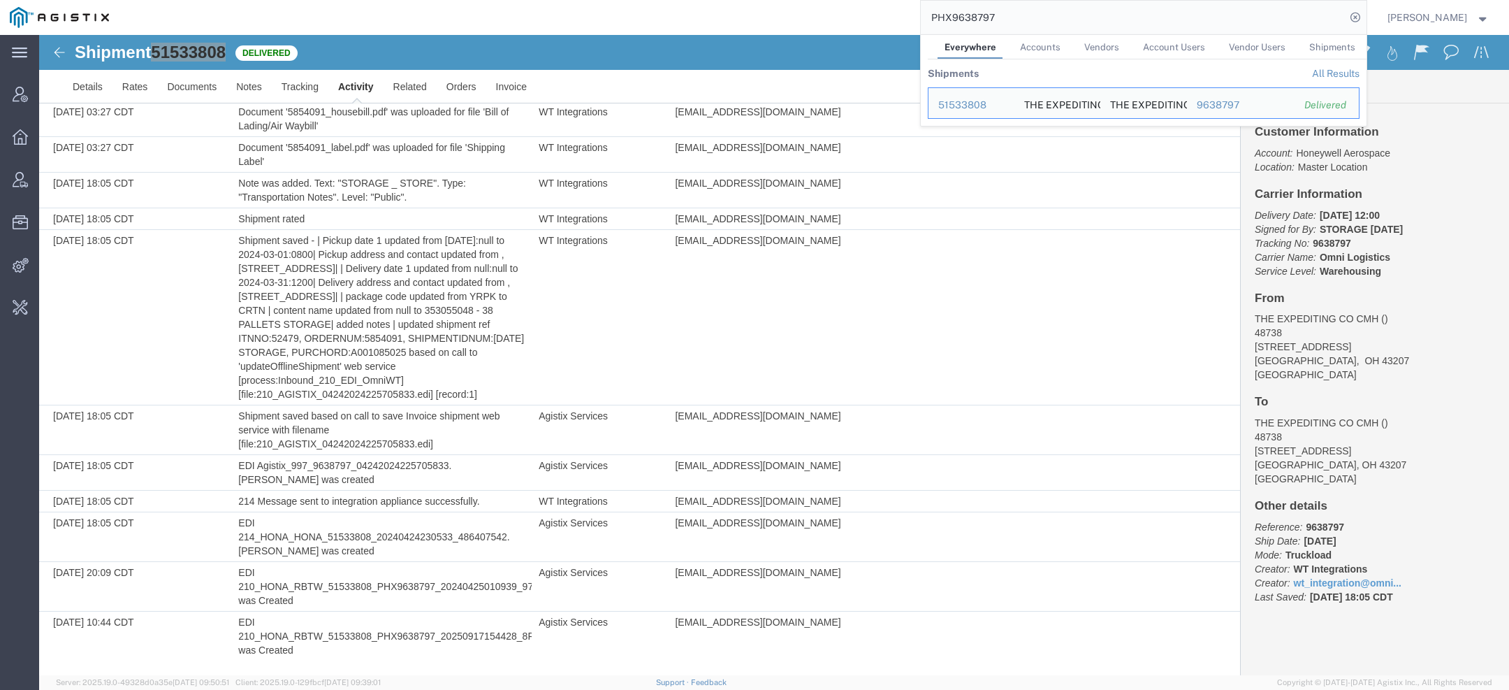
drag, startPoint x: 1031, startPoint y: 17, endPoint x: 638, endPoint y: 17, distance: 392.6
click at [714, 17] on div "PHX9638797 Everywhere Accounts Vendors Account Users Vendor Users Shipments Shi…" at bounding box center [743, 17] width 1248 height 35
paste input "T0528412000-00"
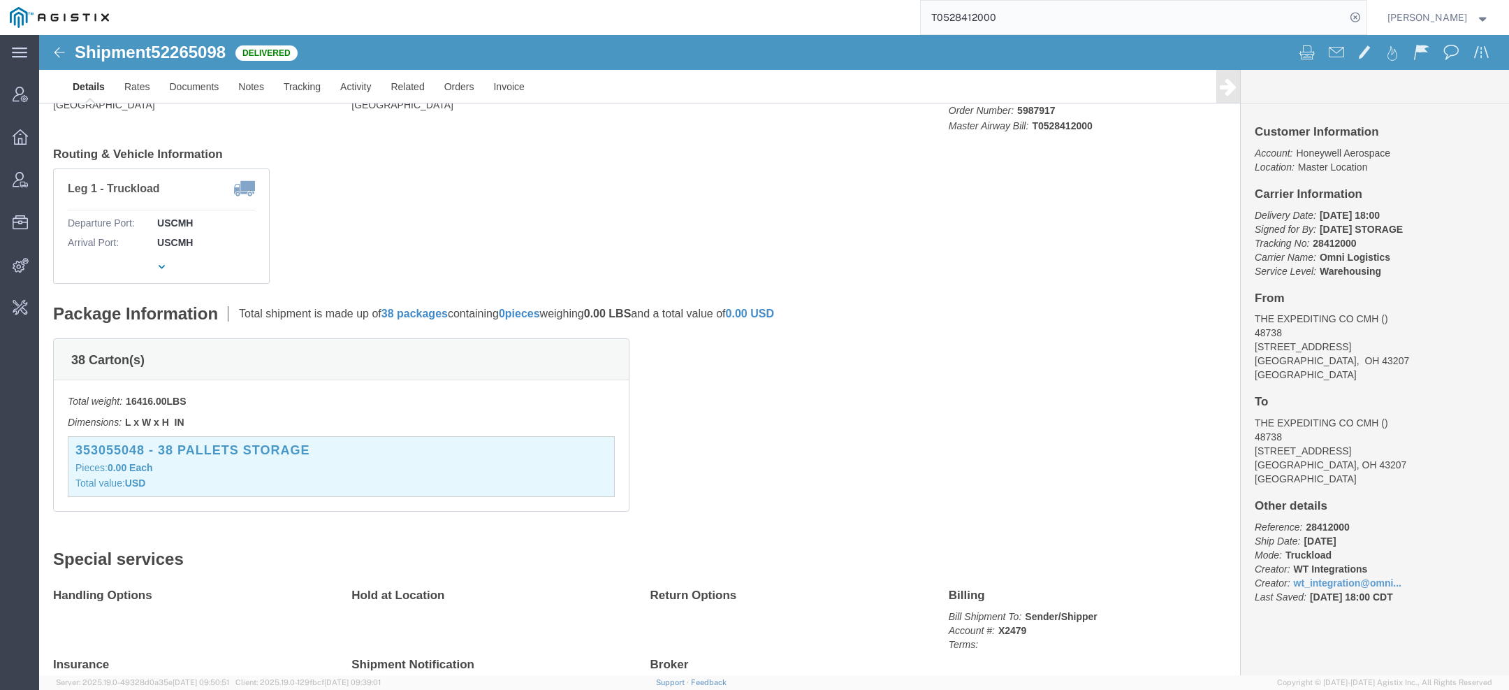
scroll to position [203, 0]
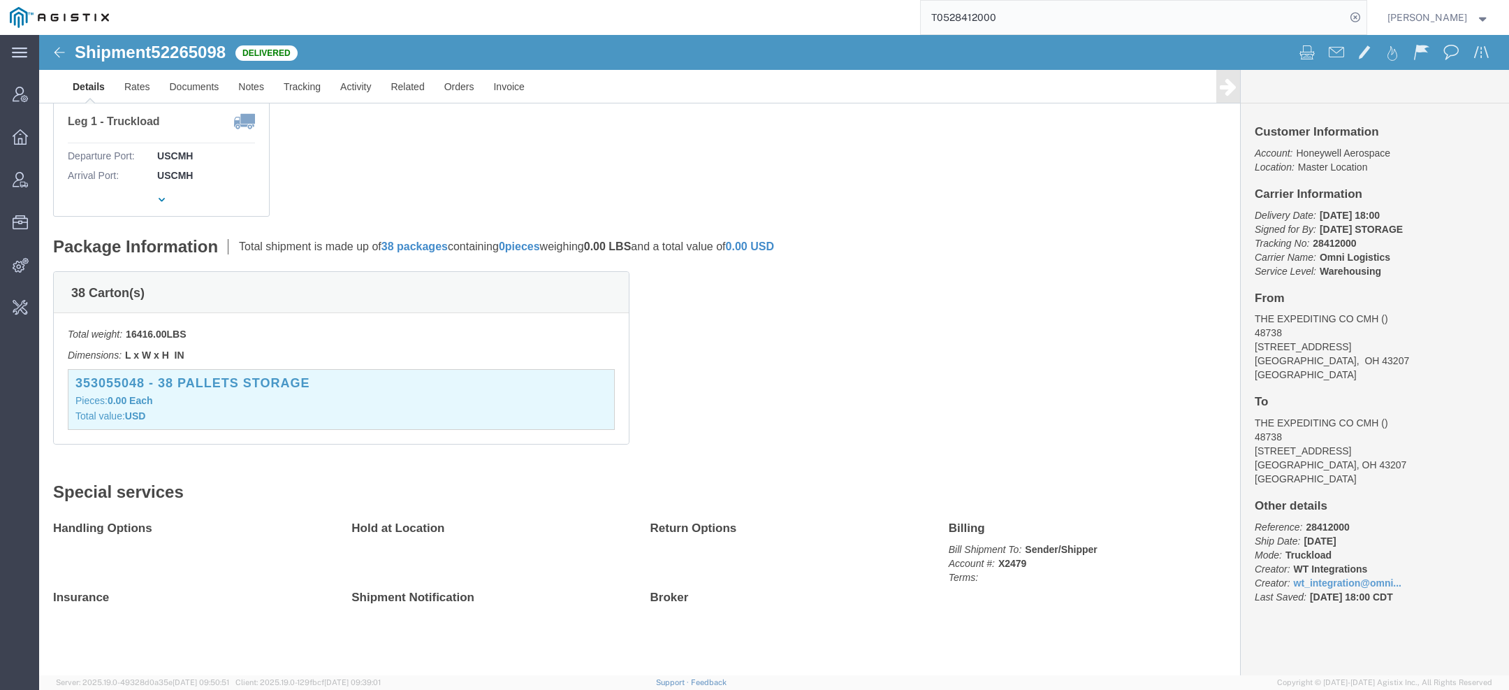
click span "52265098"
copy span "52265098"
click link "Activity"
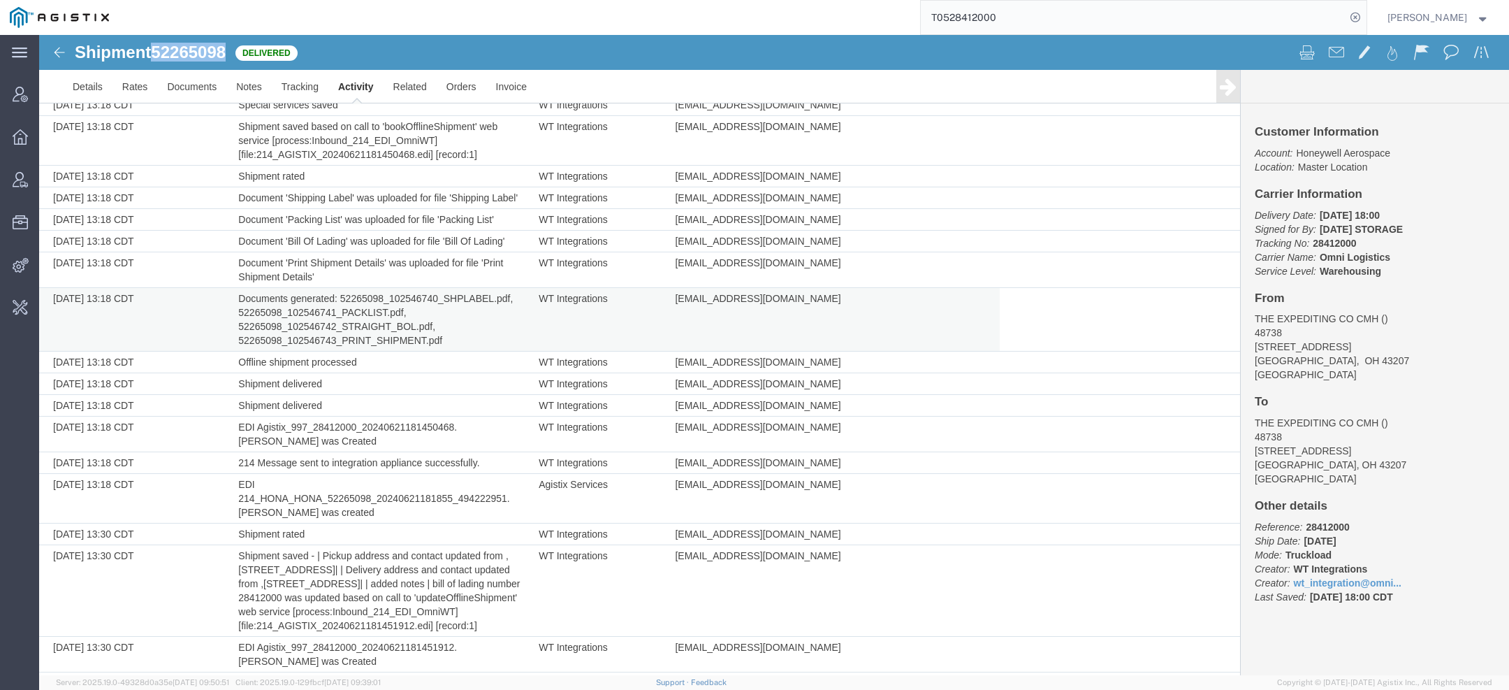
scroll to position [775, 0]
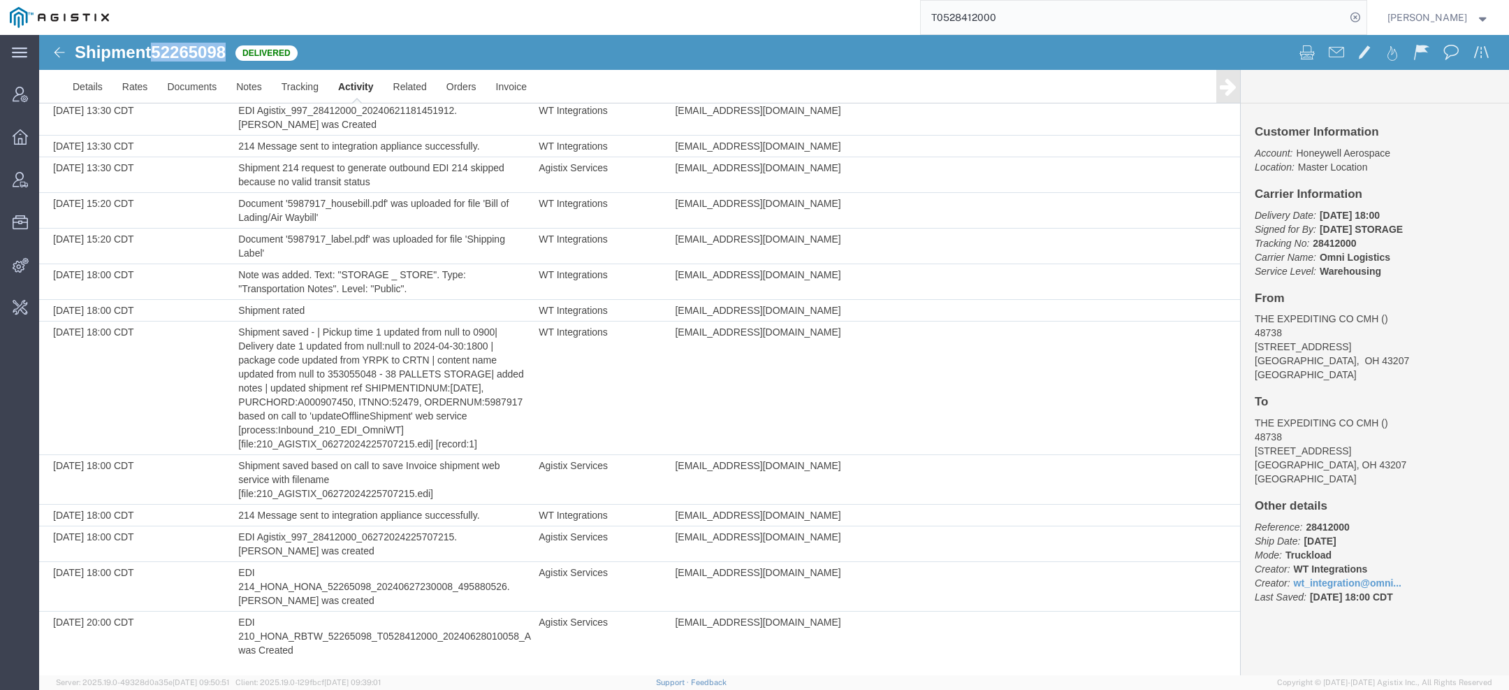
click at [356, 89] on link "Activity" at bounding box center [355, 87] width 55 height 34
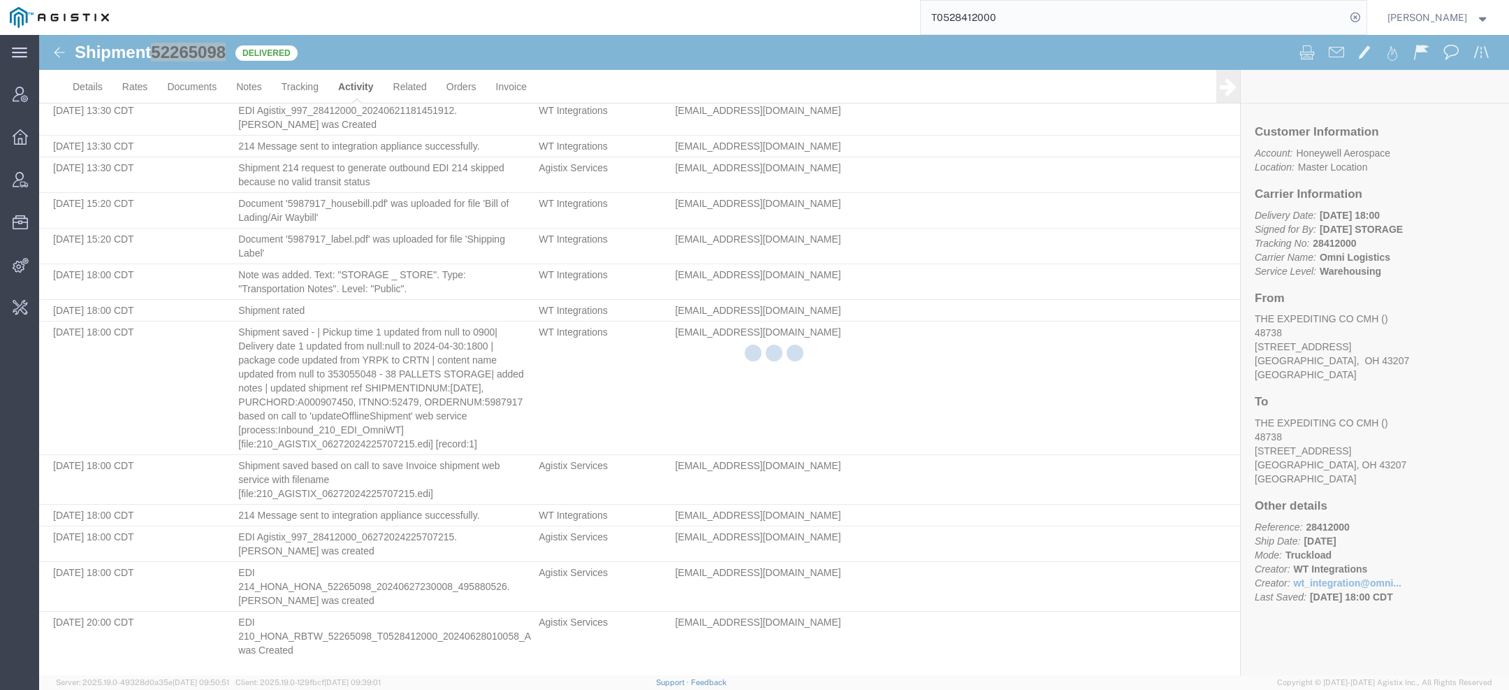
click at [356, 89] on div at bounding box center [774, 355] width 1470 height 640
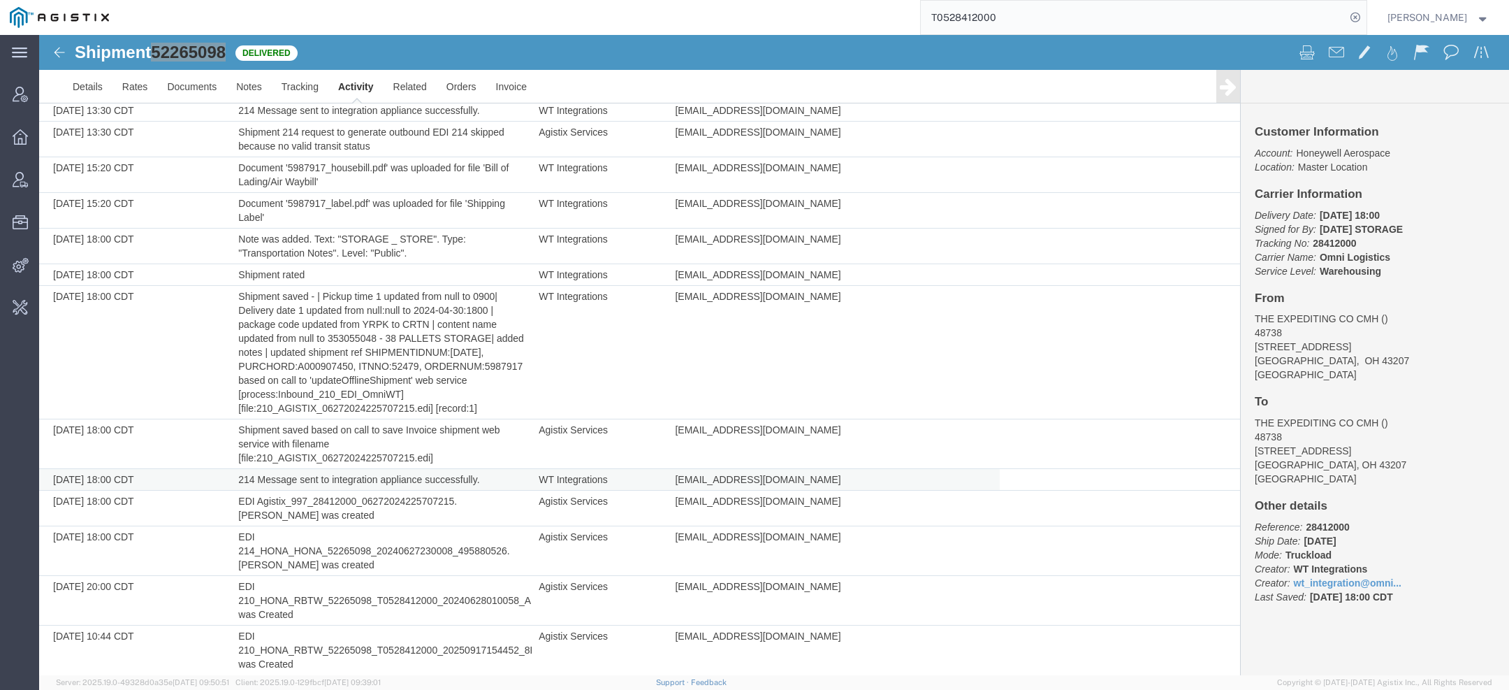
scroll to position [824, 0]
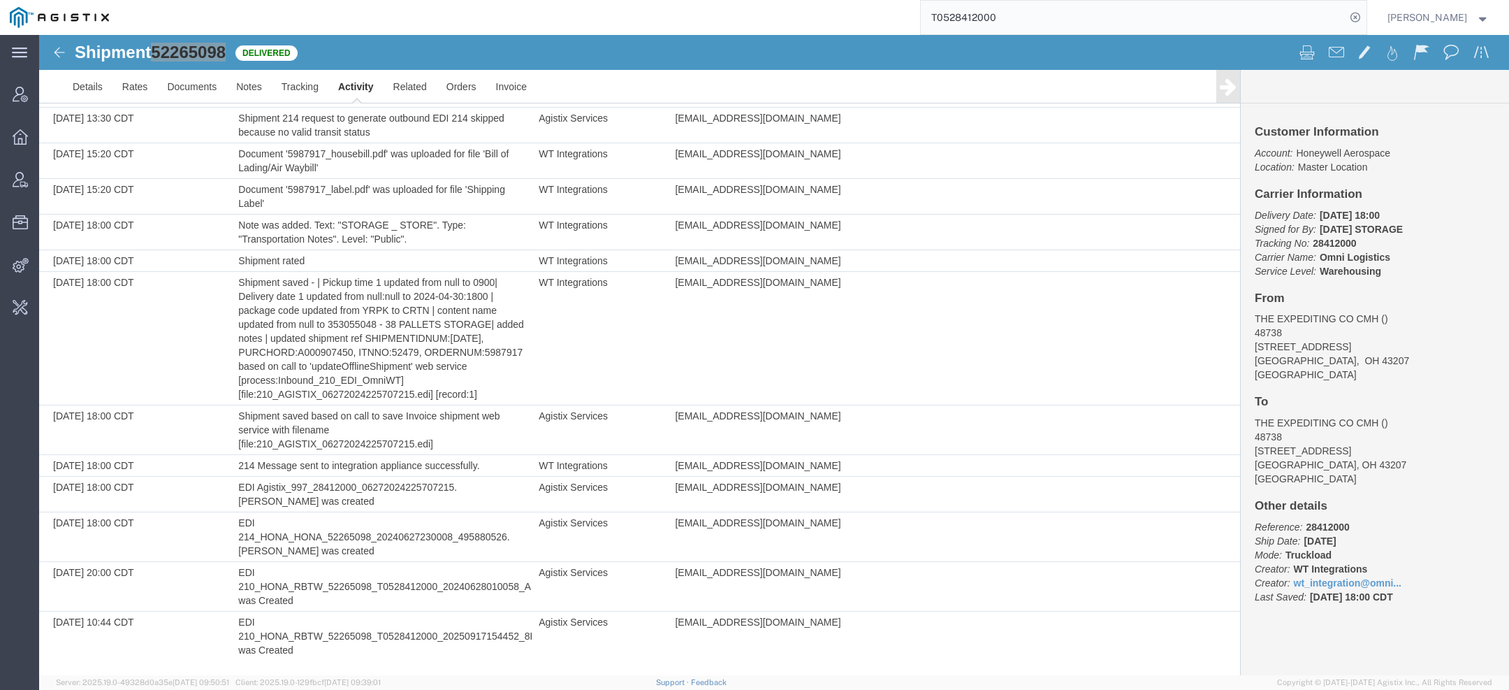
drag, startPoint x: 1024, startPoint y: 24, endPoint x: 745, endPoint y: 17, distance: 278.9
click at [799, 17] on div "T0528412000" at bounding box center [743, 17] width 1248 height 35
paste input "1-0"
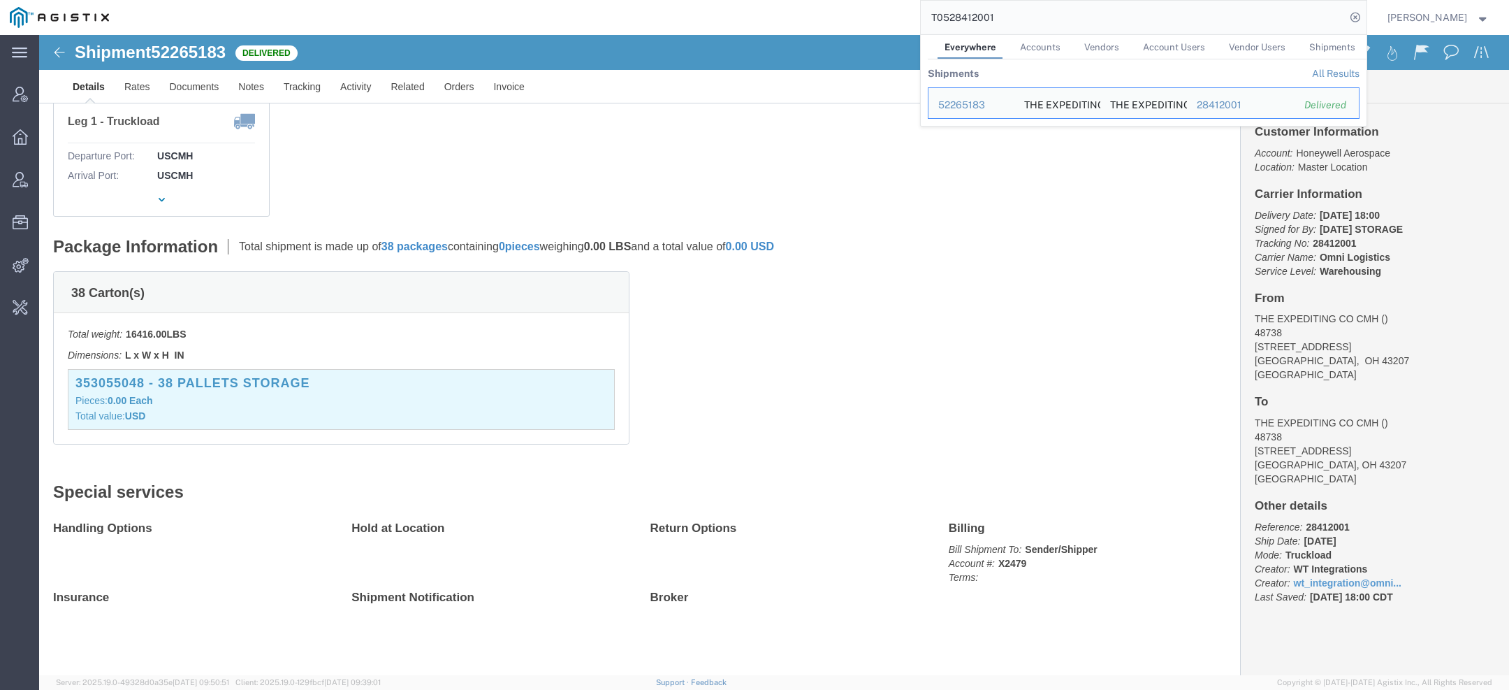
scroll to position [203, 0]
click link "Activity"
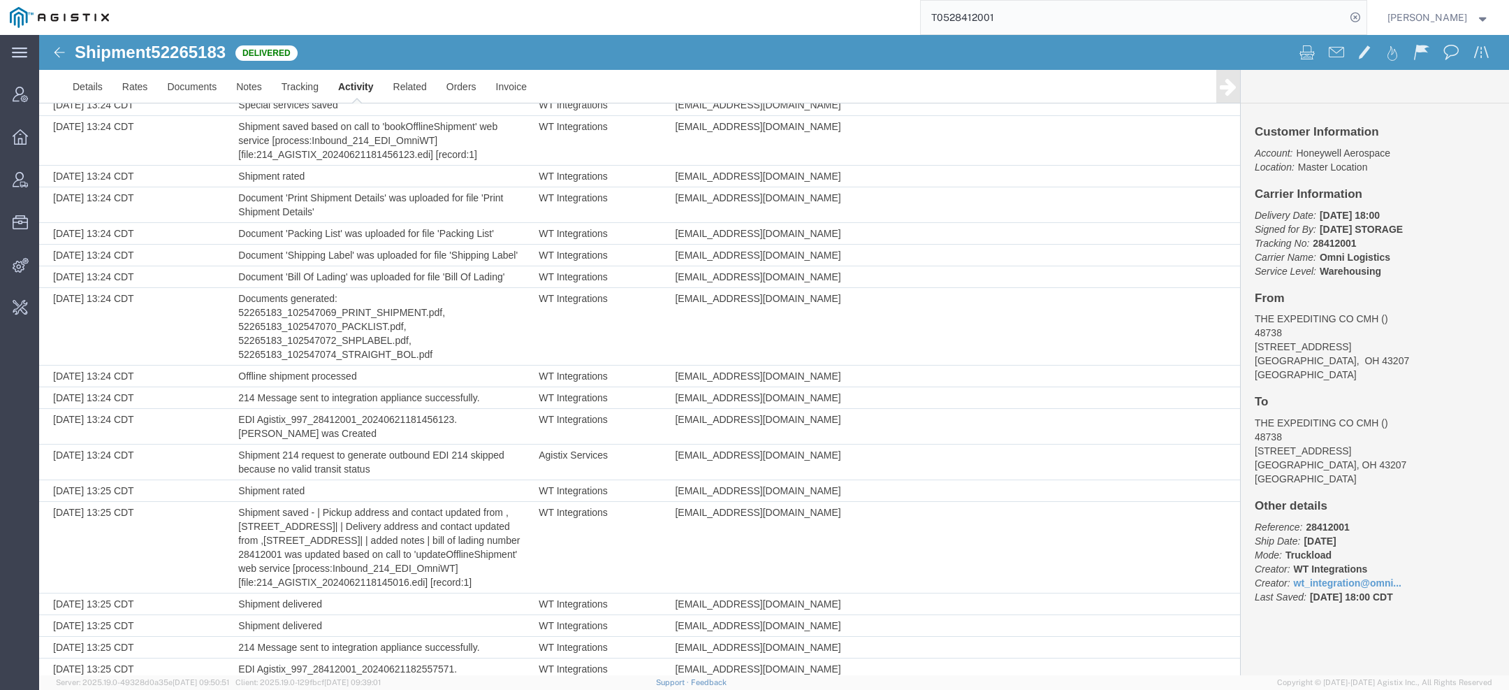
click at [197, 55] on span "52265183" at bounding box center [188, 52] width 75 height 19
click at [197, 56] on span "52265183" at bounding box center [188, 52] width 75 height 19
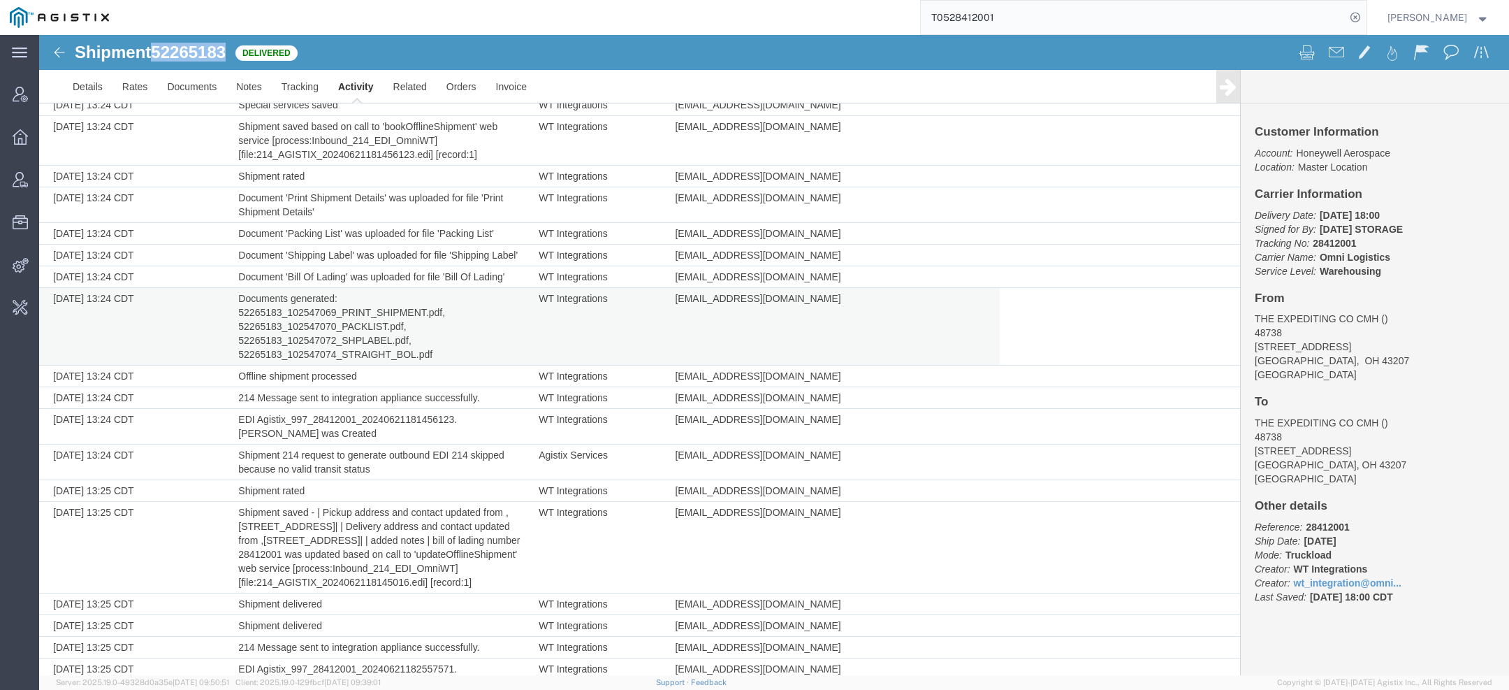
copy span "52265183"
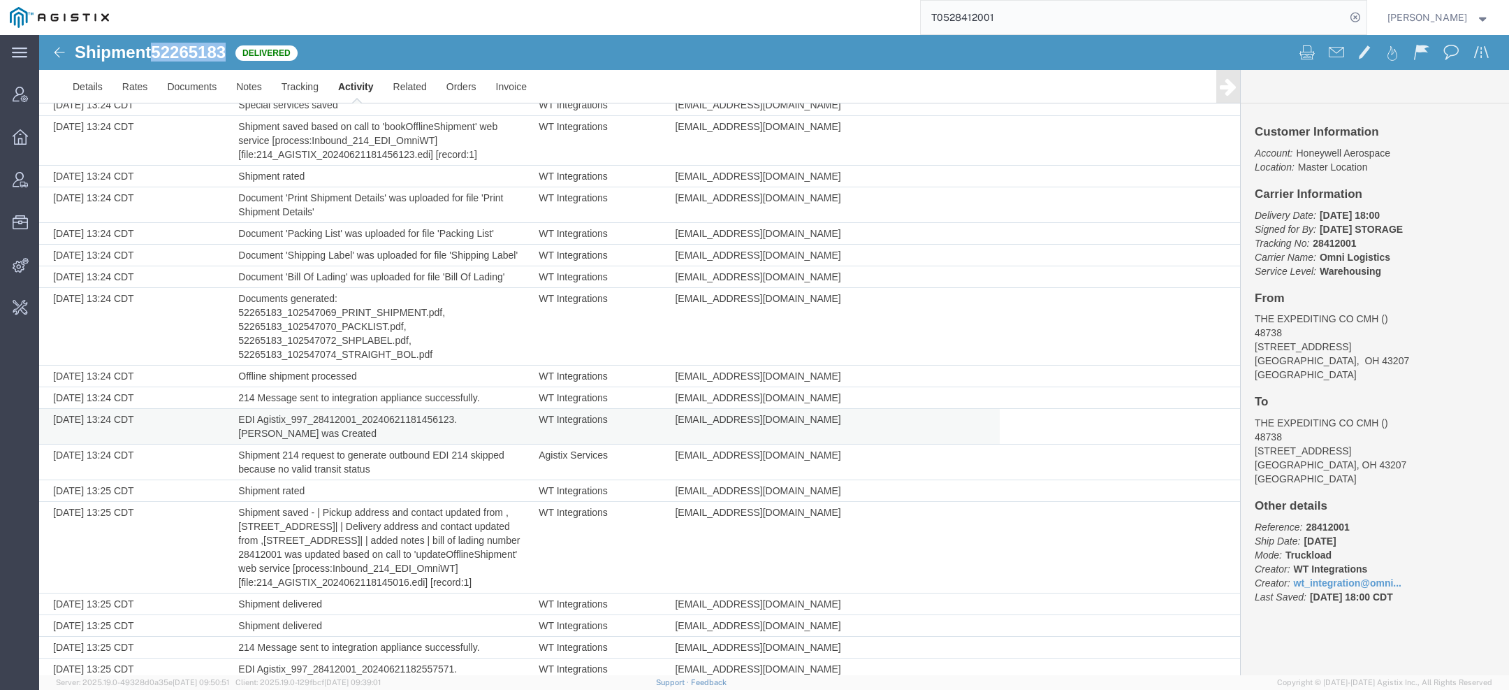
scroll to position [789, 0]
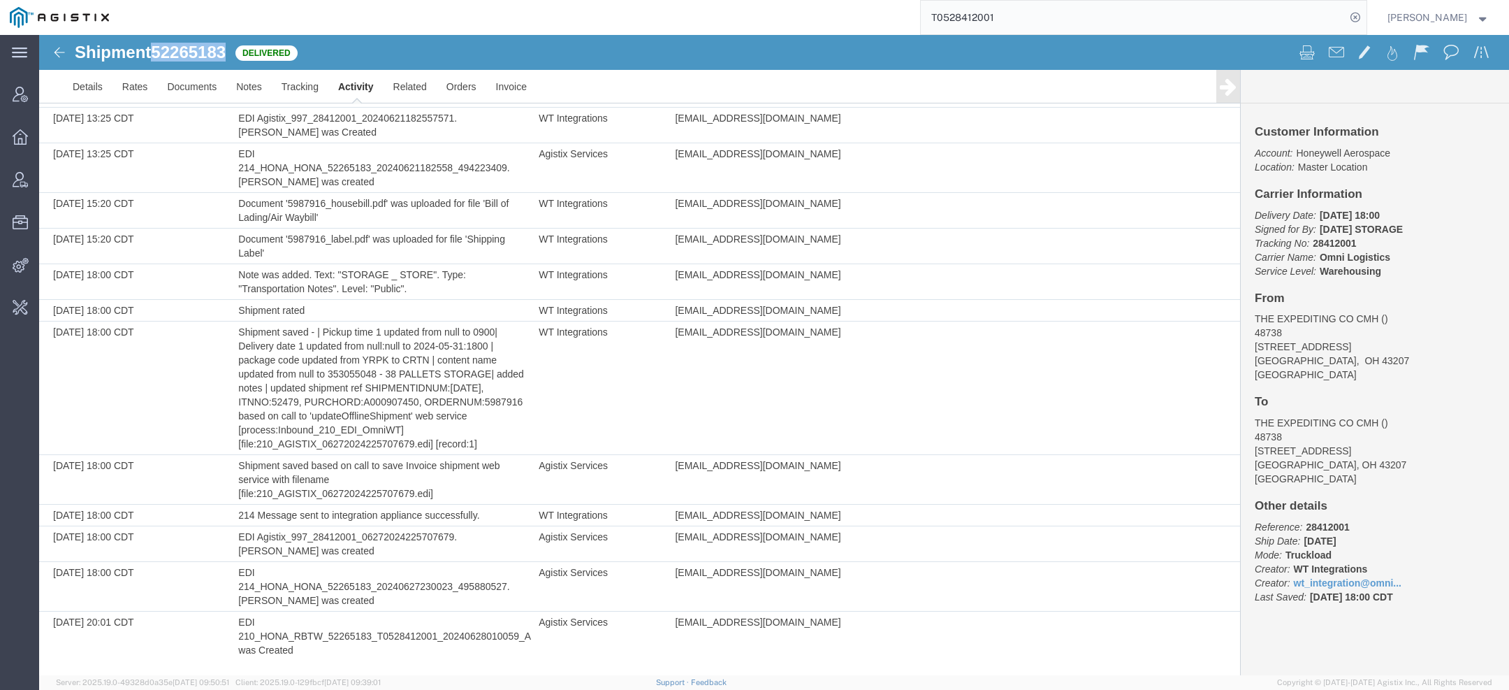
click at [343, 96] on link "Activity" at bounding box center [355, 87] width 55 height 34
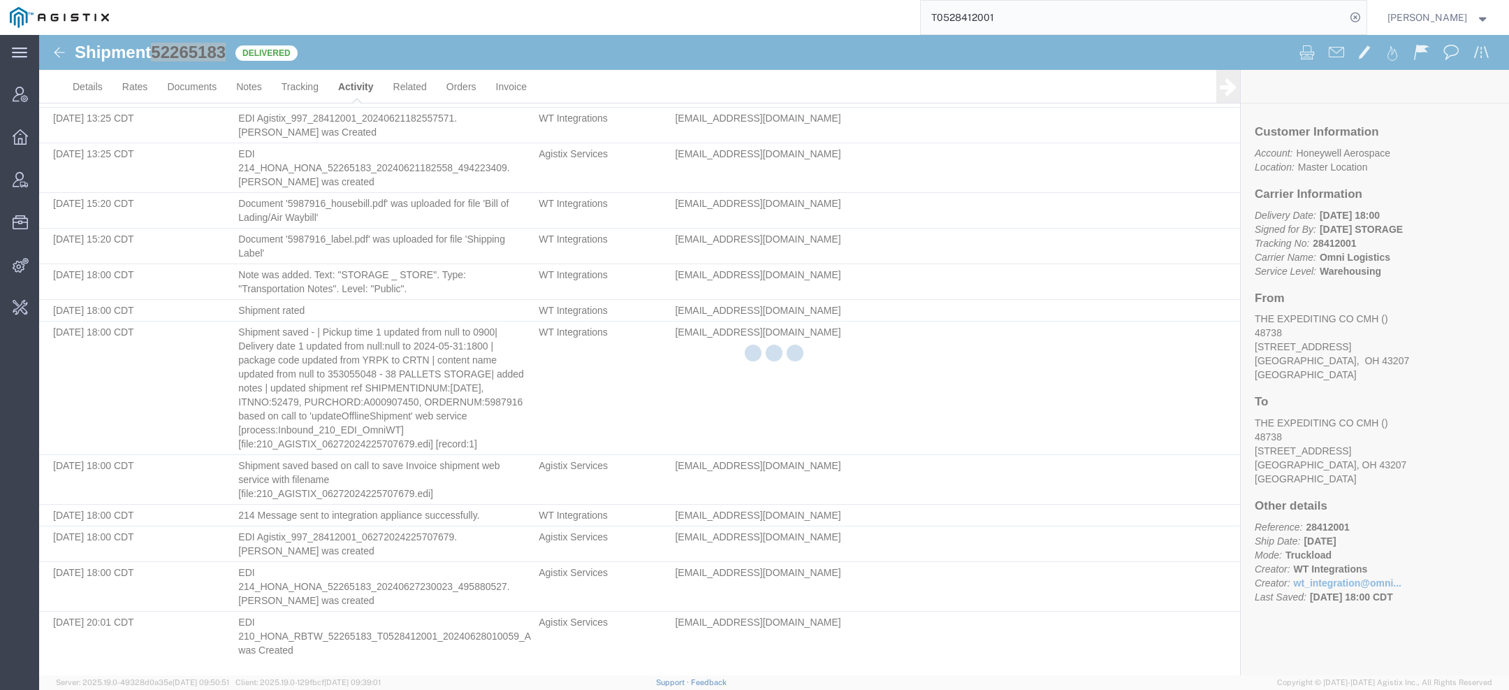
click at [343, 96] on div at bounding box center [774, 355] width 1470 height 640
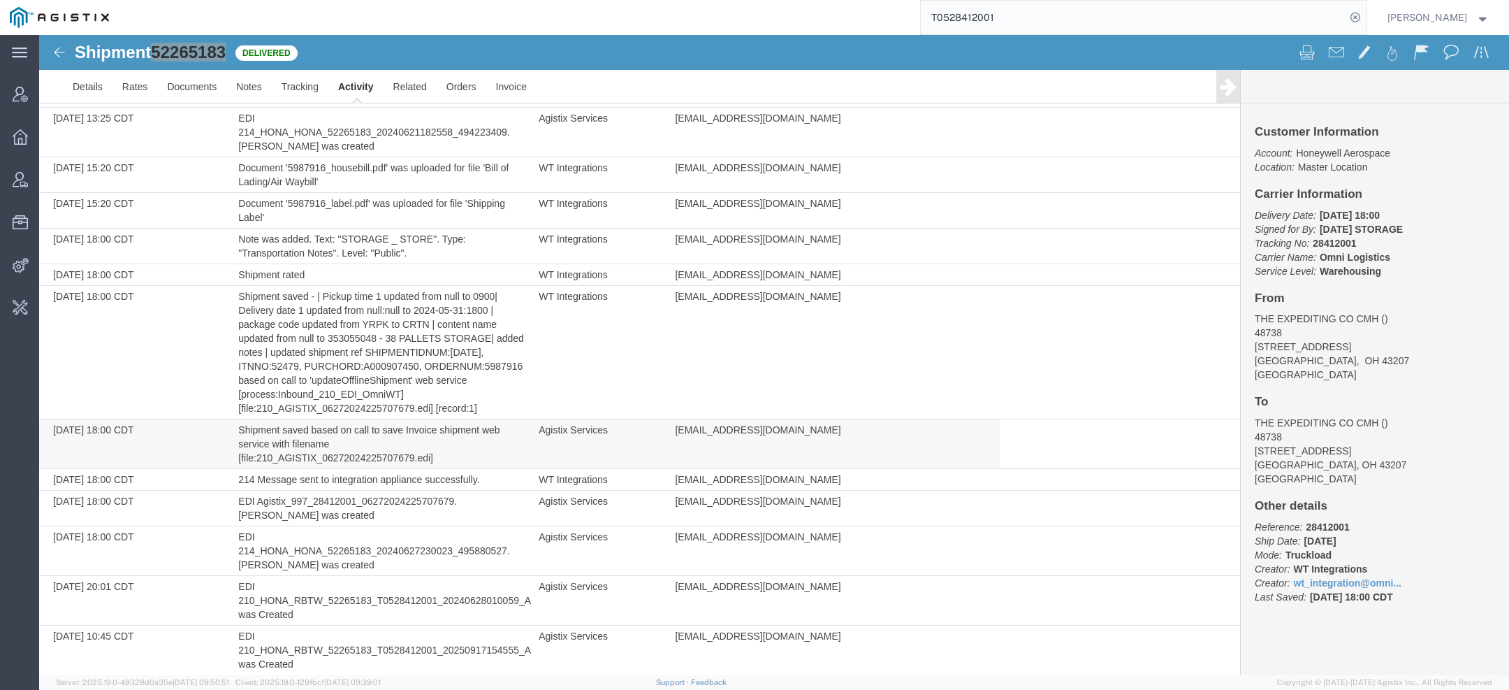
scroll to position [838, 0]
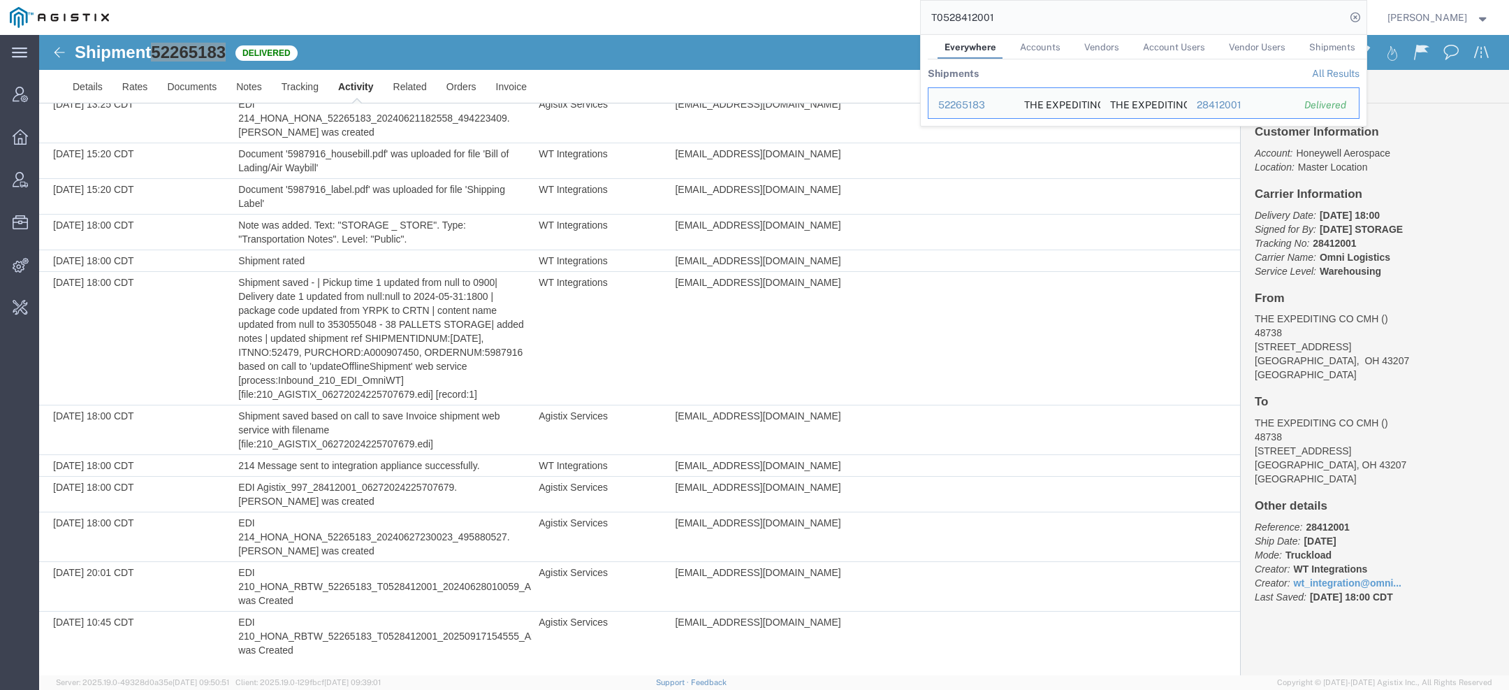
click at [986, 14] on input "T0528412001" at bounding box center [1133, 18] width 425 height 34
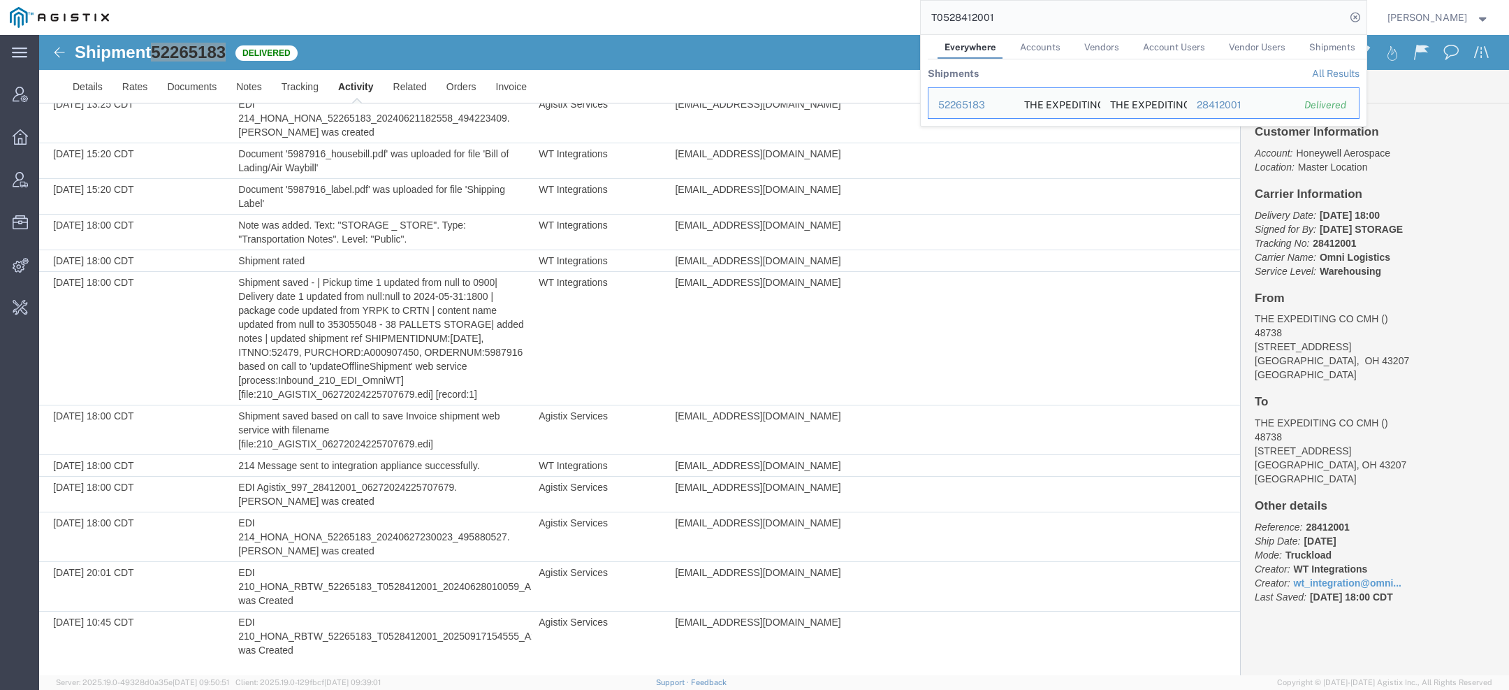
paste input "1997-00"
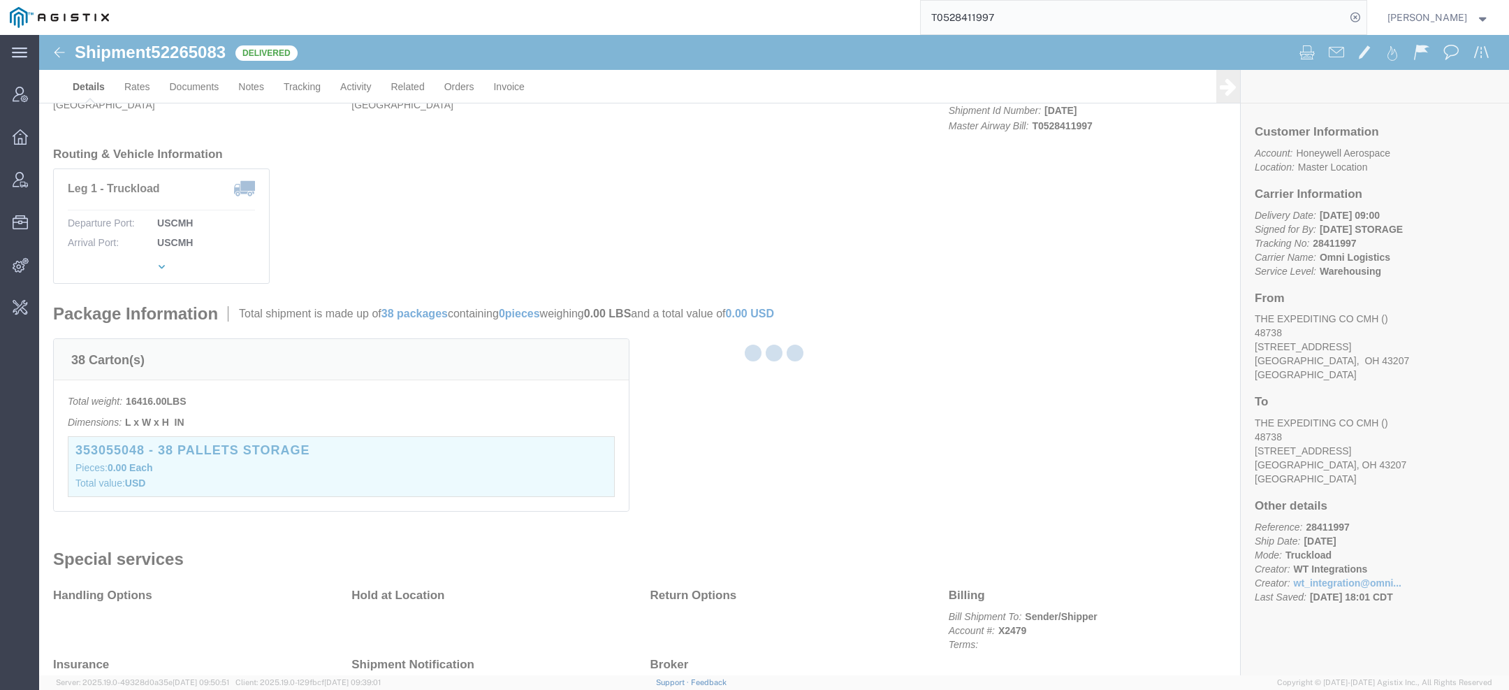
scroll to position [203, 0]
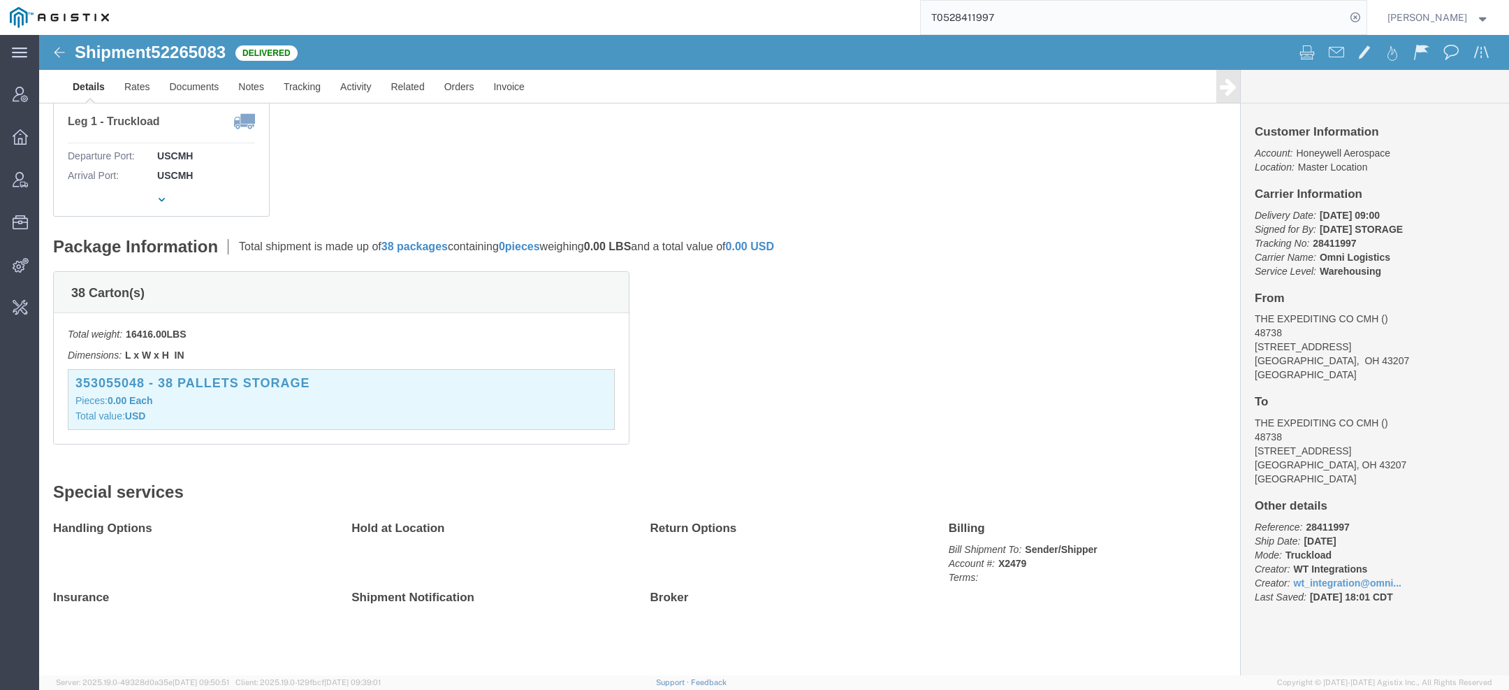
click span "52265083"
copy span "52265083"
click link "Activity"
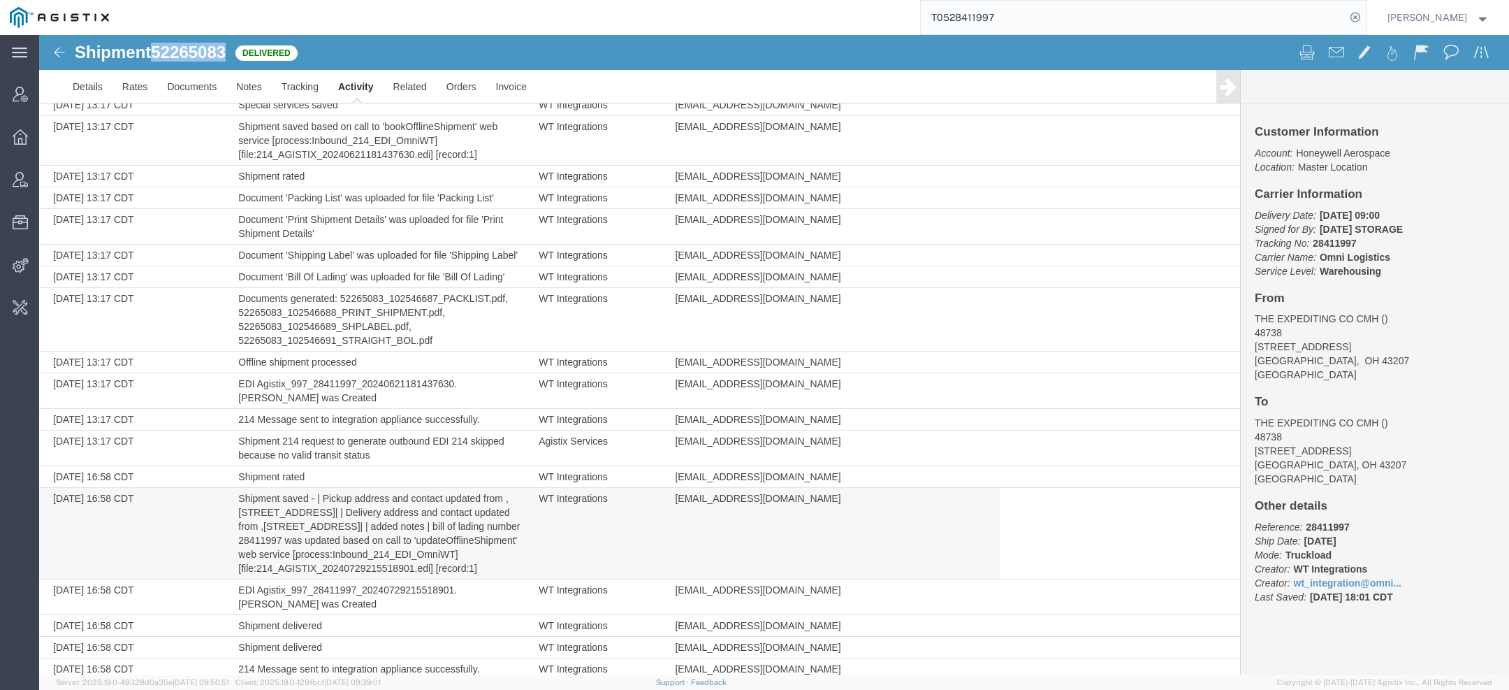
scroll to position [775, 0]
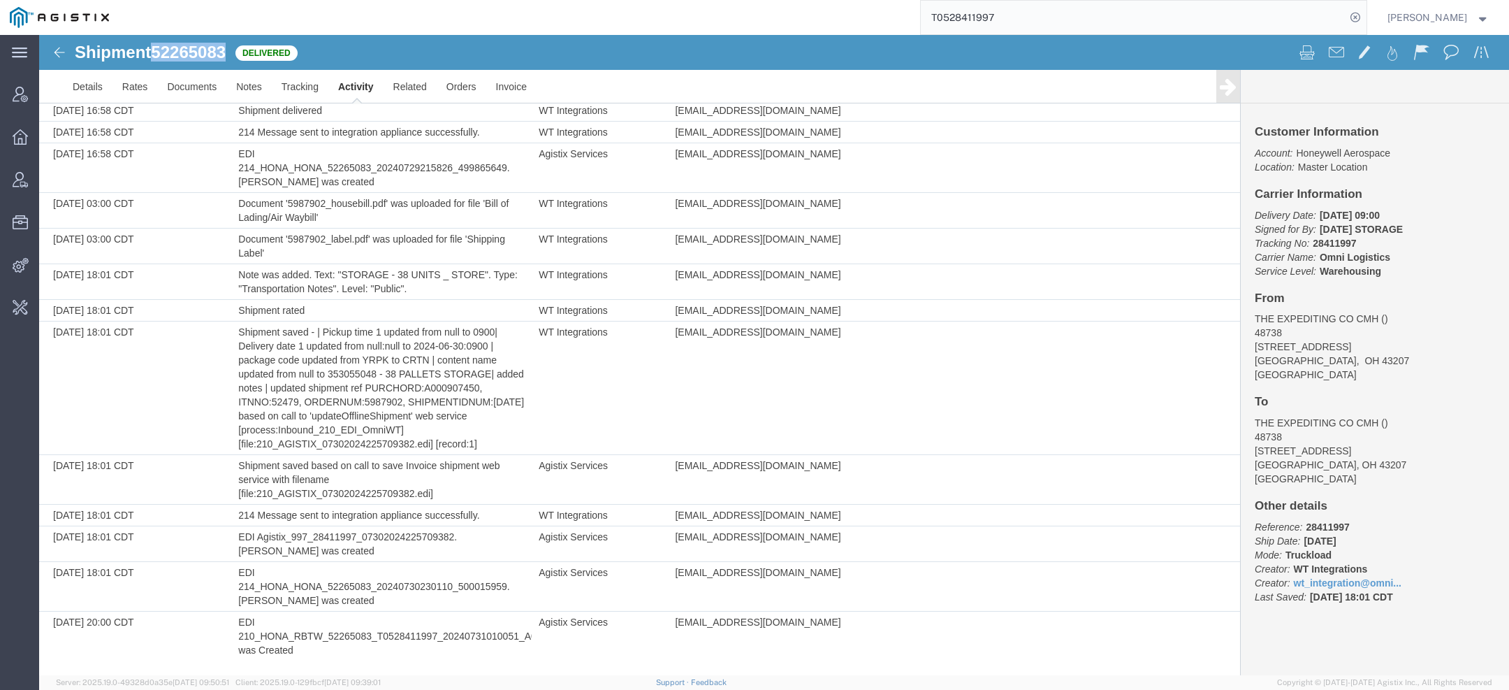
click at [354, 94] on link "Activity" at bounding box center [355, 87] width 55 height 34
click at [359, 91] on link "Activity" at bounding box center [355, 87] width 55 height 34
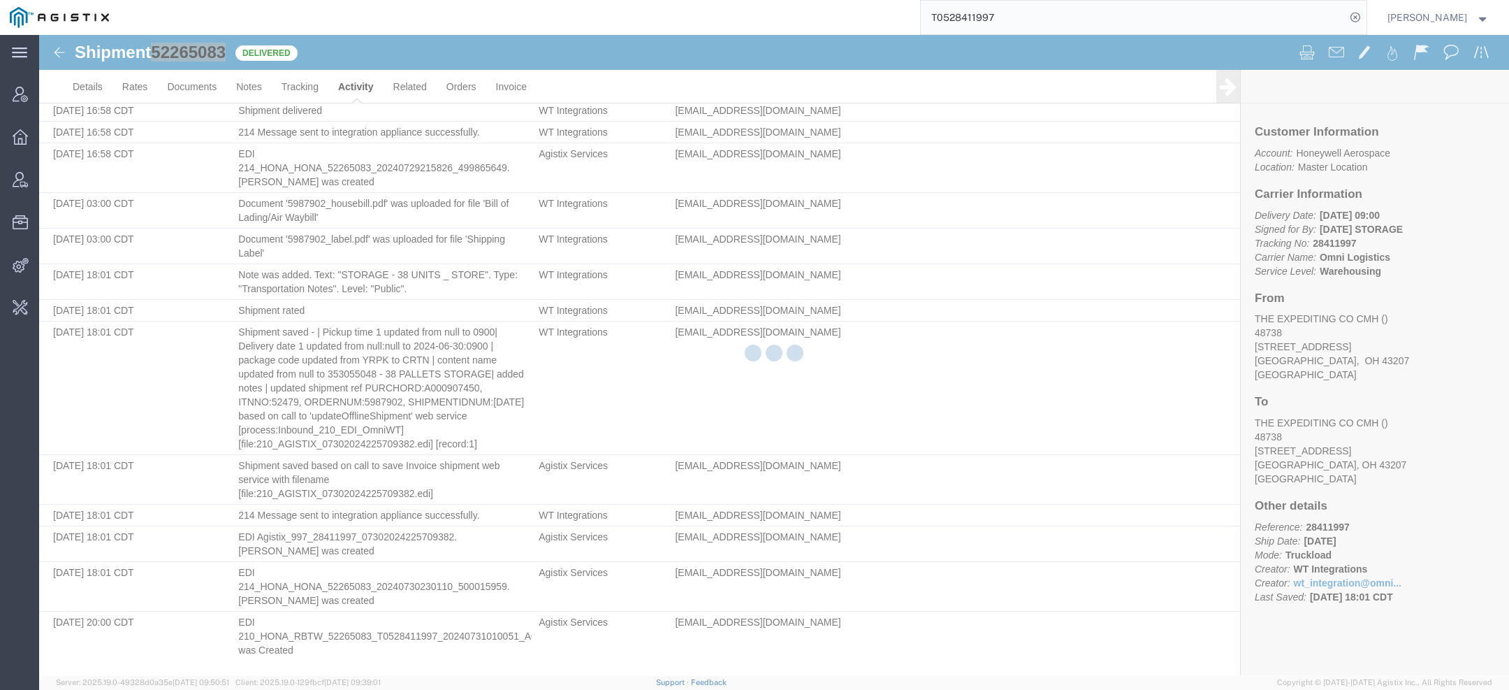
click at [359, 92] on div at bounding box center [774, 355] width 1470 height 640
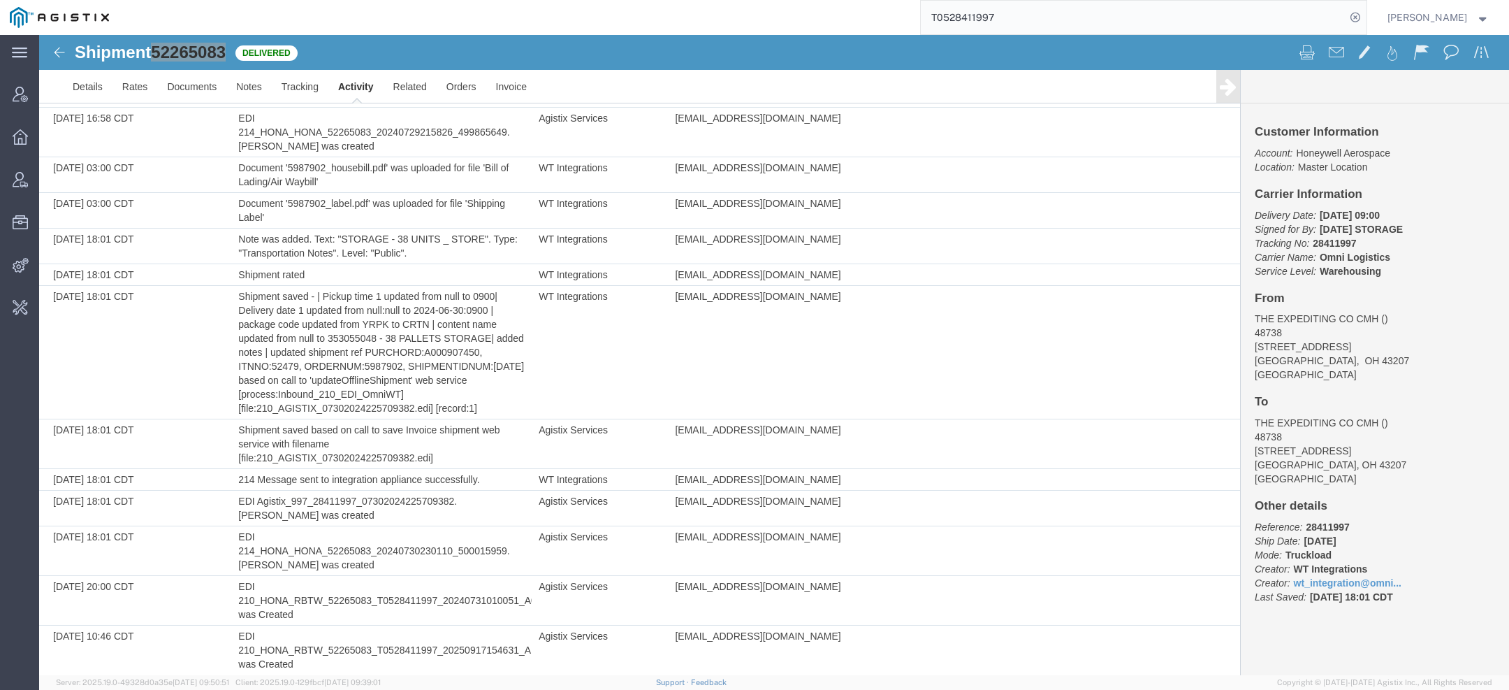
scroll to position [824, 0]
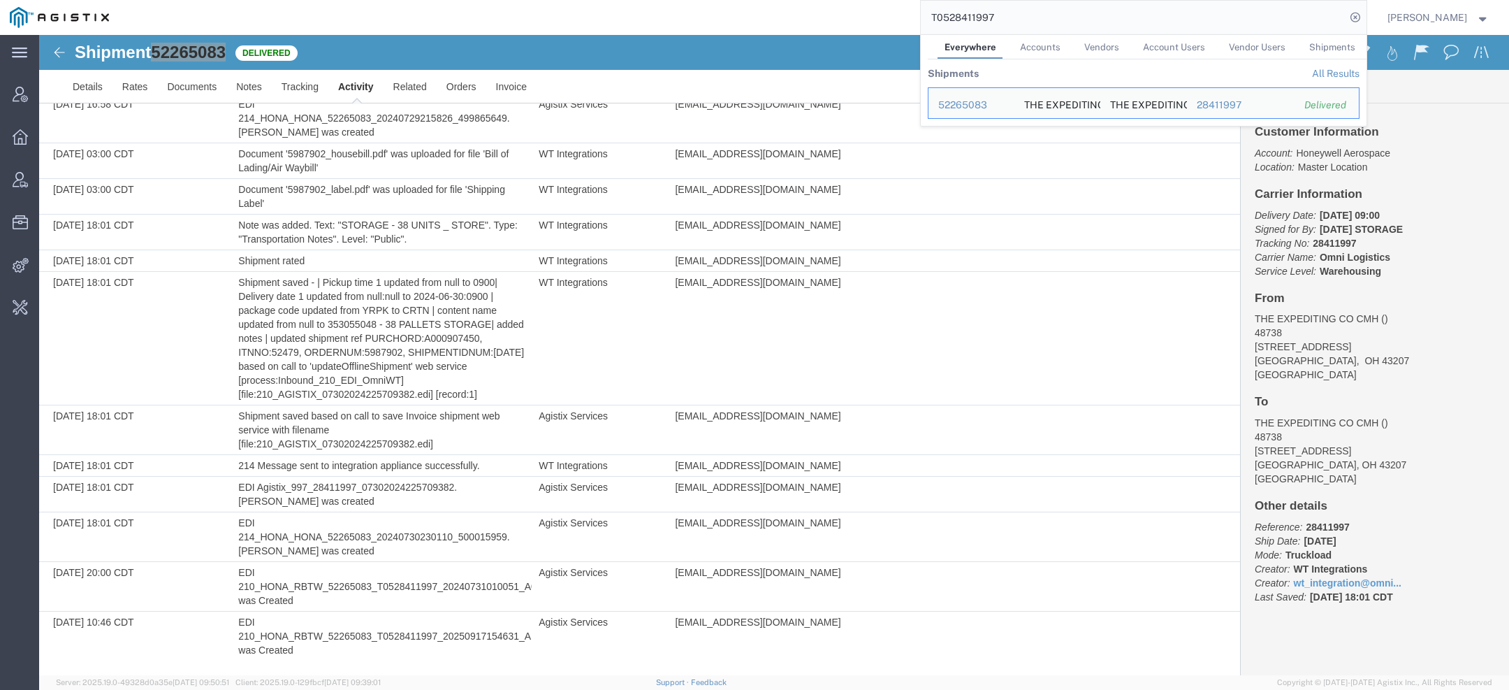
click at [954, 17] on input "T0528411997" at bounding box center [1133, 18] width 425 height 34
paste input "21758-00"
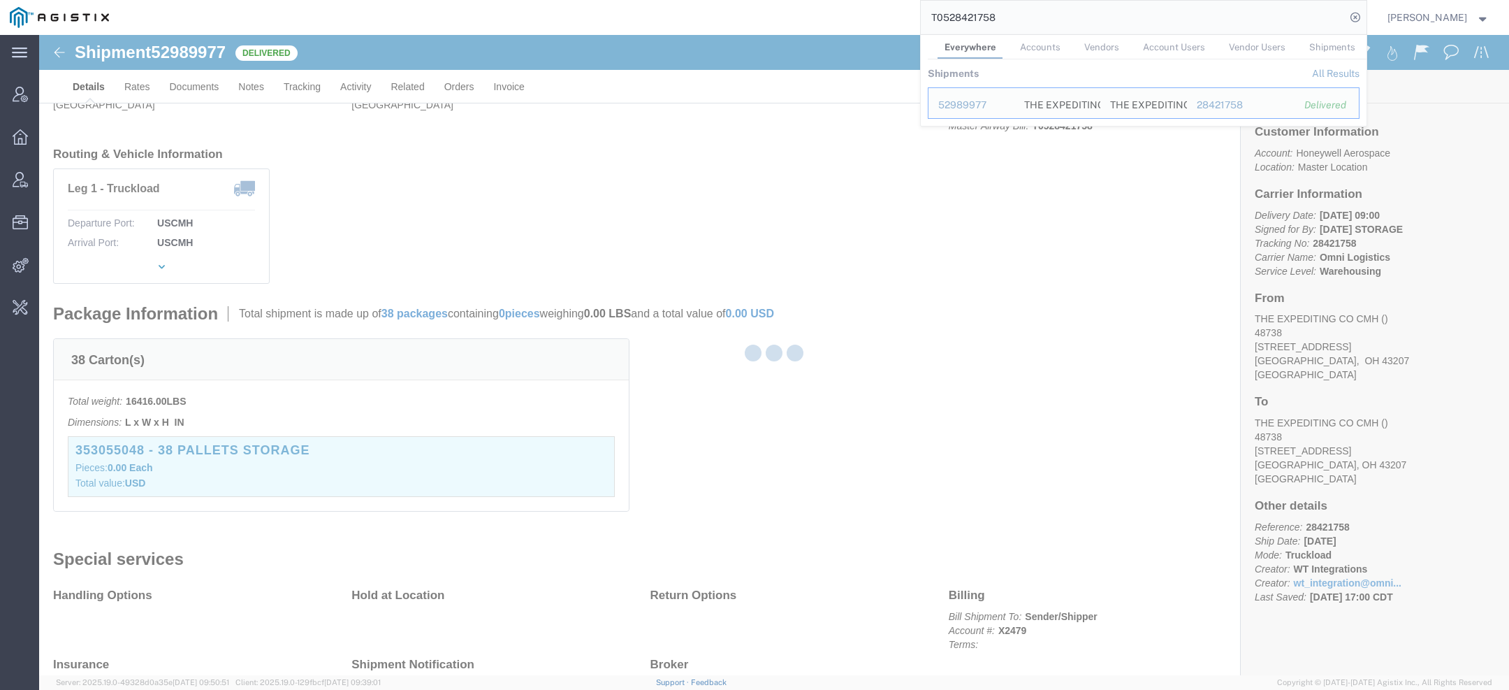
scroll to position [203, 0]
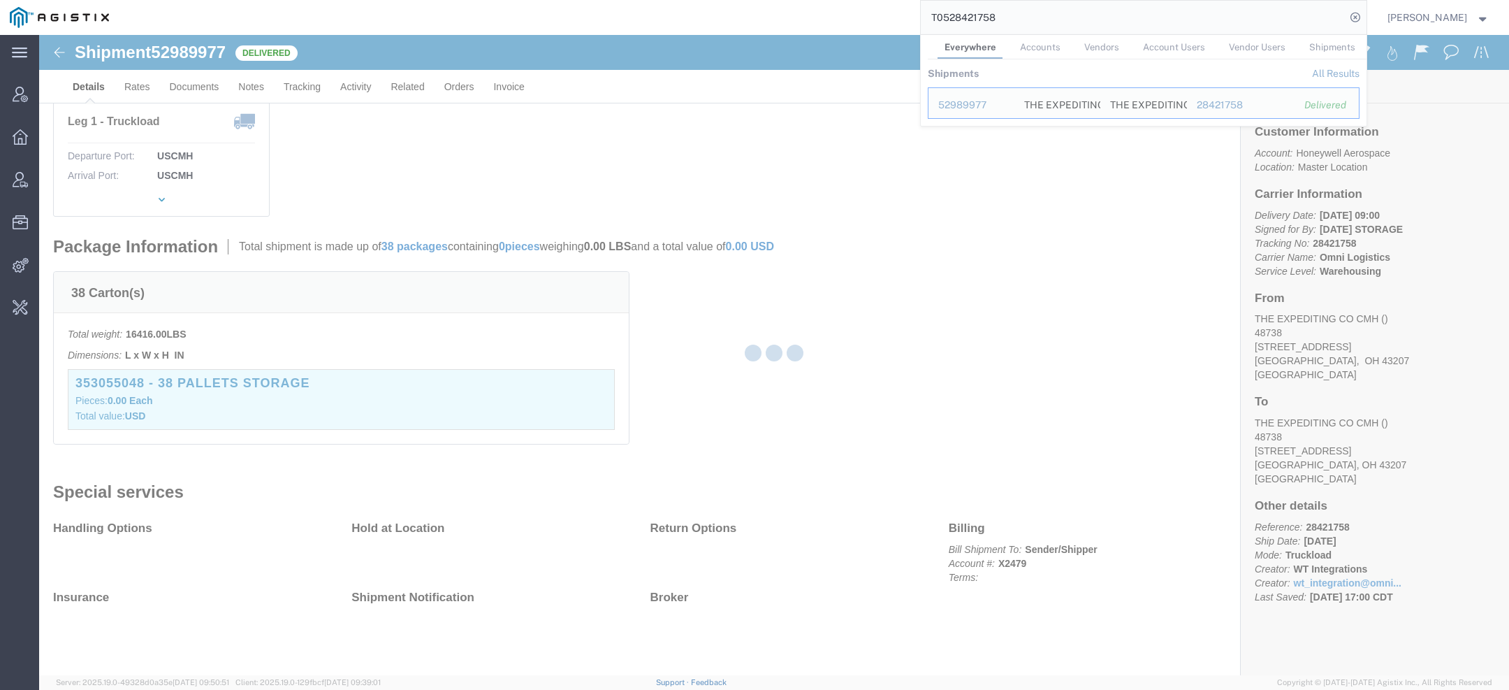
click span "52989977"
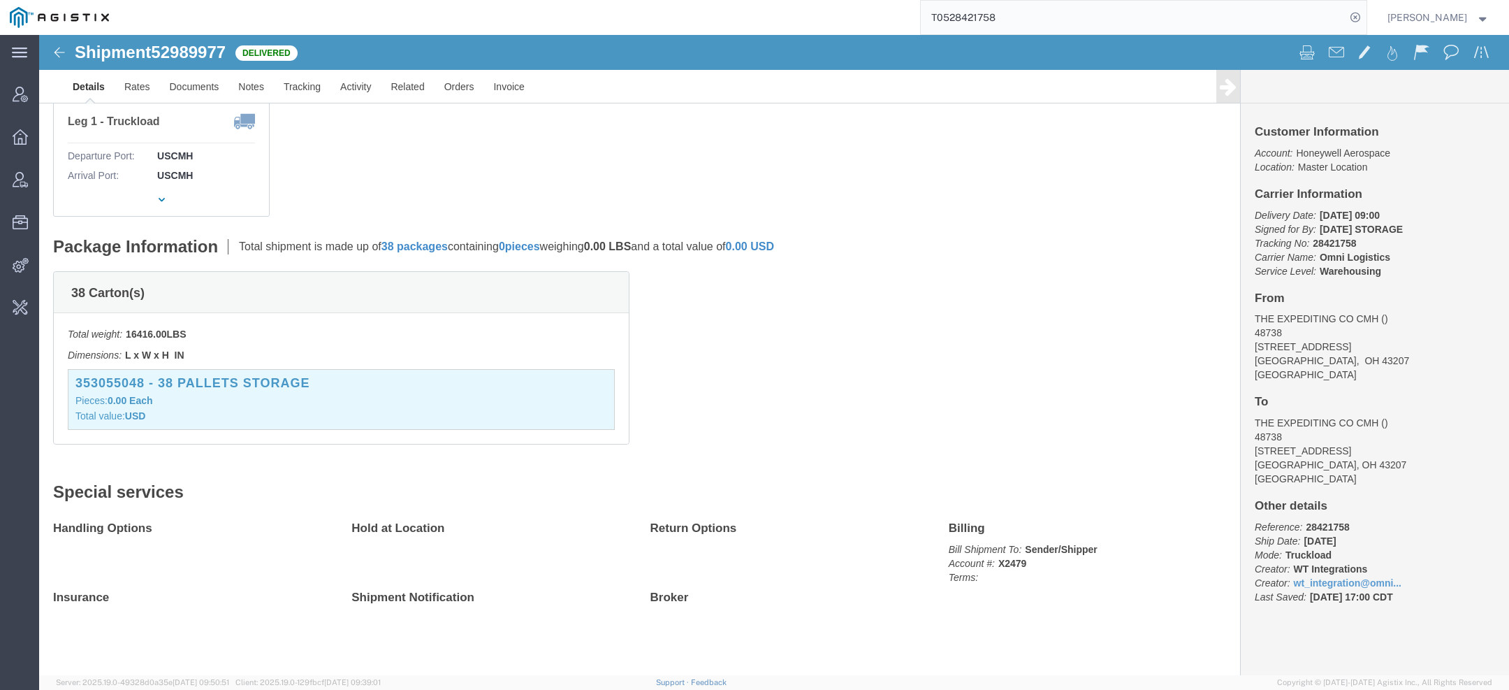
click span "52989977"
copy span "52989977"
click link "Activity"
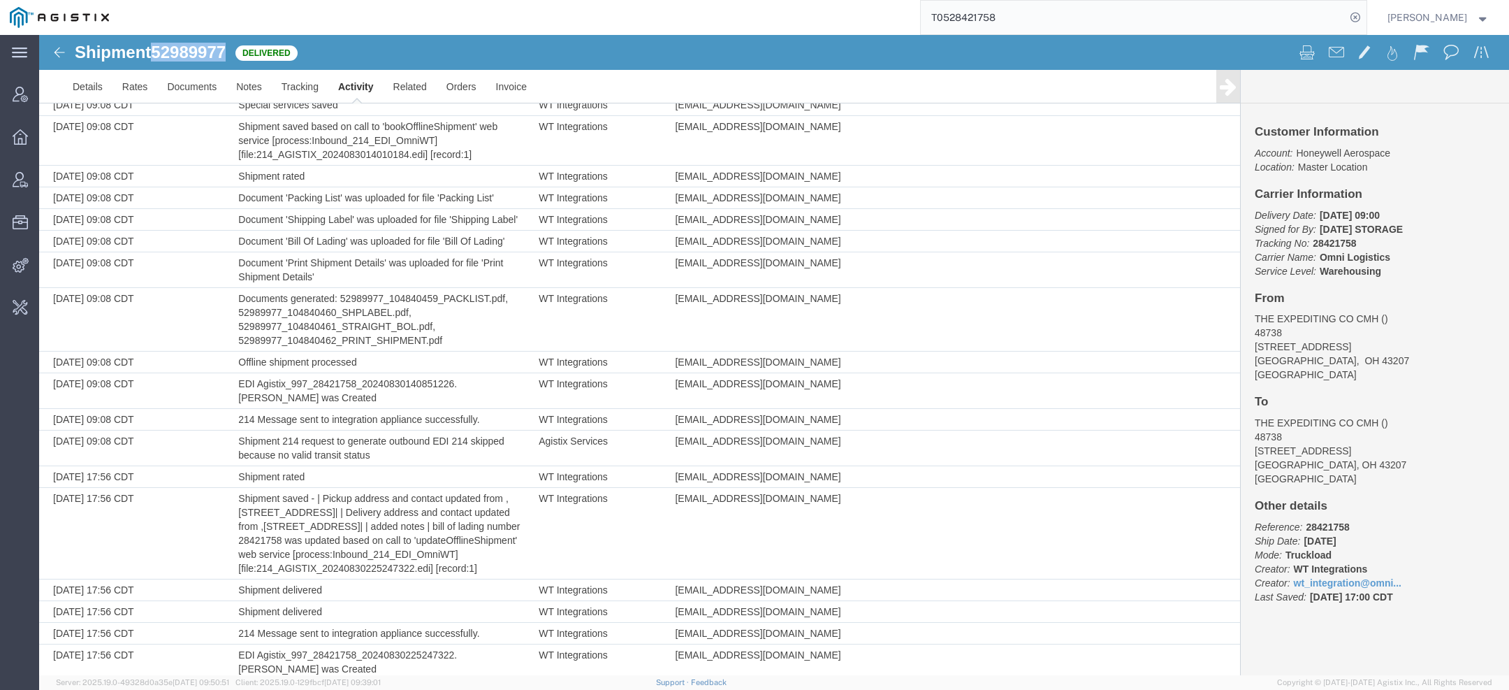
click at [354, 83] on link "Activity" at bounding box center [355, 87] width 55 height 34
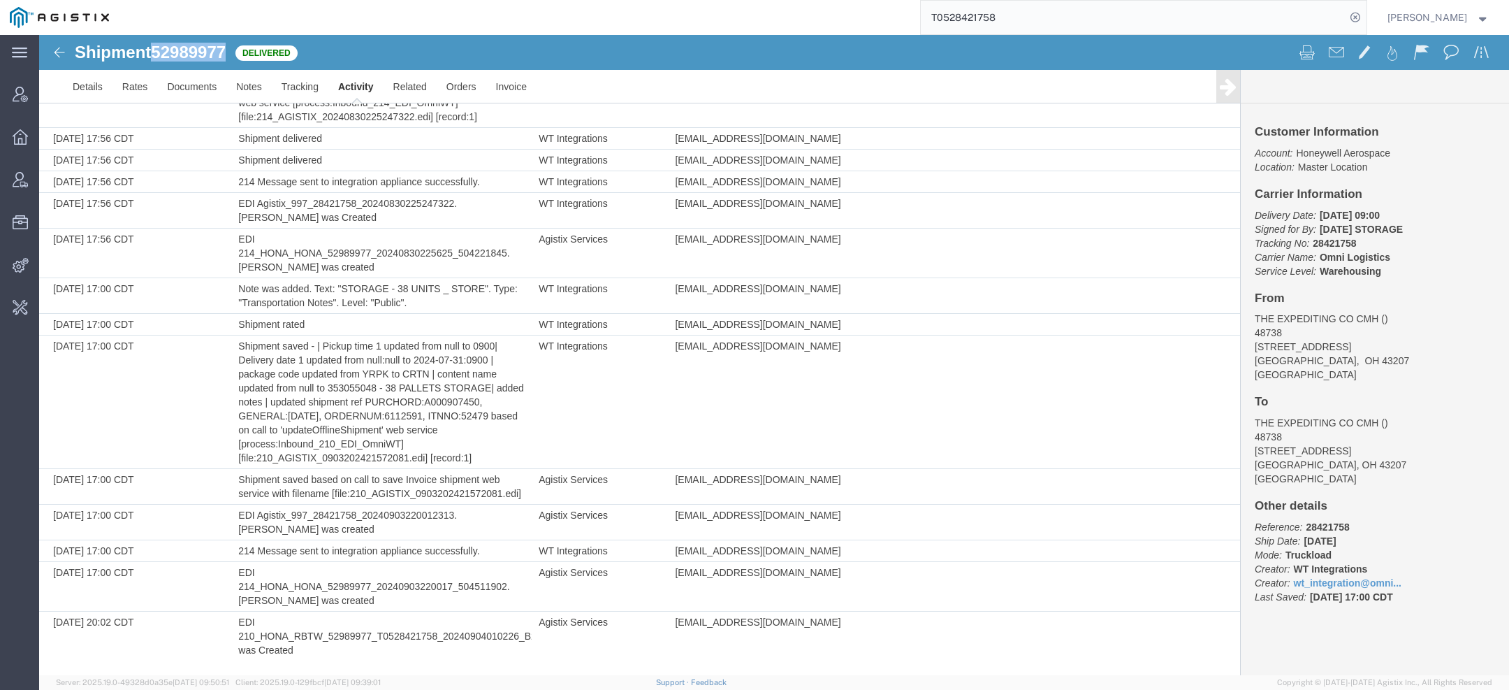
click at [353, 94] on link "Activity" at bounding box center [355, 87] width 55 height 34
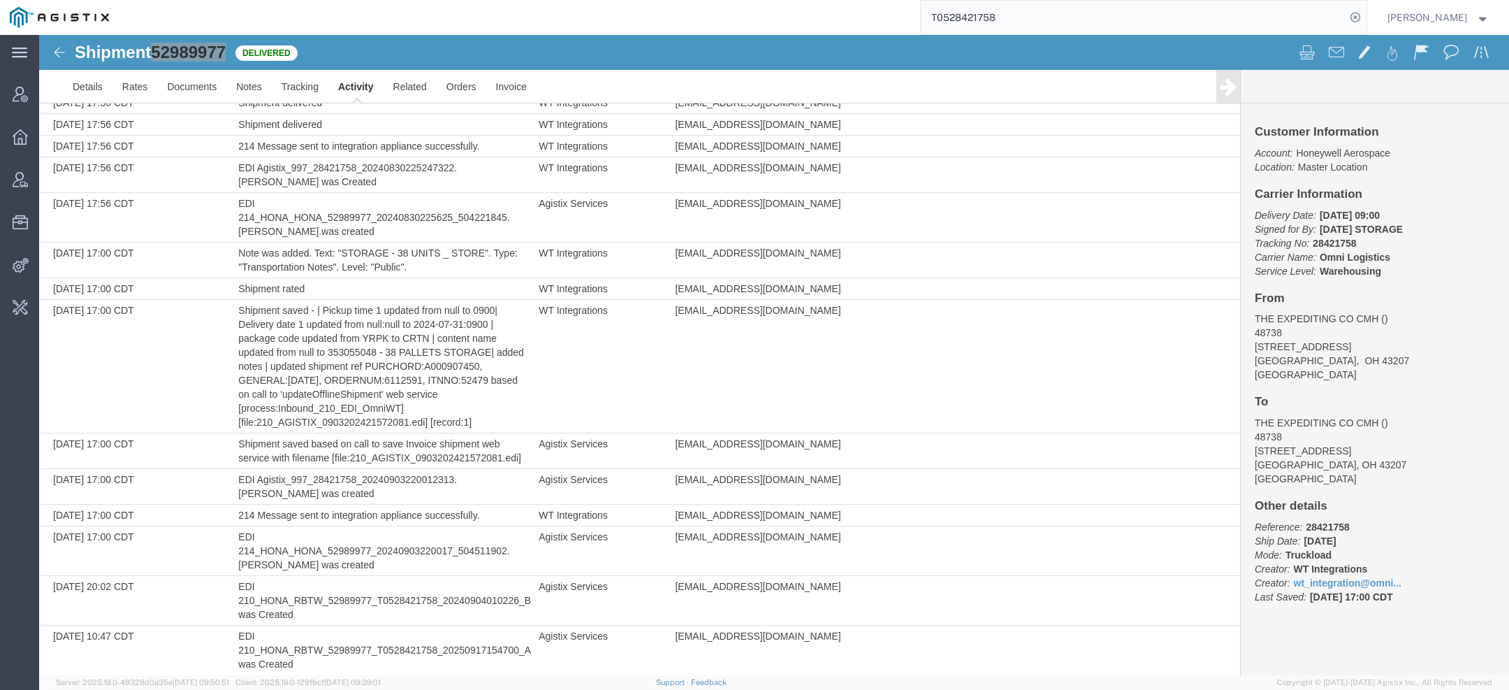
scroll to position [740, 0]
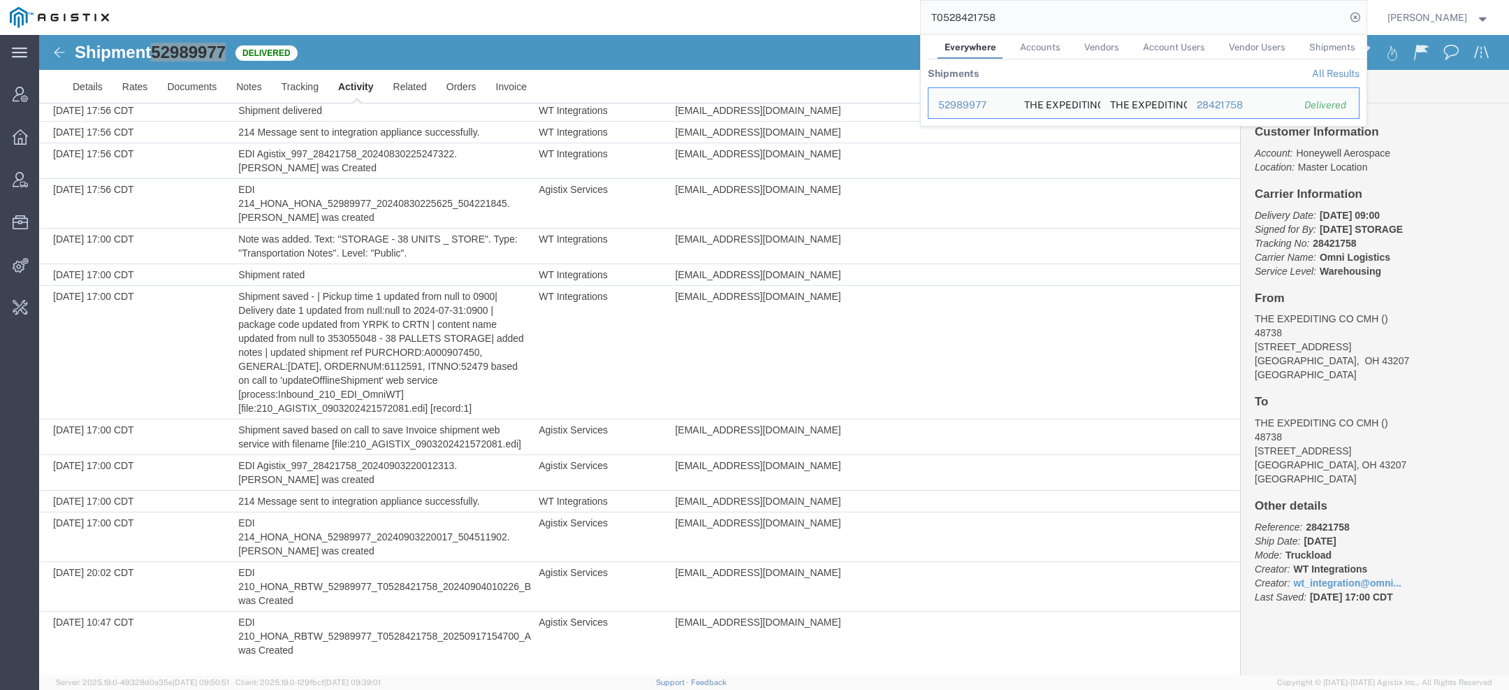
click at [973, 10] on input "T0528421758" at bounding box center [1133, 18] width 425 height 34
click at [973, 11] on input "T0528421758" at bounding box center [1133, 18] width 425 height 34
paste input "9-00"
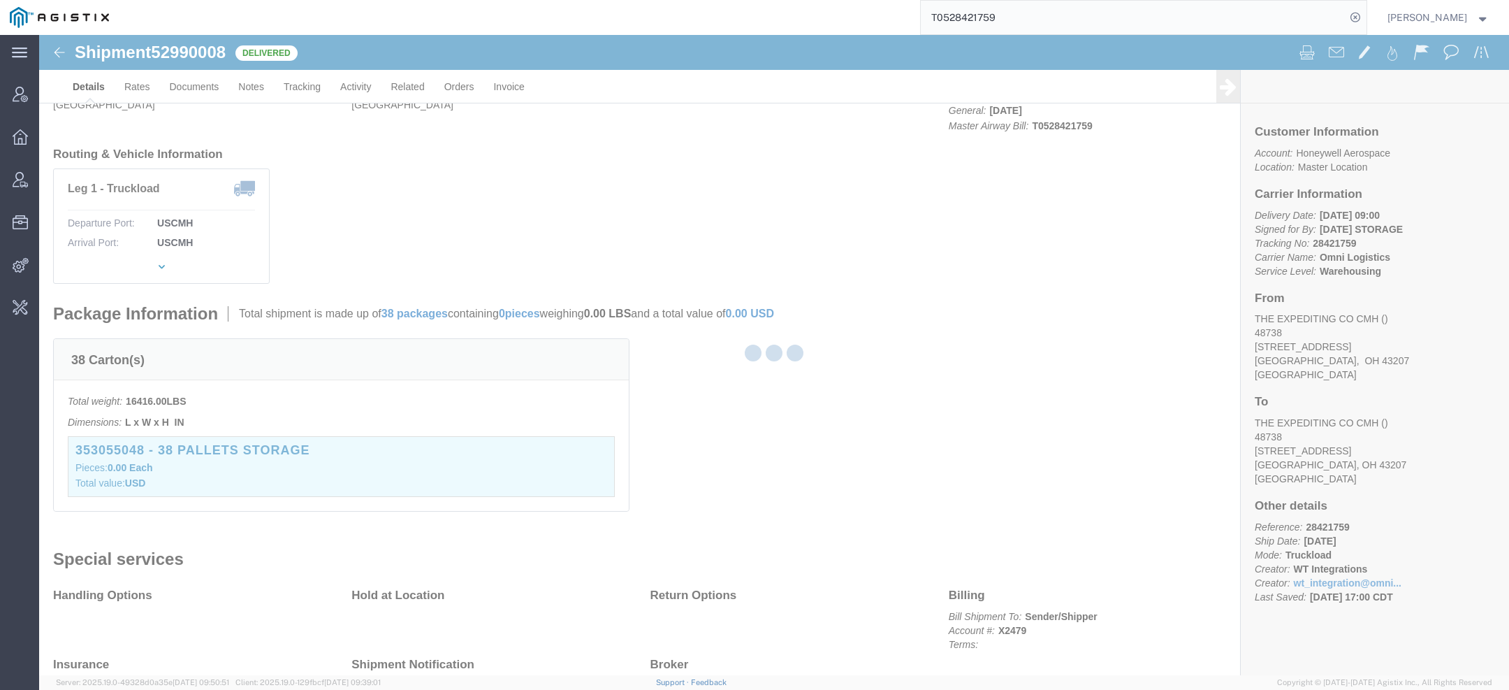
scroll to position [203, 0]
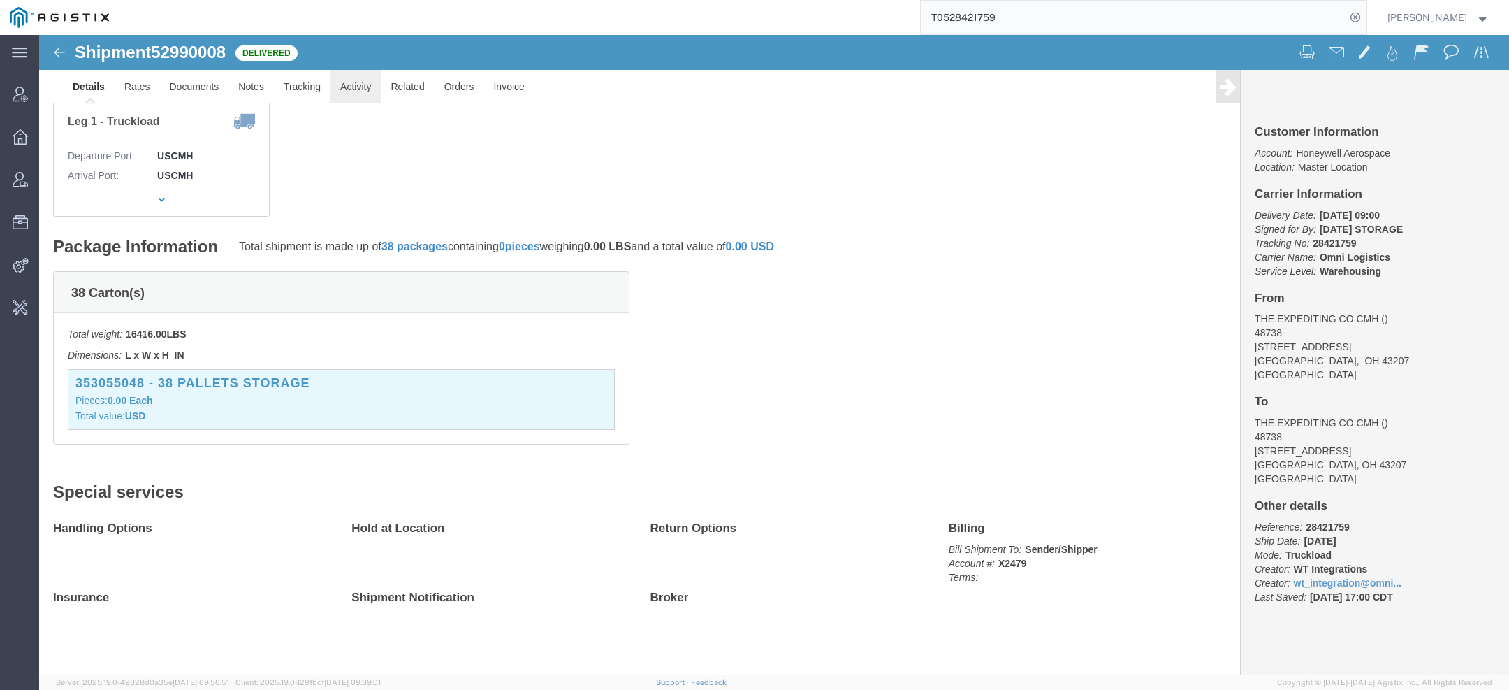
click link "Activity"
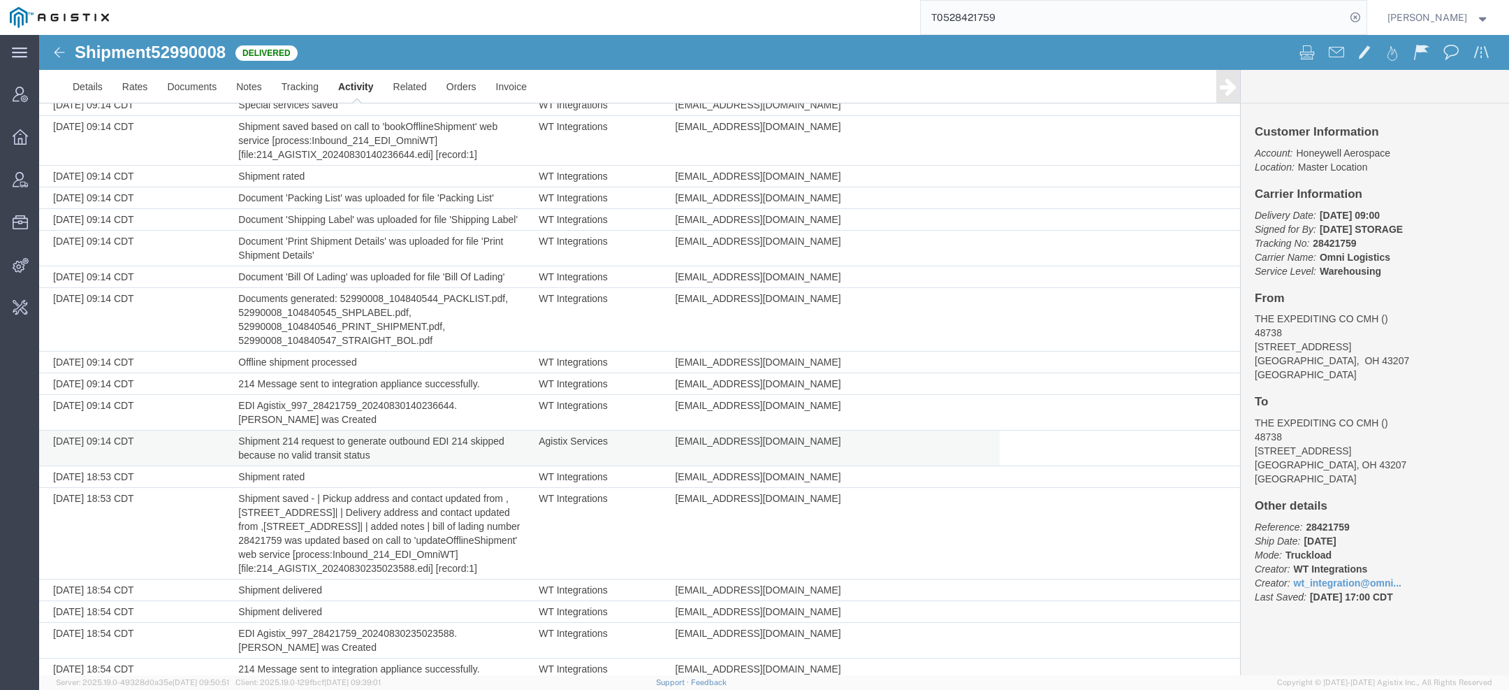
scroll to position [690, 0]
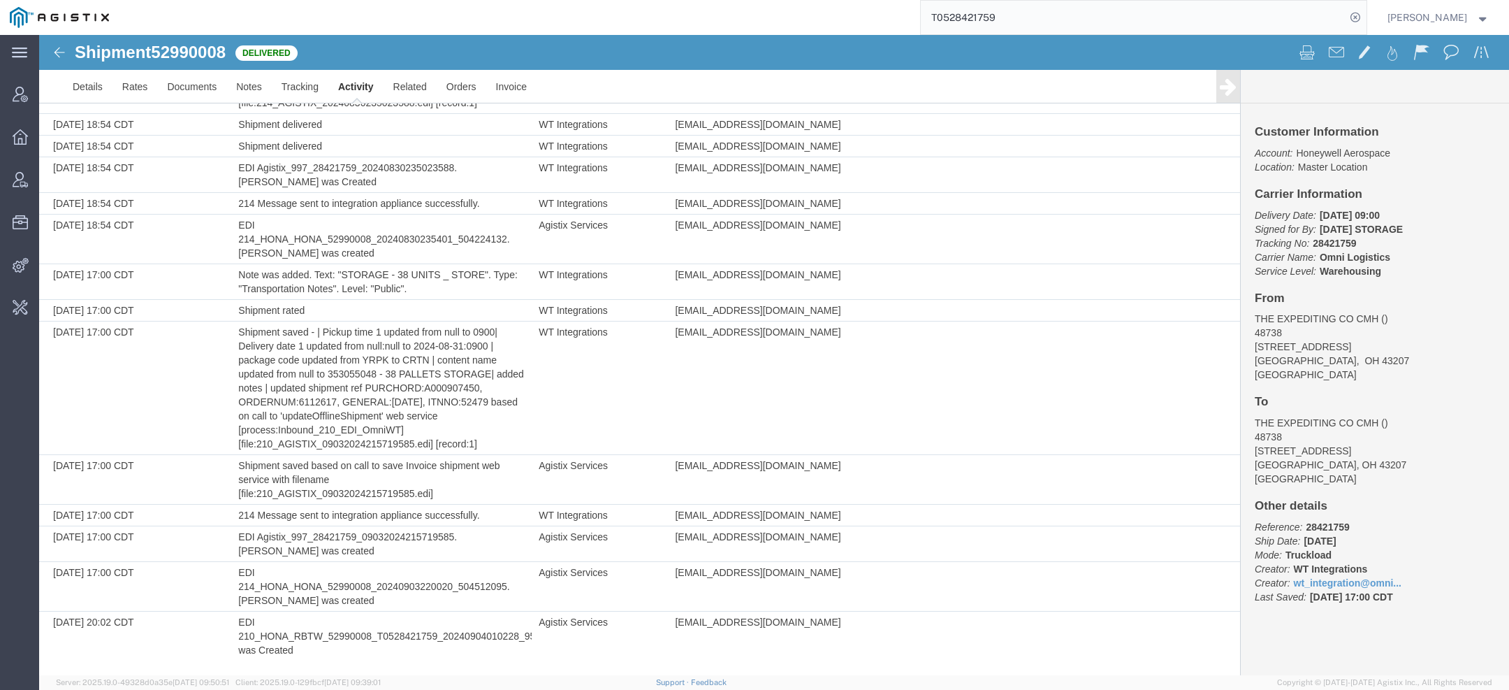
click at [202, 58] on span "52990008" at bounding box center [188, 52] width 75 height 19
click at [202, 59] on span "52990008" at bounding box center [188, 52] width 75 height 19
copy span "52990008"
click at [350, 93] on link "Activity" at bounding box center [355, 87] width 55 height 34
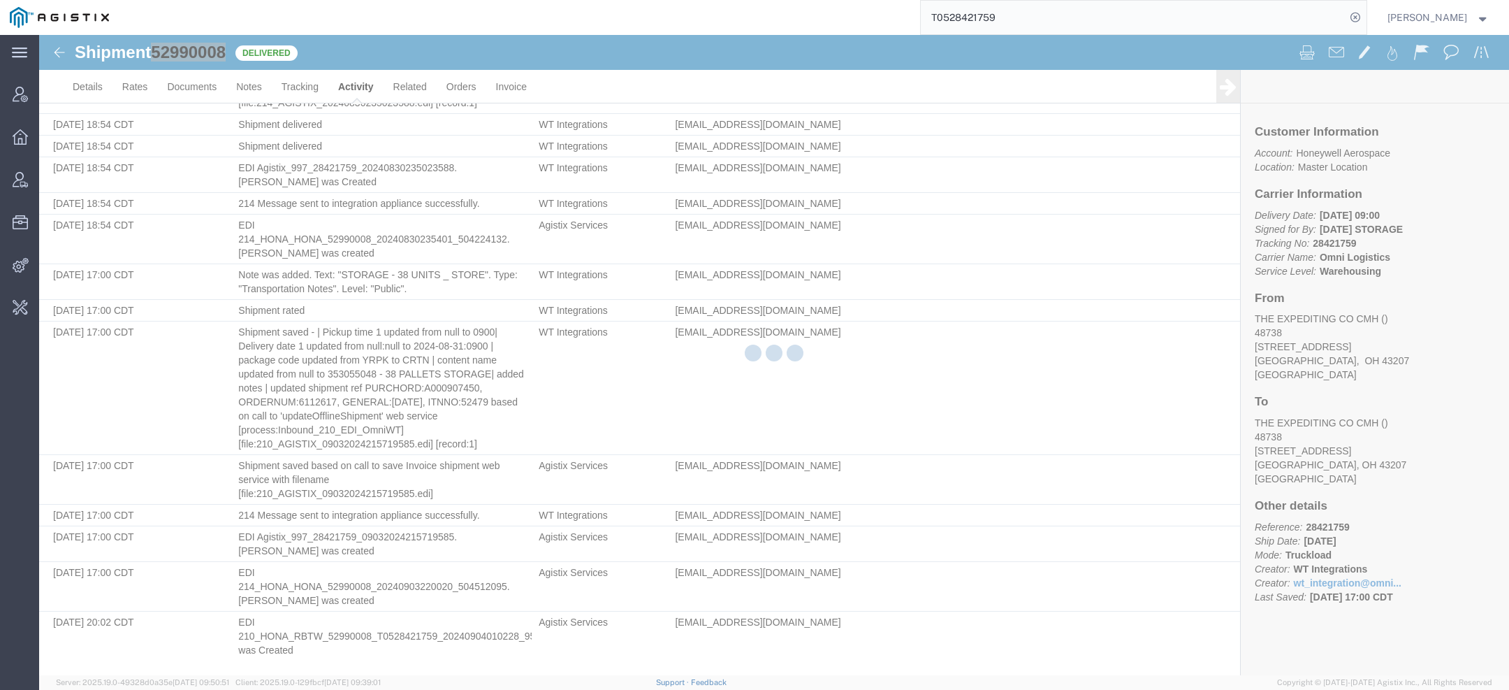
click at [350, 93] on div at bounding box center [774, 355] width 1470 height 640
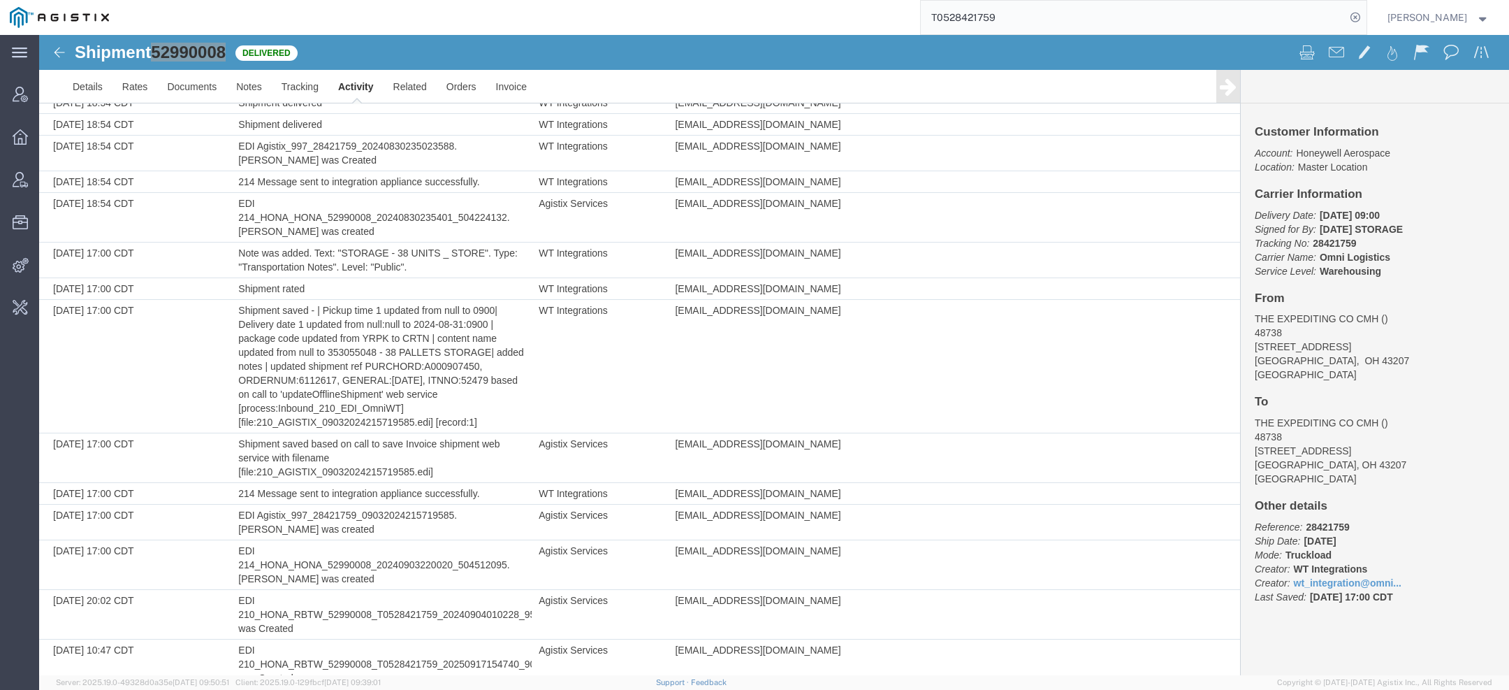
scroll to position [740, 0]
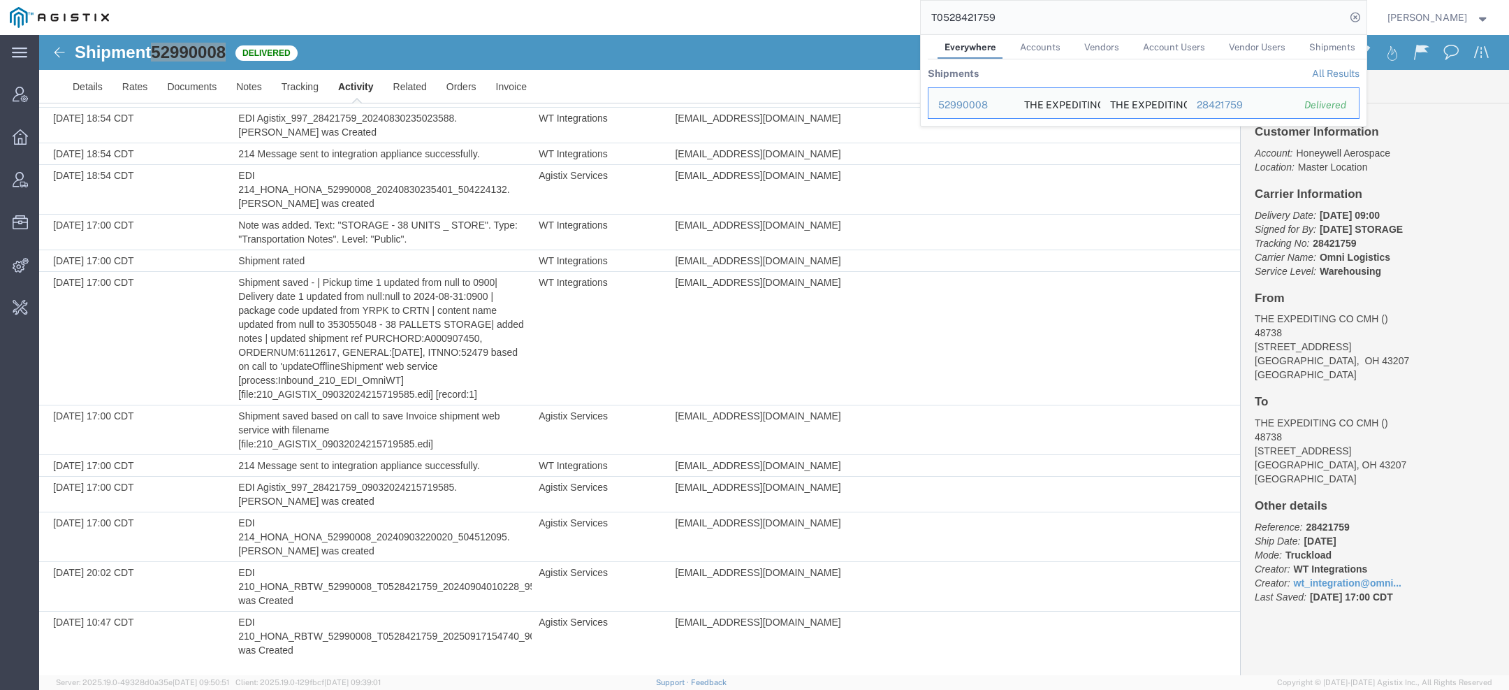
click at [988, 15] on input "T0528421759" at bounding box center [1133, 18] width 425 height 34
paste input "31753-00"
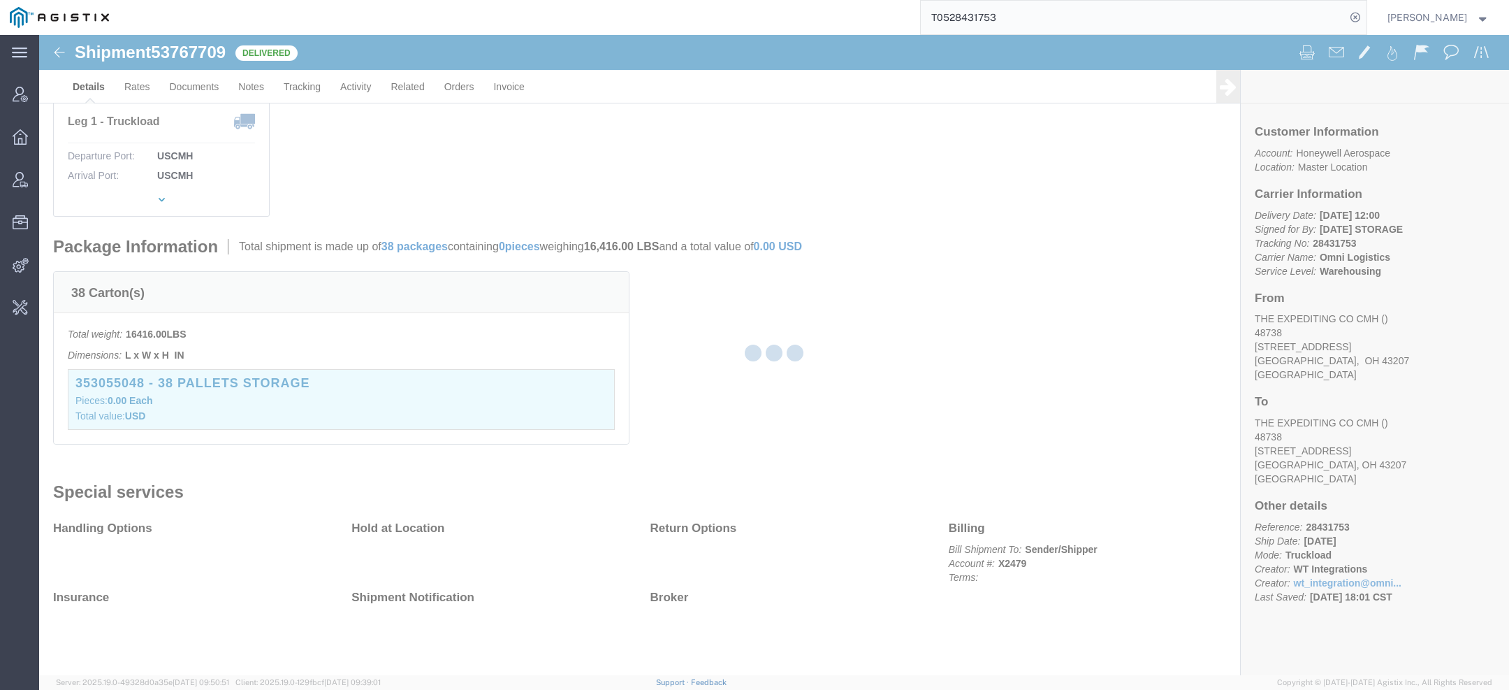
scroll to position [203, 0]
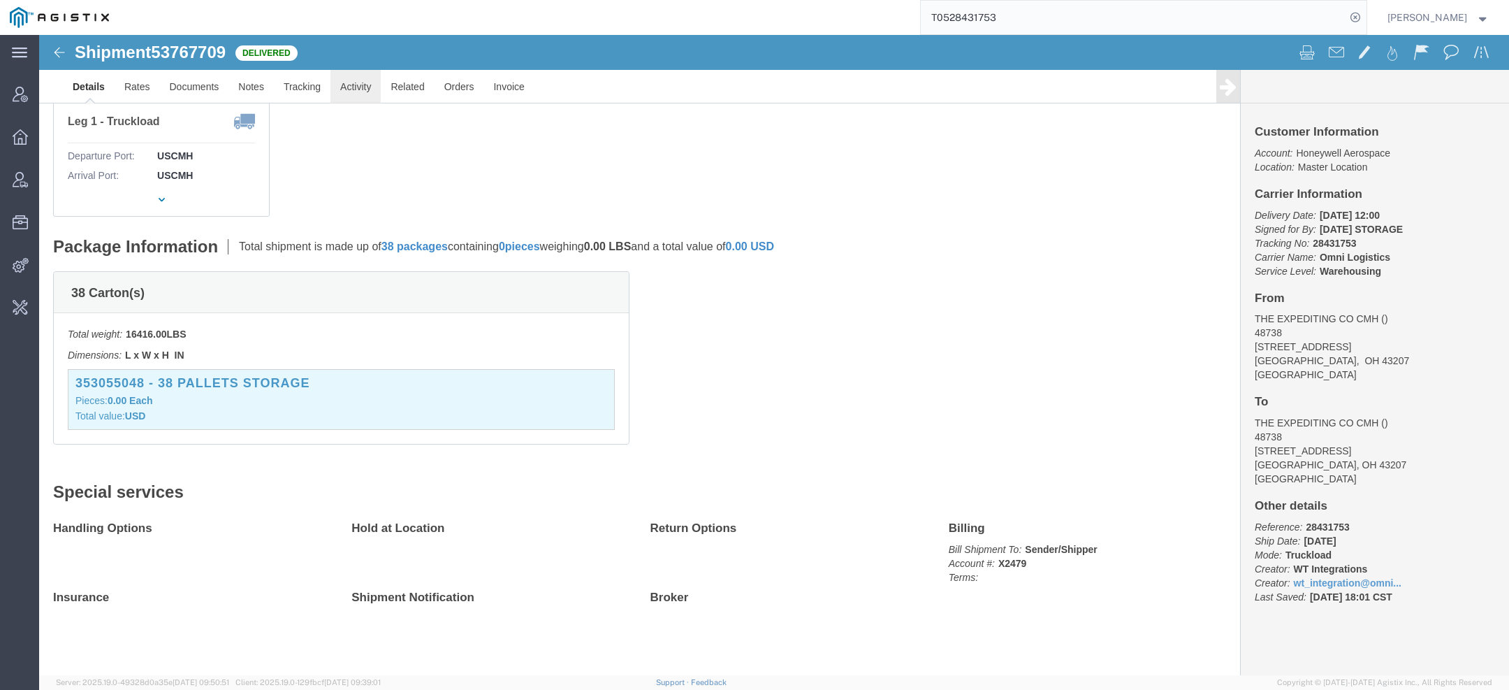
click link "Activity"
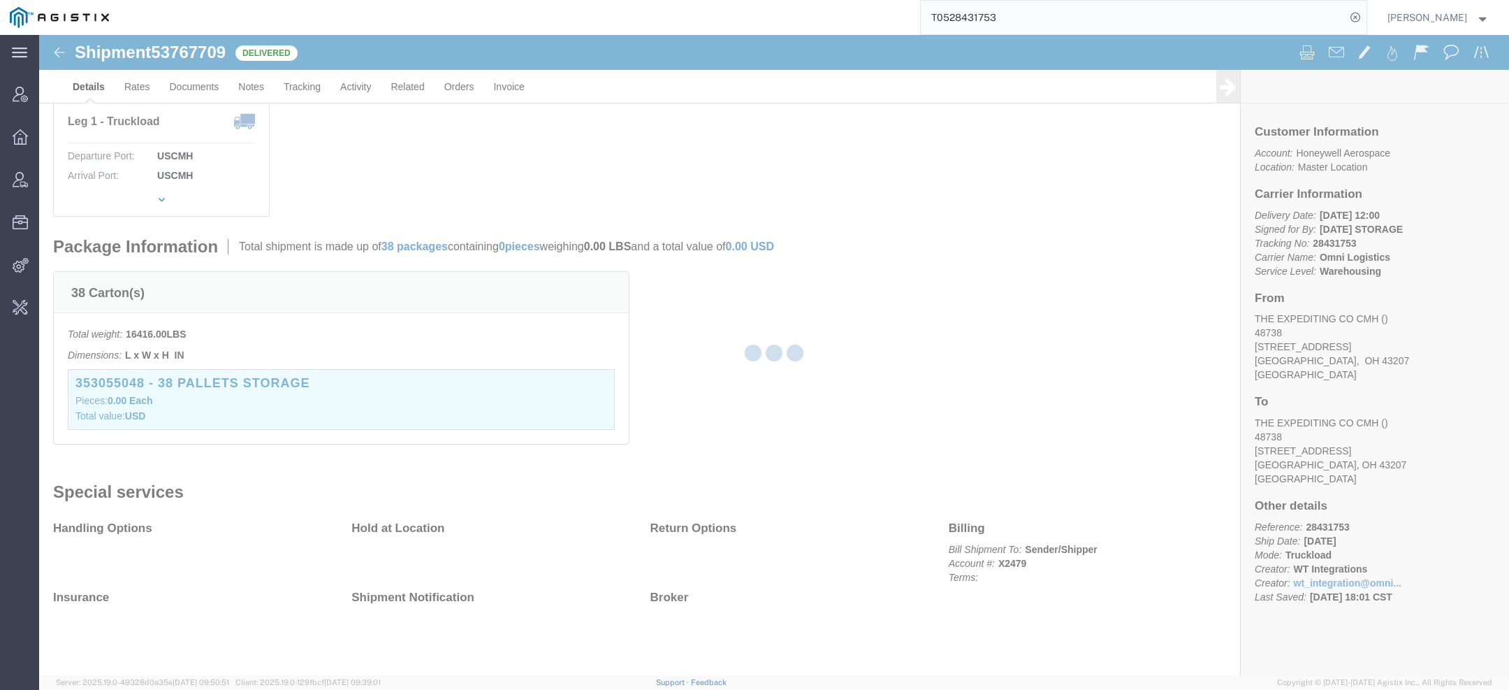
click at [357, 87] on div at bounding box center [774, 355] width 1470 height 640
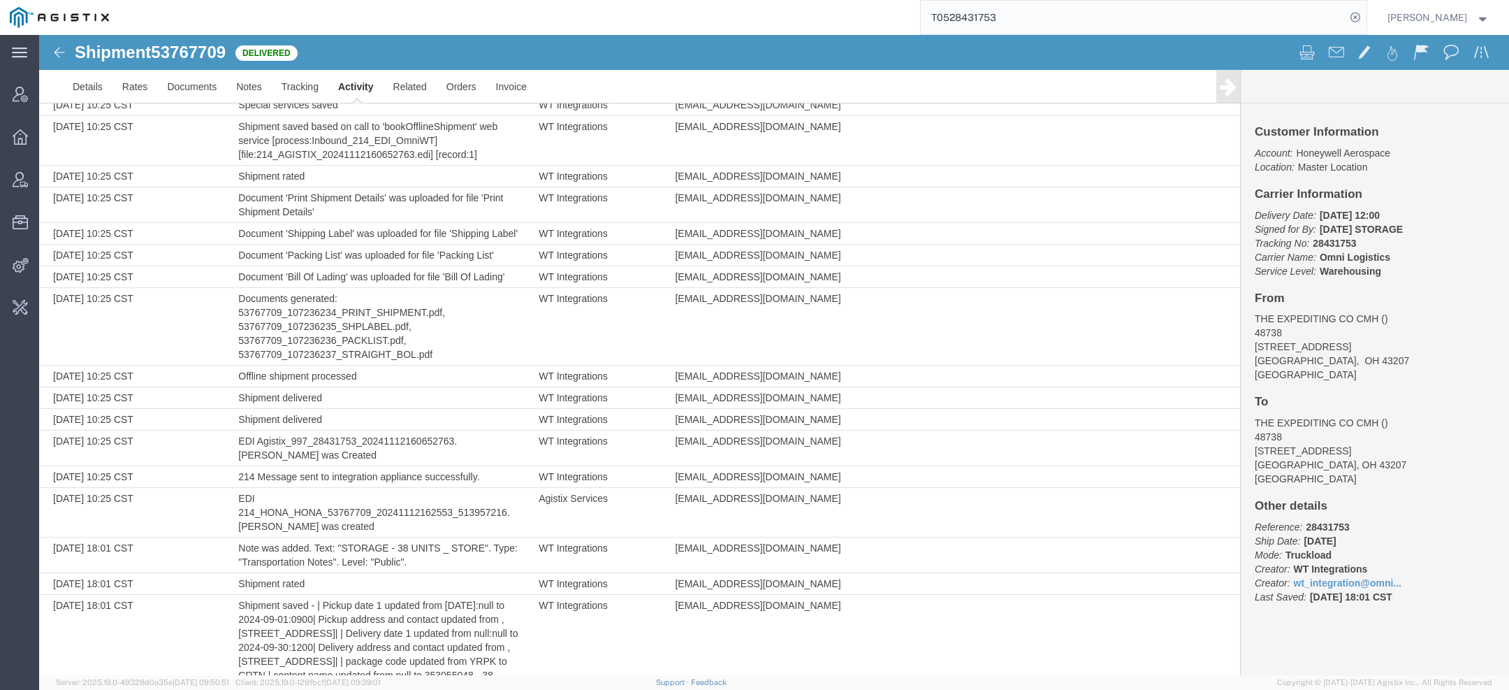
drag, startPoint x: 211, startPoint y: 87, endPoint x: 172, endPoint y: 52, distance: 52.4
click at [172, 52] on span "53767709" at bounding box center [188, 52] width 75 height 19
click at [172, 53] on span "53767709" at bounding box center [188, 52] width 75 height 19
copy span "53767709"
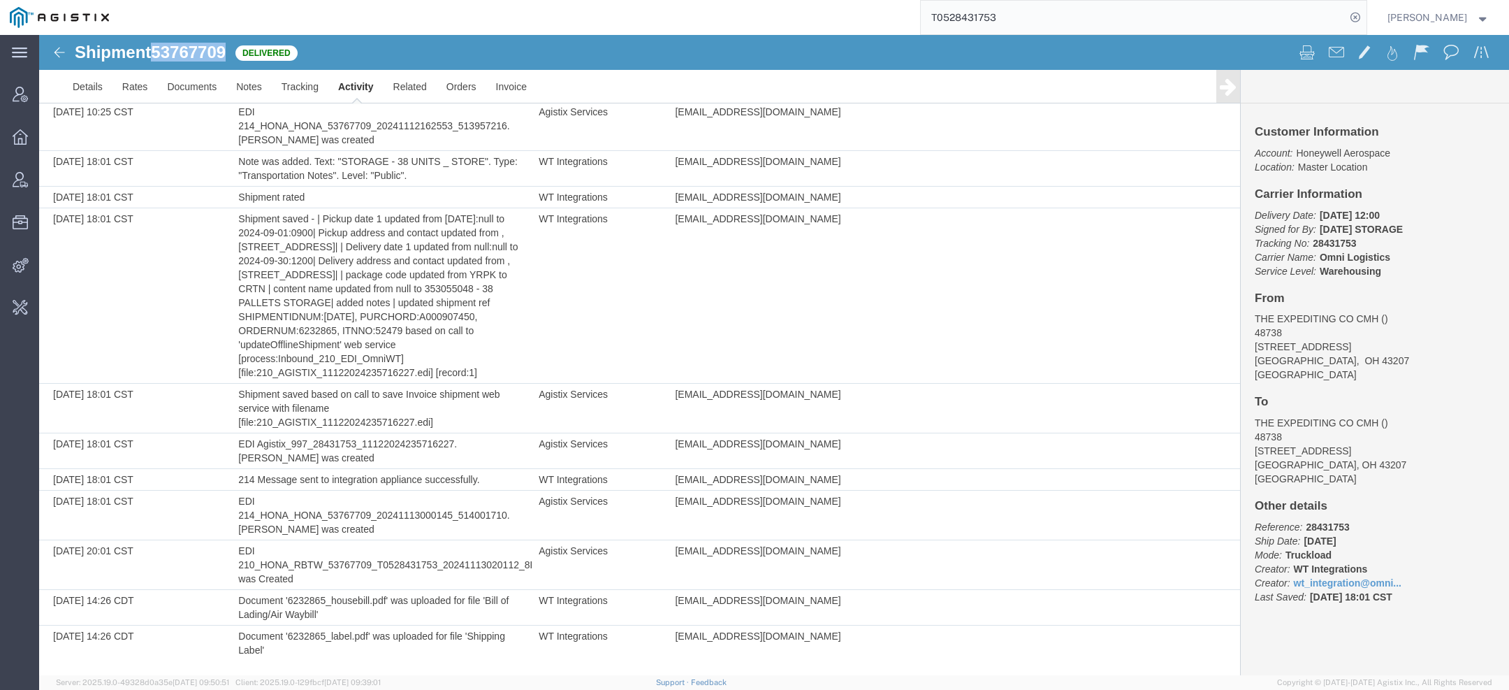
scroll to position [598, 0]
click at [343, 91] on link "Activity" at bounding box center [355, 87] width 55 height 34
click at [345, 85] on link "Activity" at bounding box center [355, 87] width 55 height 34
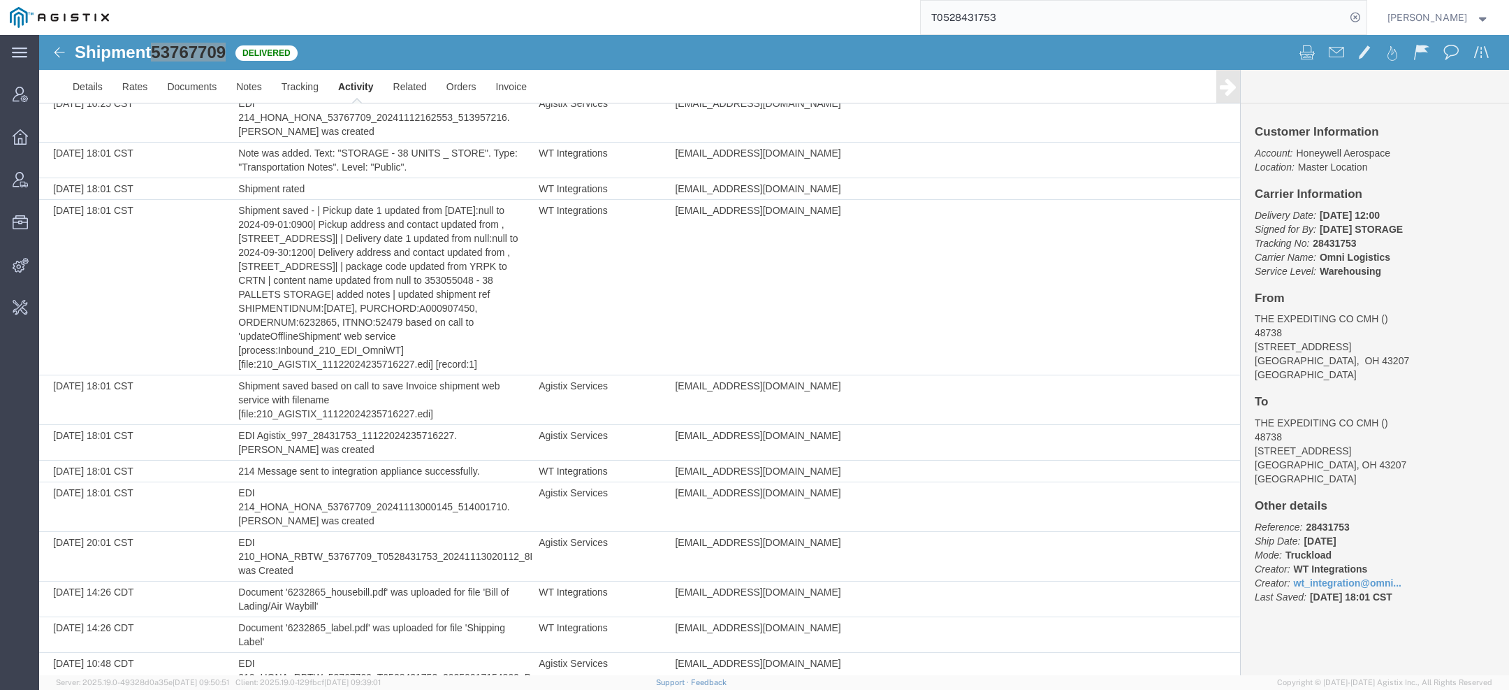
scroll to position [648, 0]
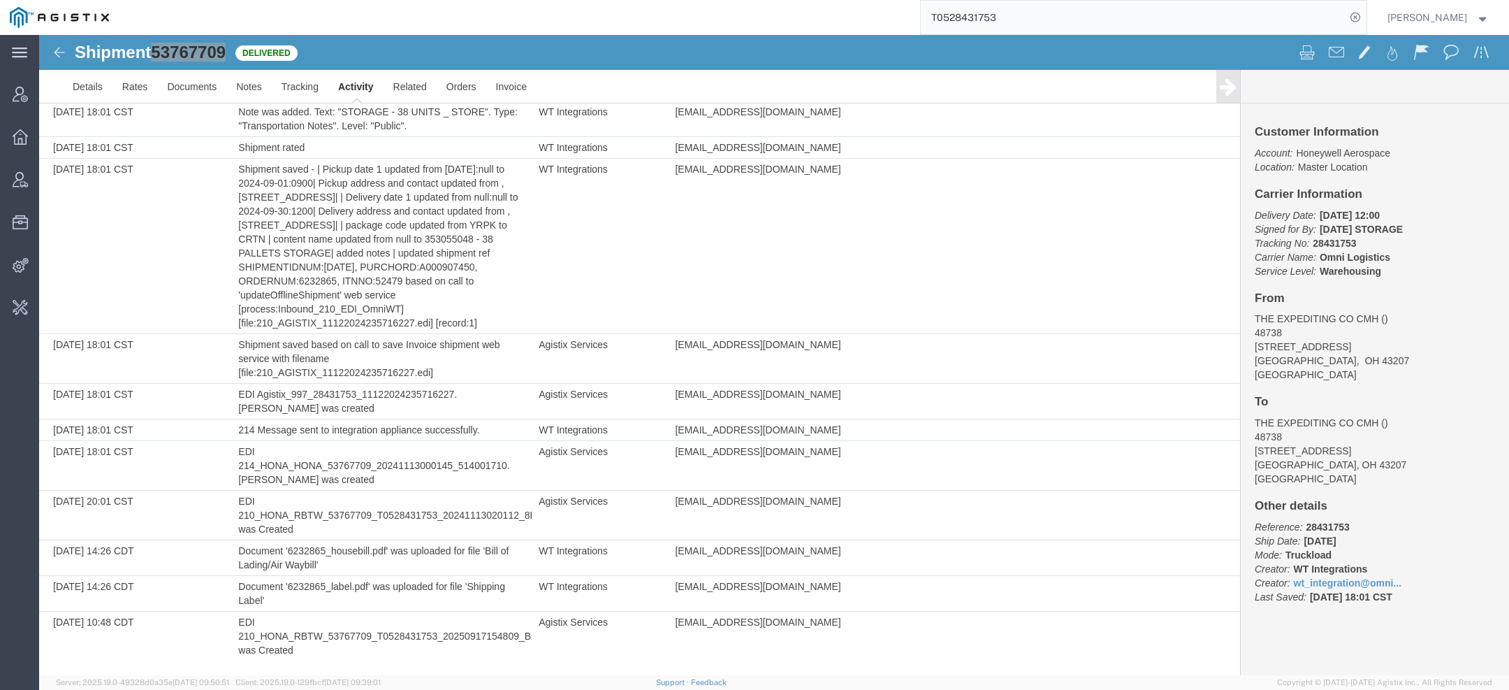
click at [980, 18] on input "T0528431753" at bounding box center [1133, 18] width 425 height 34
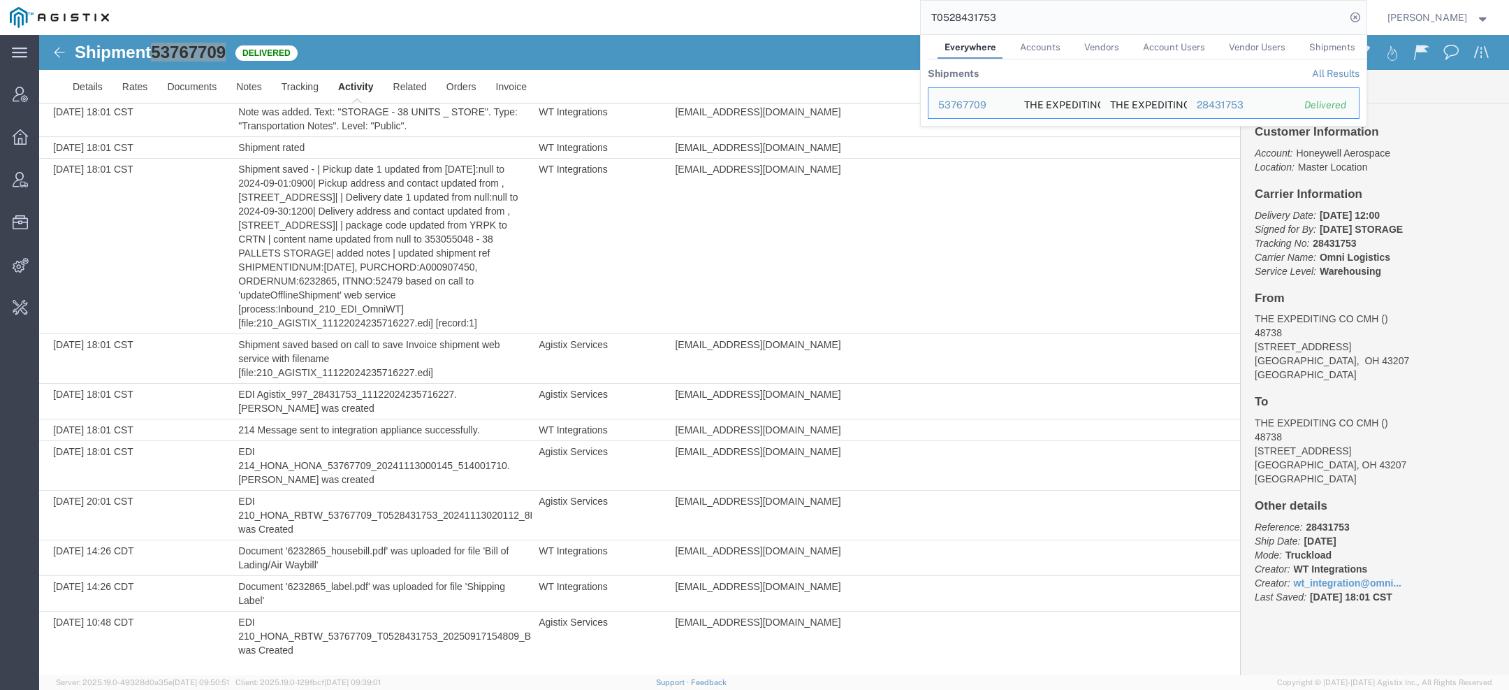
paste input "5436-00"
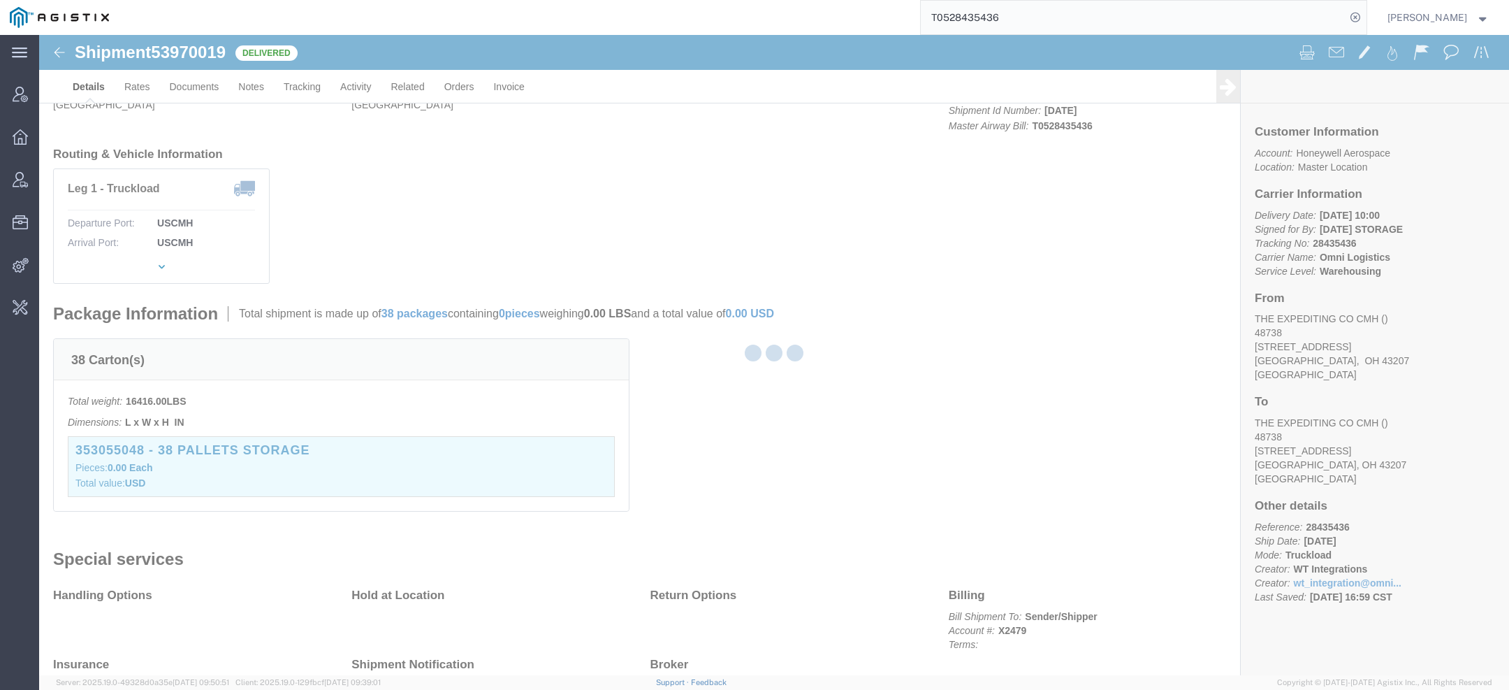
scroll to position [203, 0]
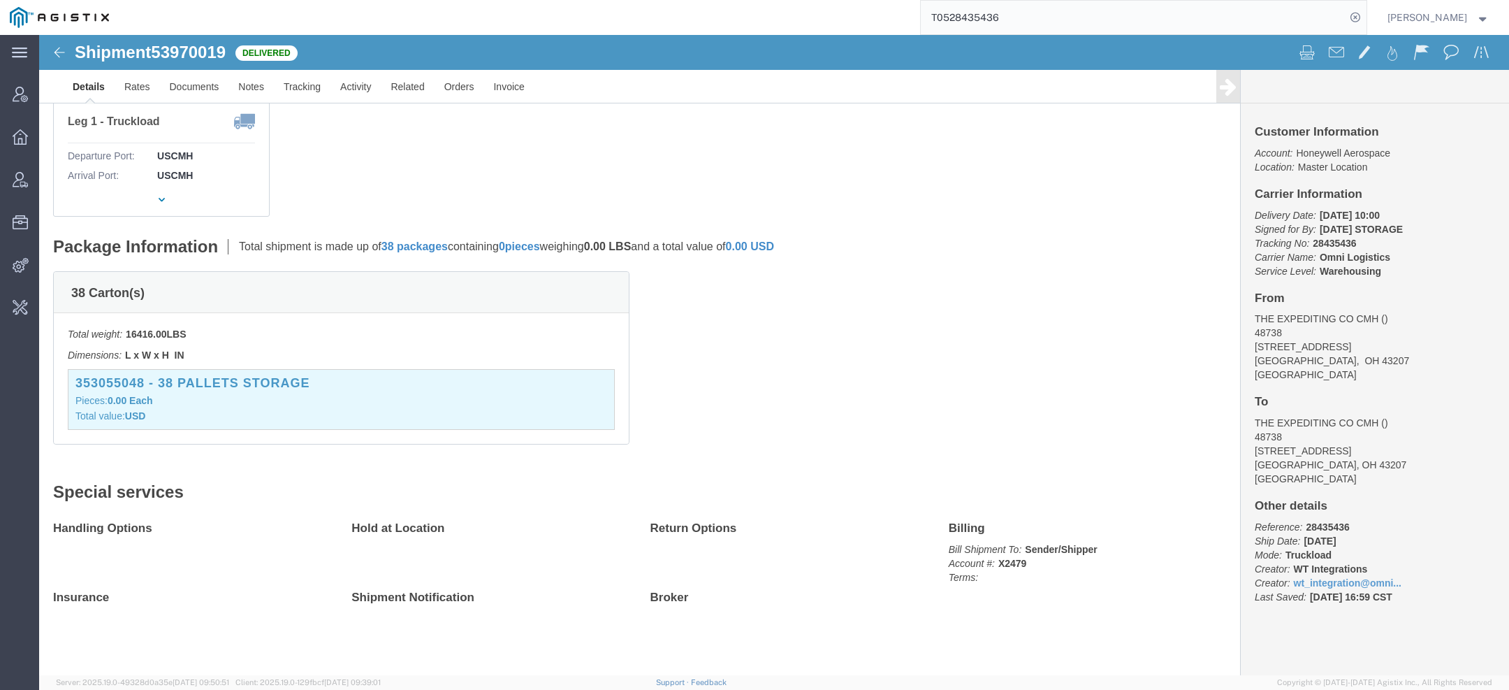
click span "53970019"
copy span "53970019"
click link "Activity"
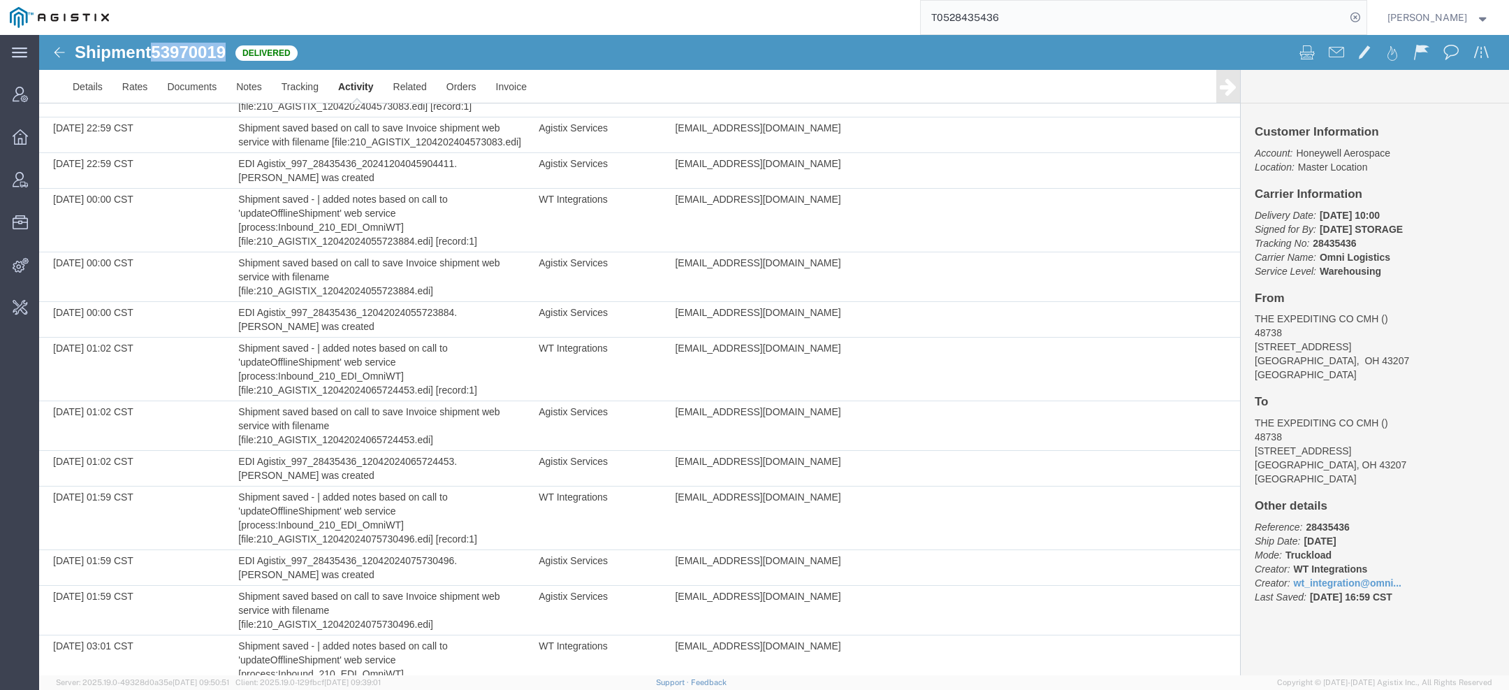
scroll to position [3119, 0]
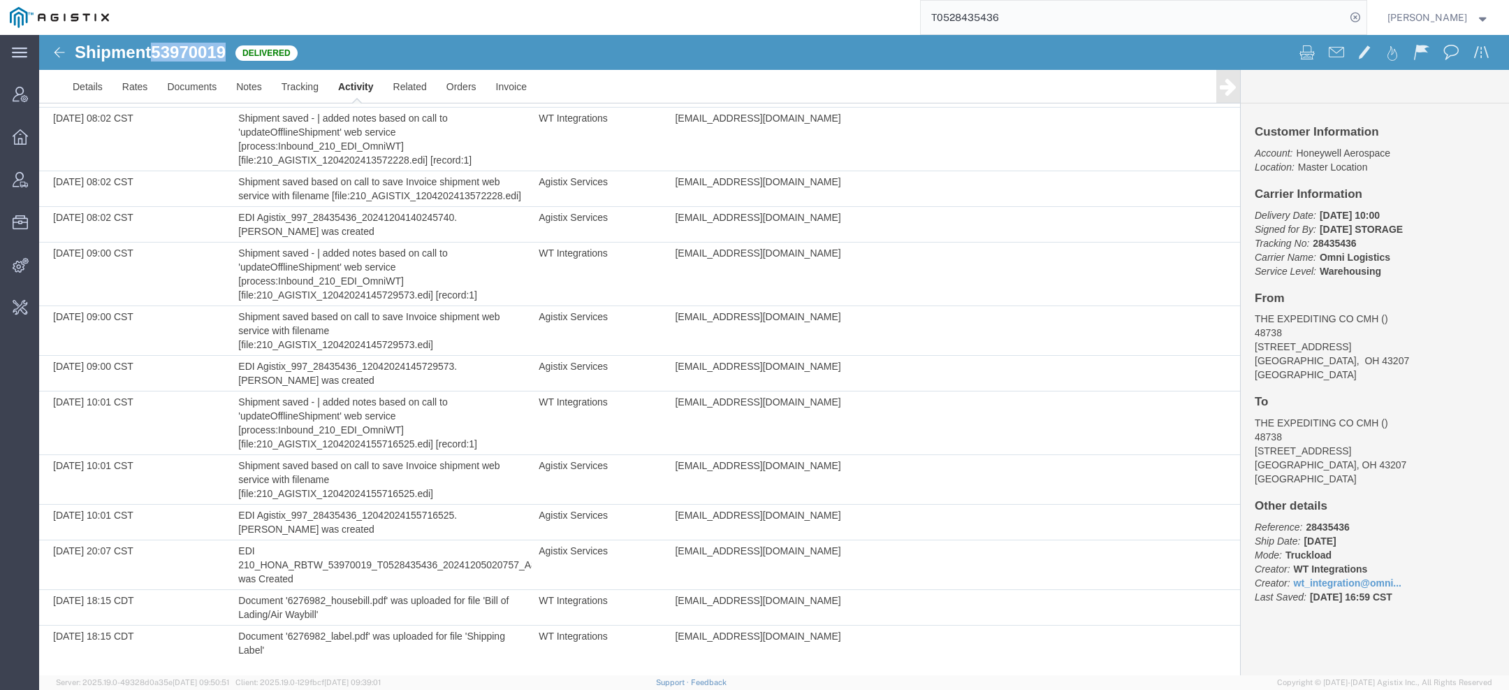
click at [356, 84] on link "Activity" at bounding box center [355, 87] width 55 height 34
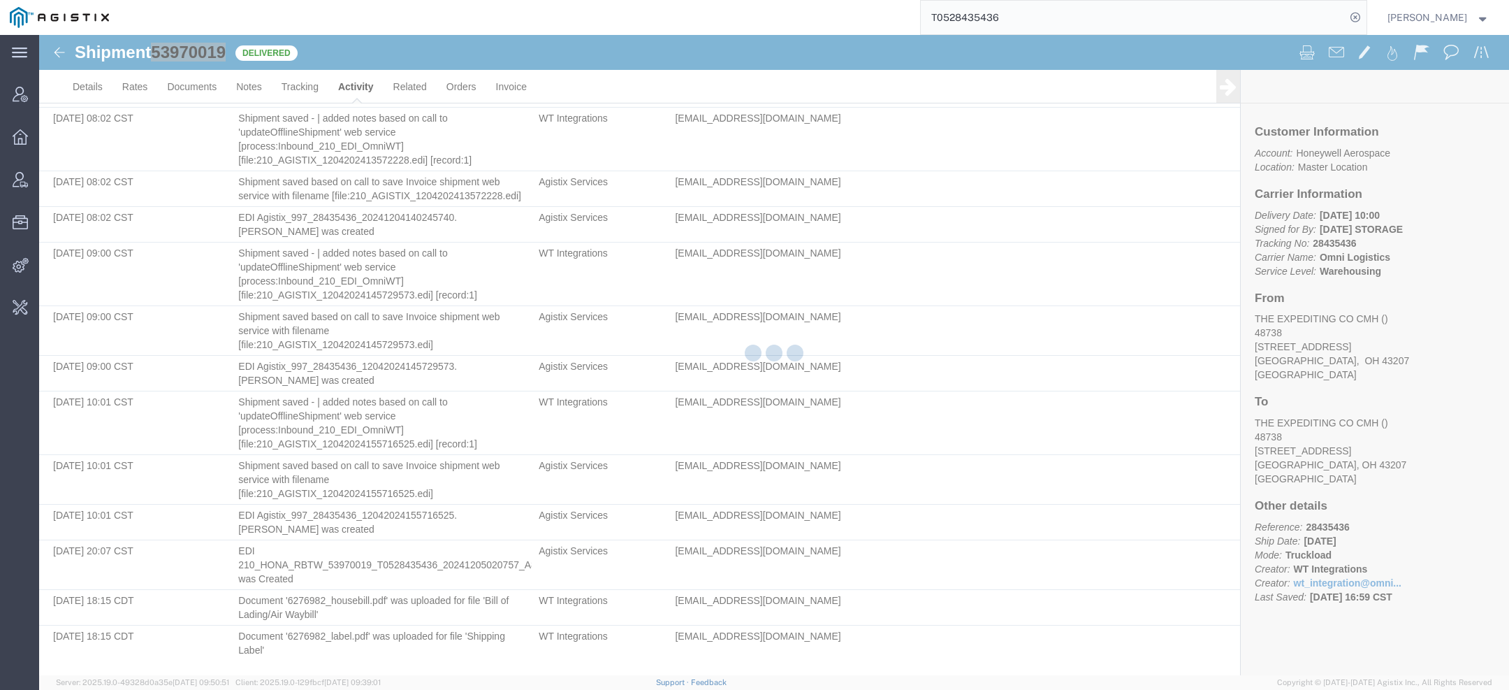
click at [356, 85] on div at bounding box center [774, 355] width 1470 height 640
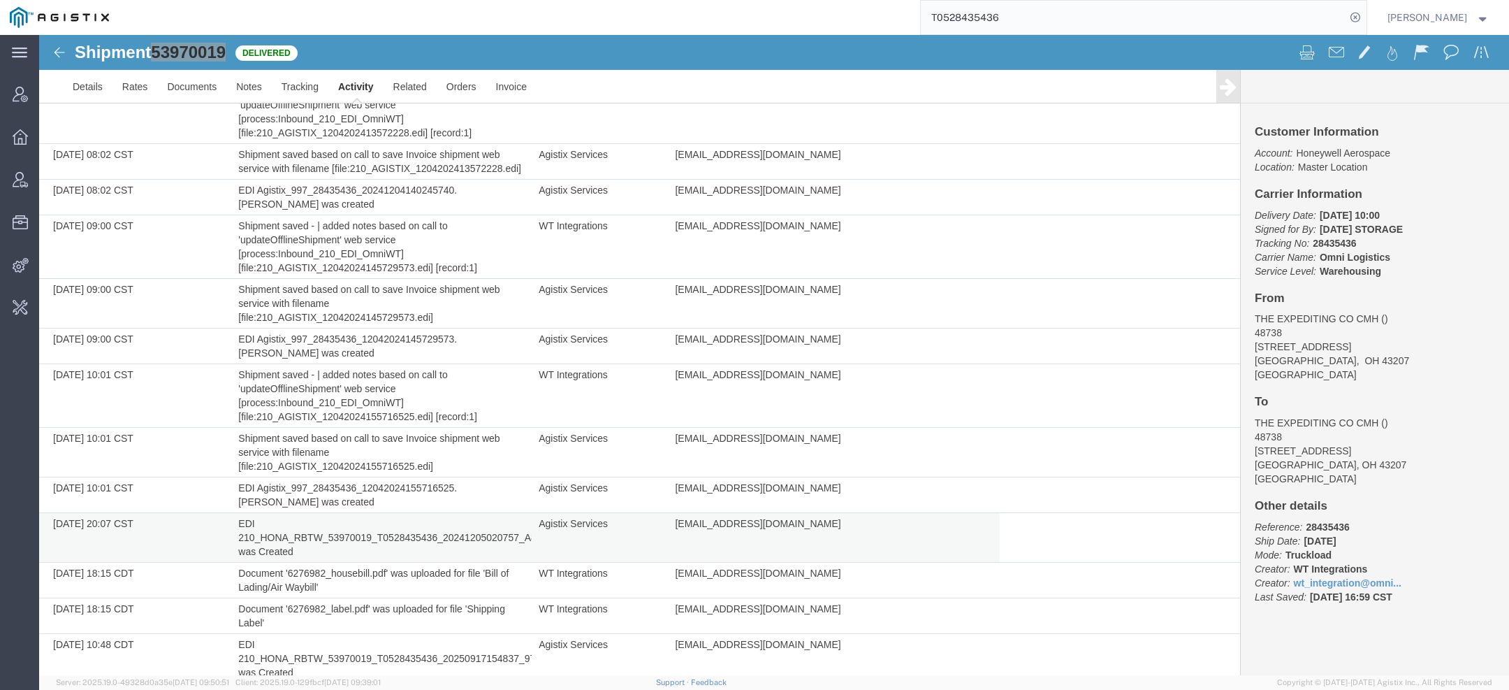
scroll to position [3168, 0]
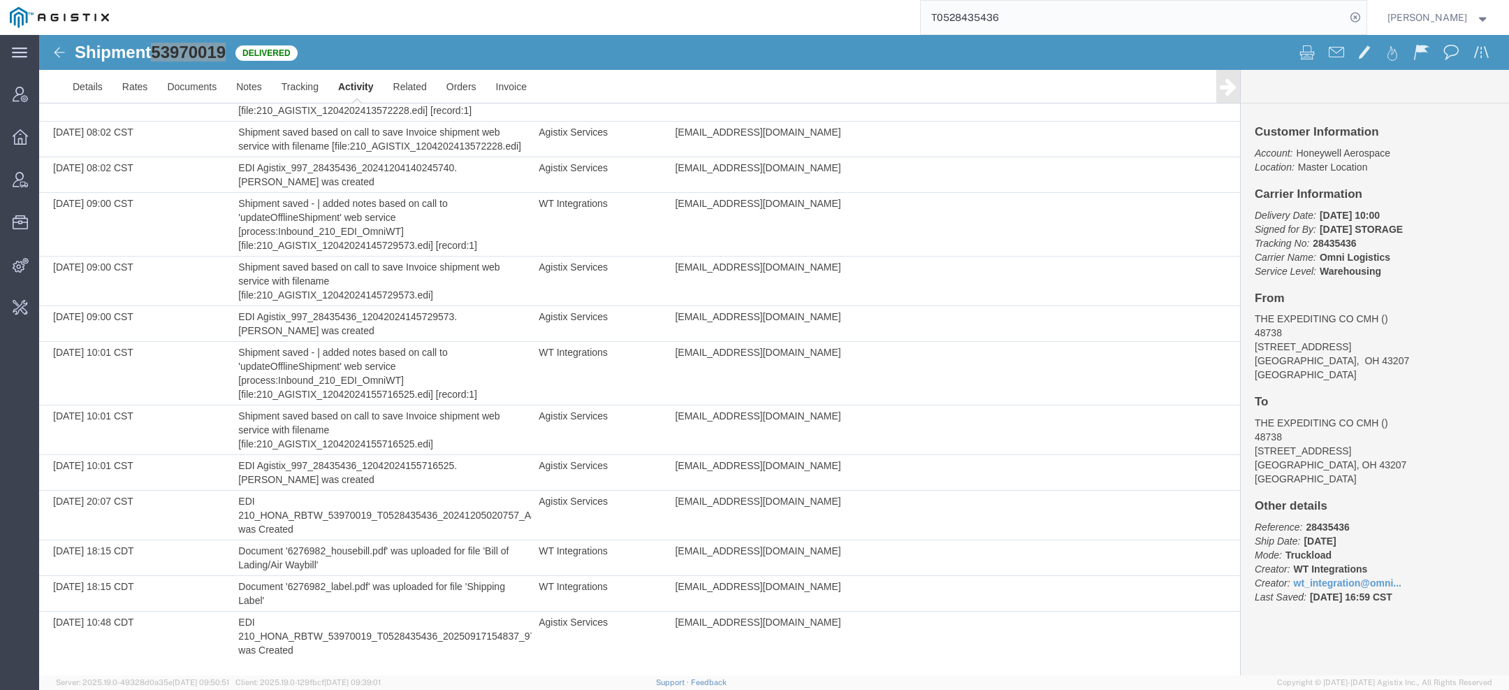
click at [948, 17] on input "T0528435436" at bounding box center [1133, 18] width 425 height 34
click at [948, 18] on input "T0528435436" at bounding box center [1133, 18] width 425 height 34
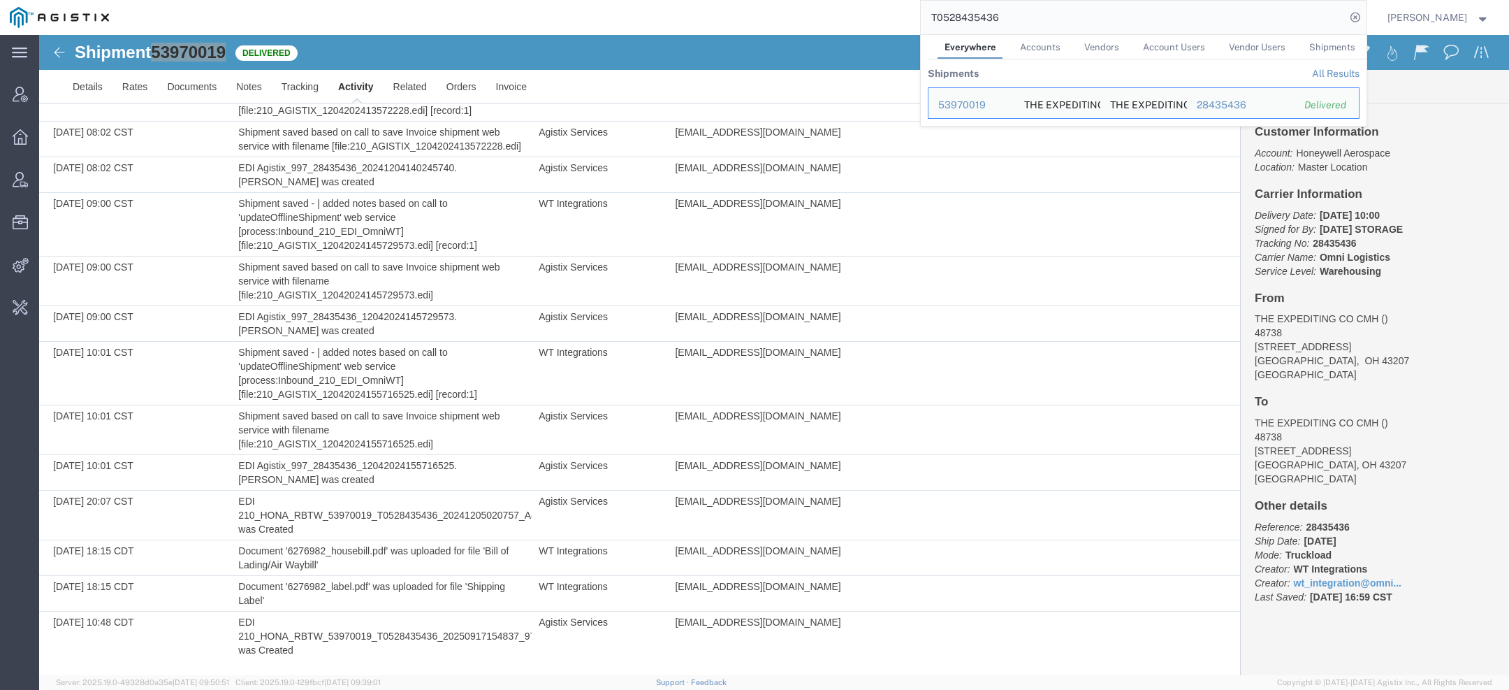
paste input "48163-00"
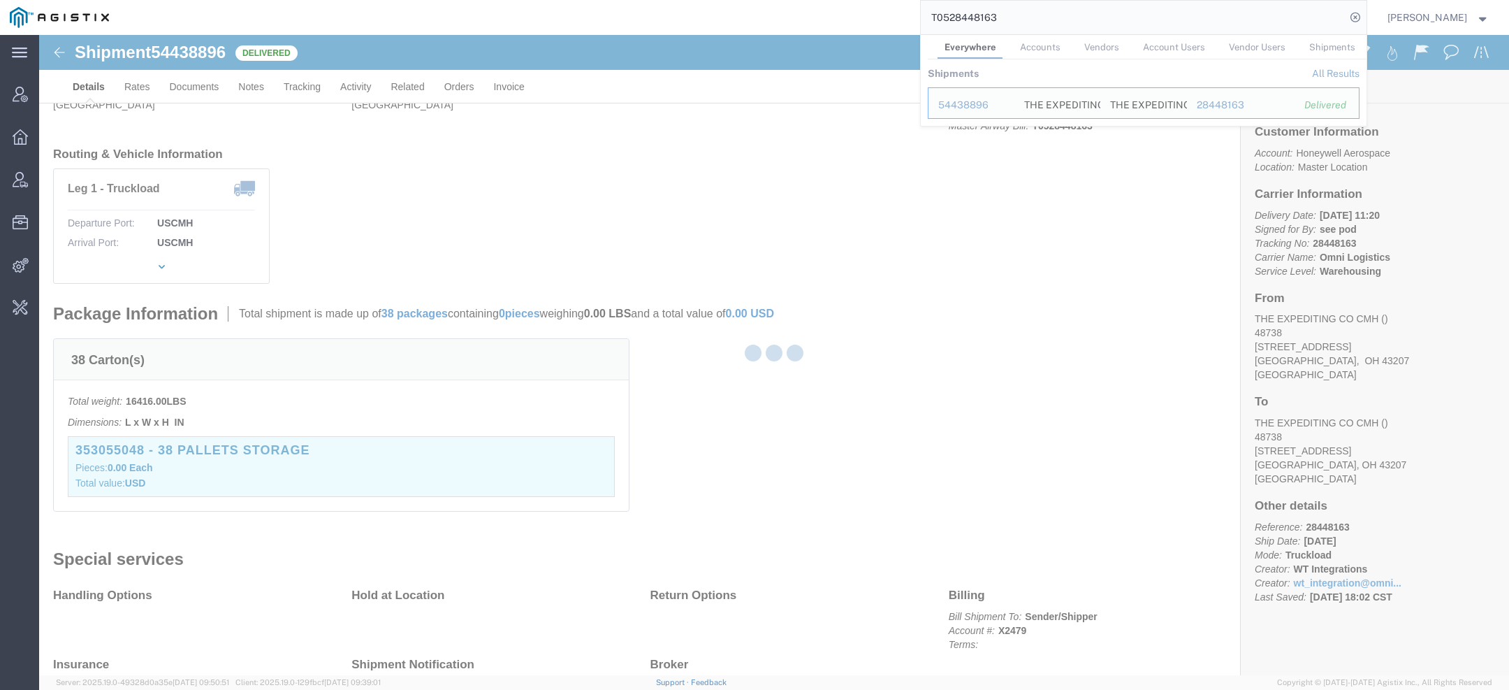
scroll to position [203, 0]
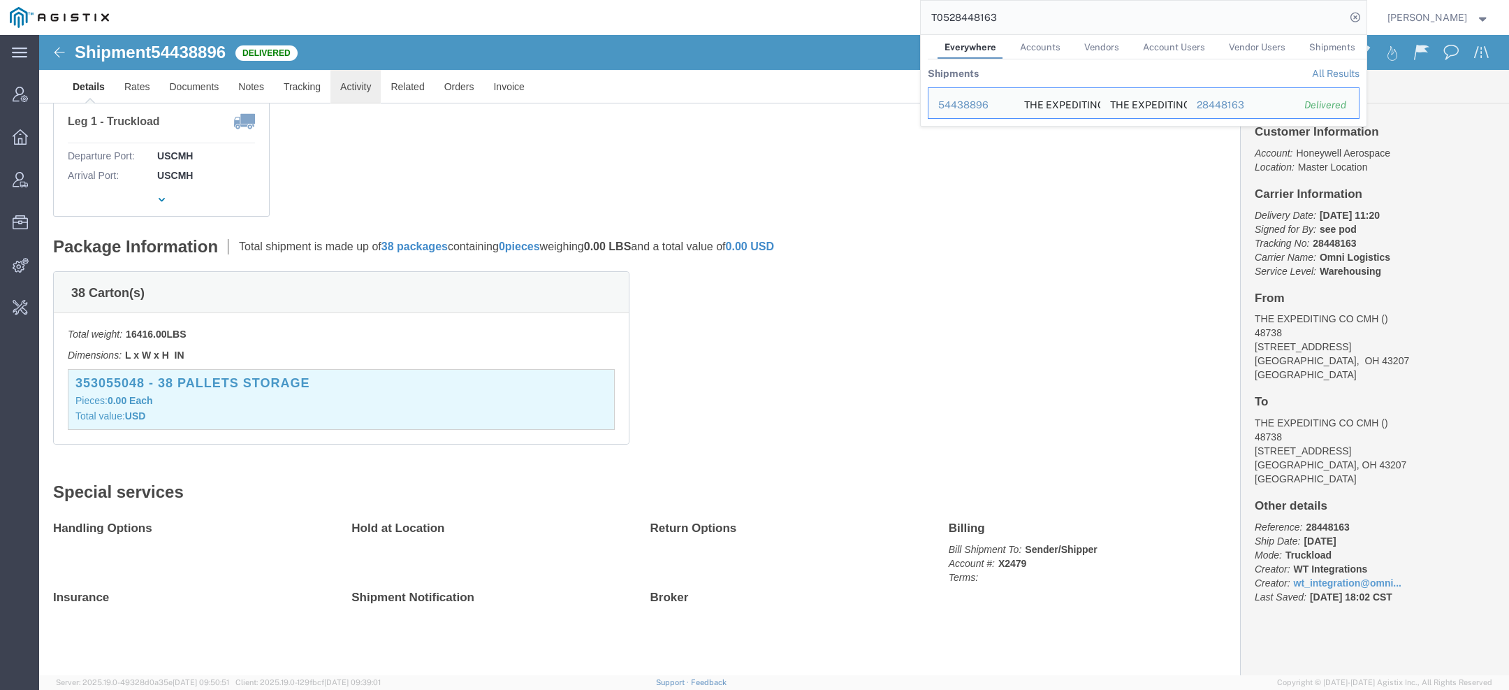
click link "Activity"
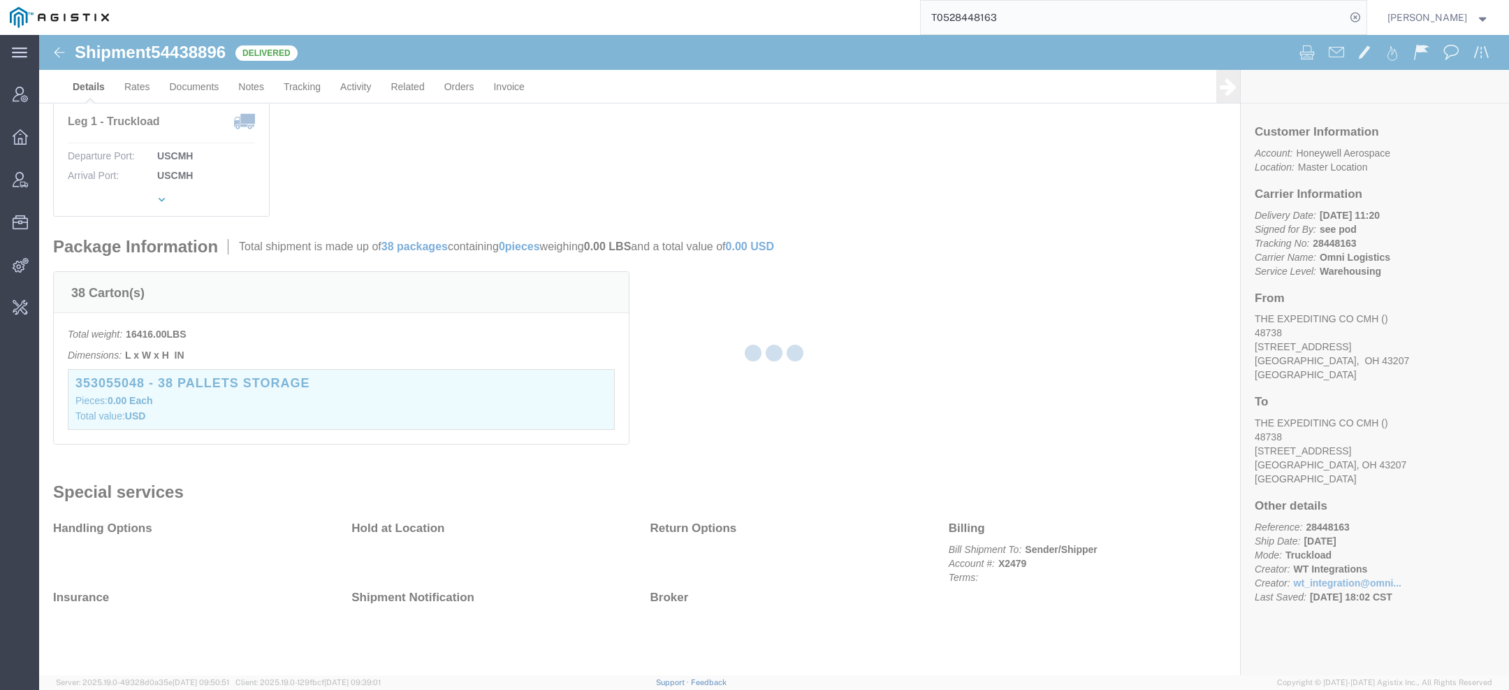
click at [341, 82] on div at bounding box center [774, 355] width 1470 height 640
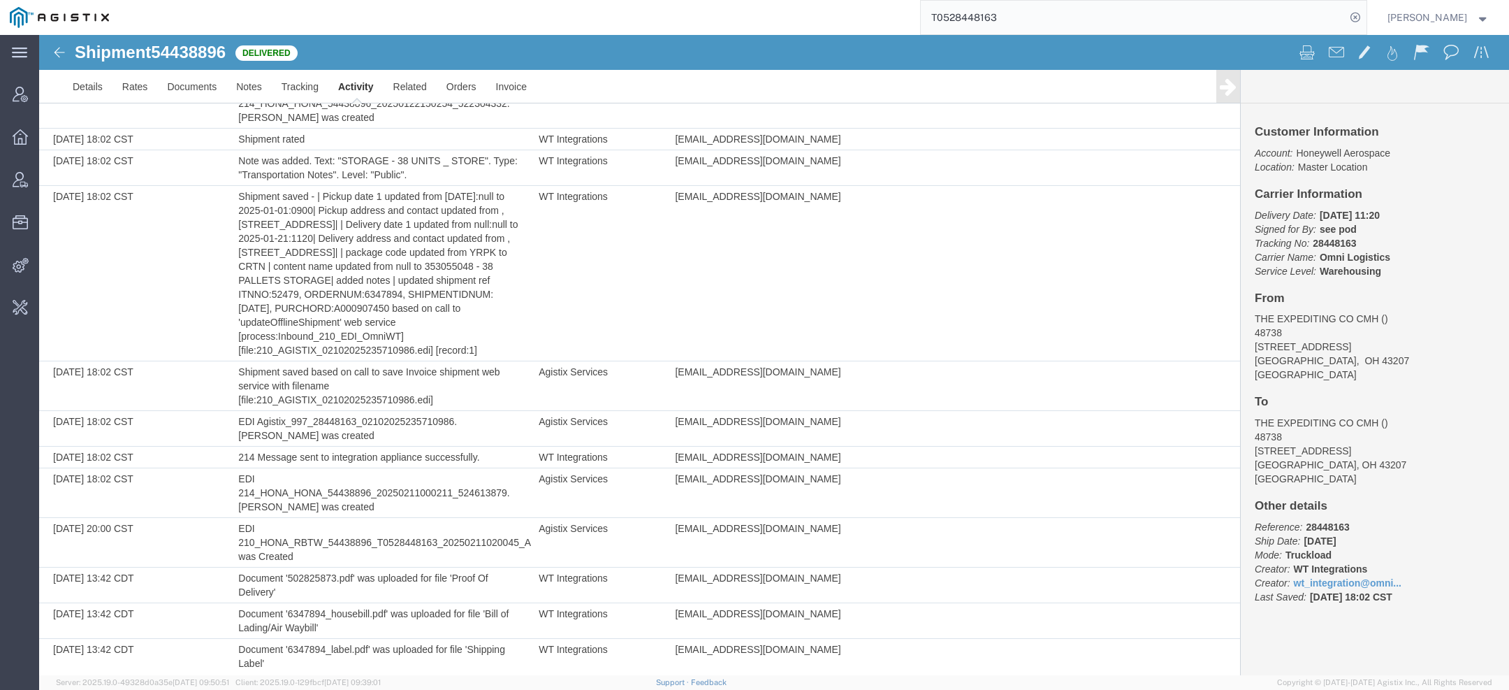
scroll to position [648, 0]
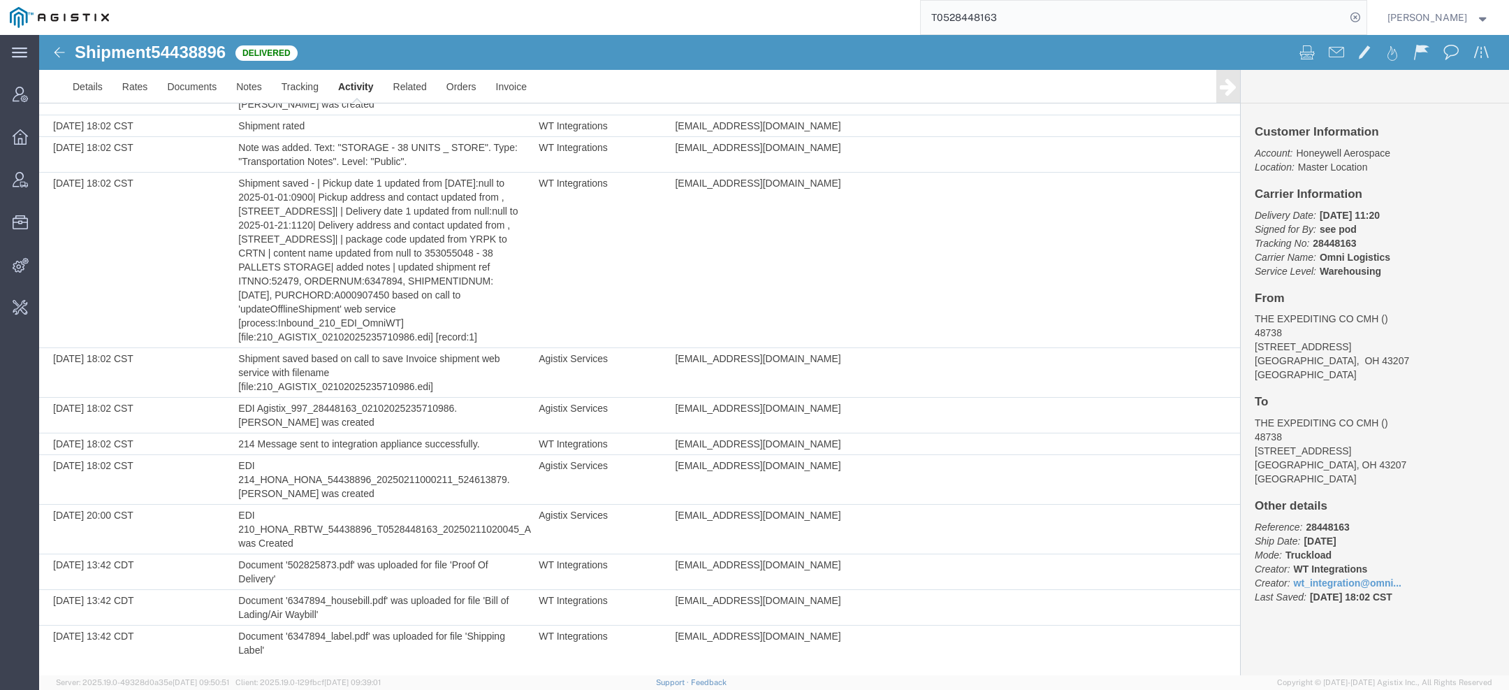
click at [187, 48] on span "54438896" at bounding box center [188, 52] width 75 height 19
click at [354, 80] on link "Activity" at bounding box center [355, 87] width 55 height 34
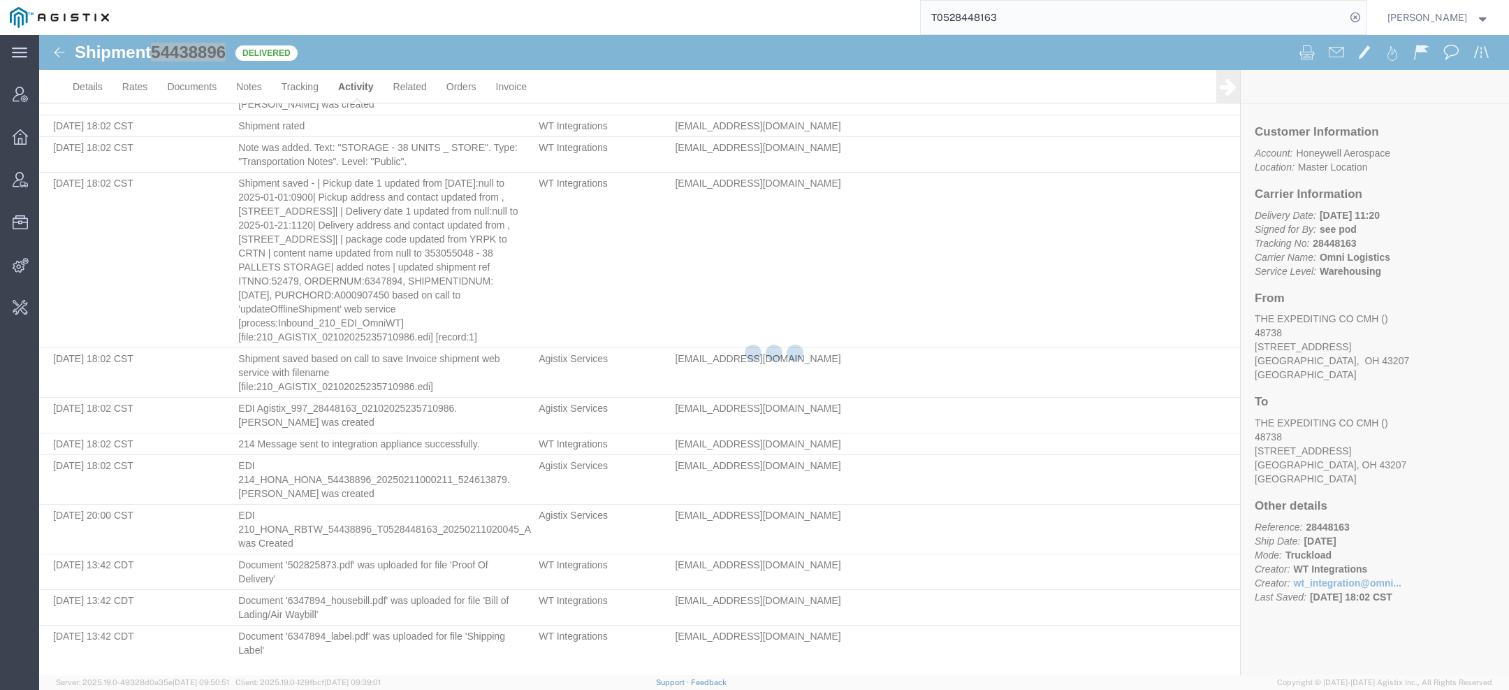
click at [354, 80] on div at bounding box center [774, 355] width 1470 height 640
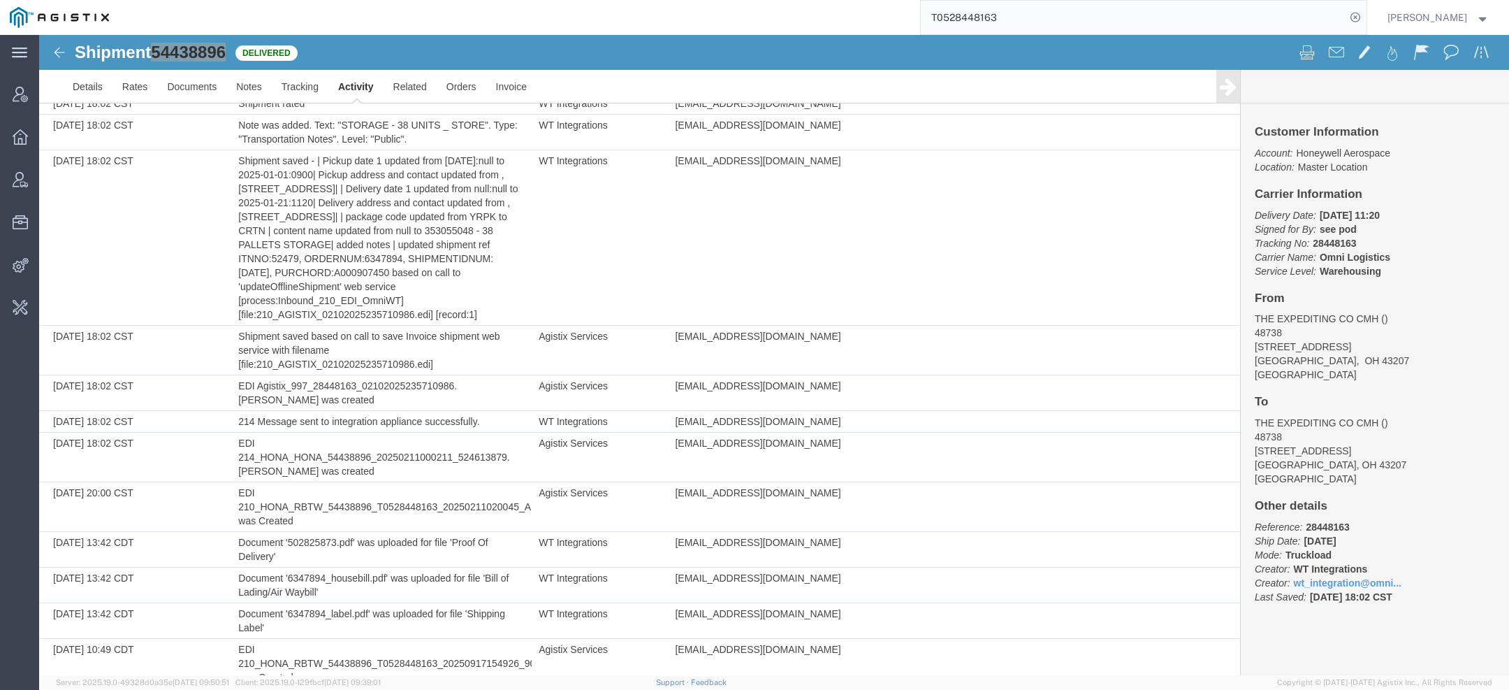
scroll to position [697, 0]
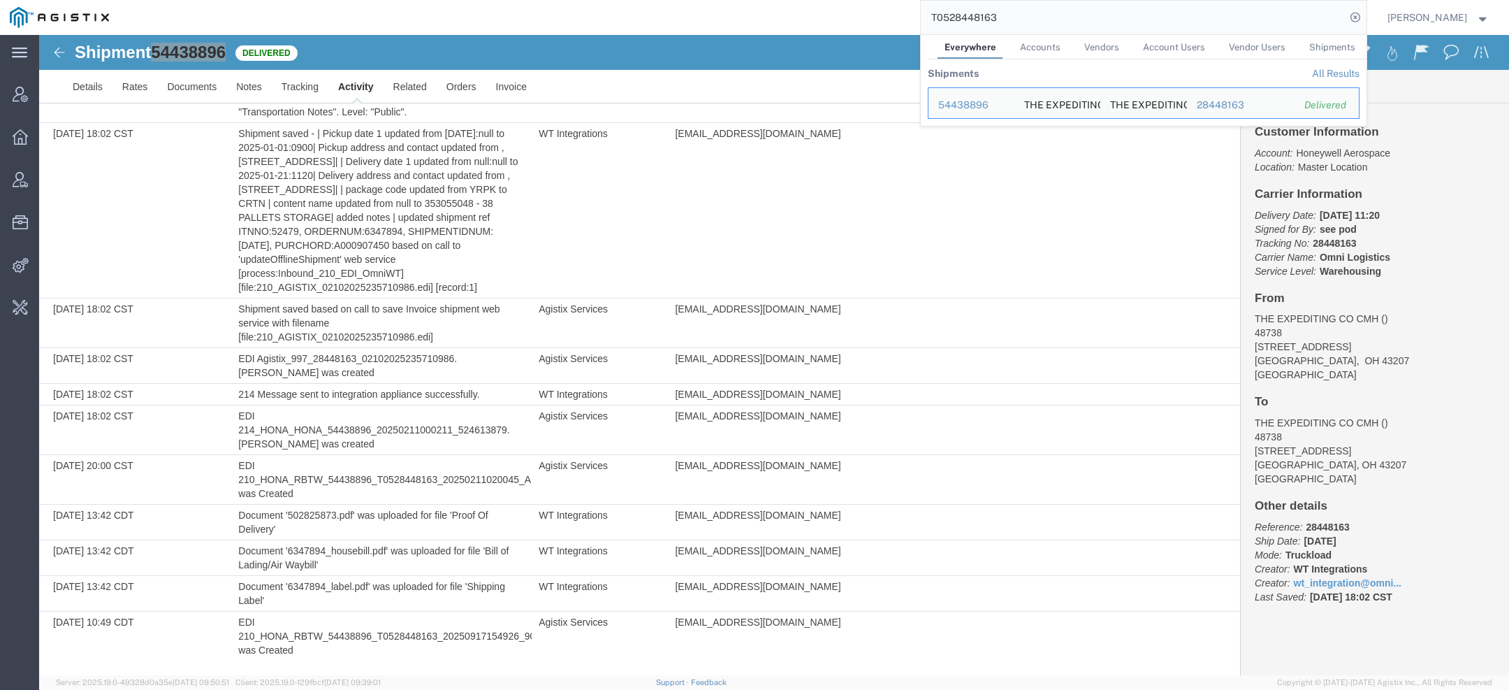
drag, startPoint x: 1011, startPoint y: 24, endPoint x: 761, endPoint y: -36, distance: 257.2
click at [761, 0] on html "main_menu Created with Sketch. Collapse Menu Account Manager Overview Vendor Ma…" at bounding box center [754, 345] width 1509 height 690
paste input "PMT109144"
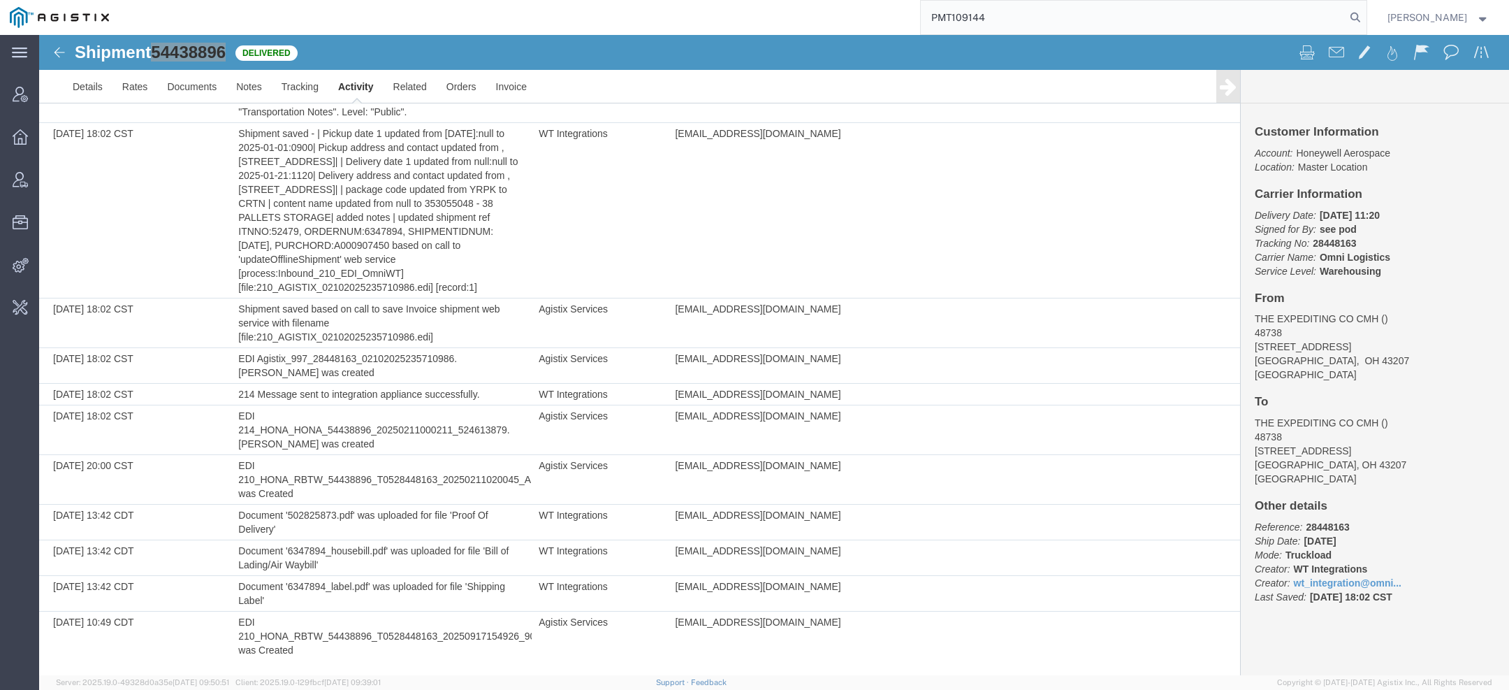
type input "PMT109144"
